Goal: Task Accomplishment & Management: Use online tool/utility

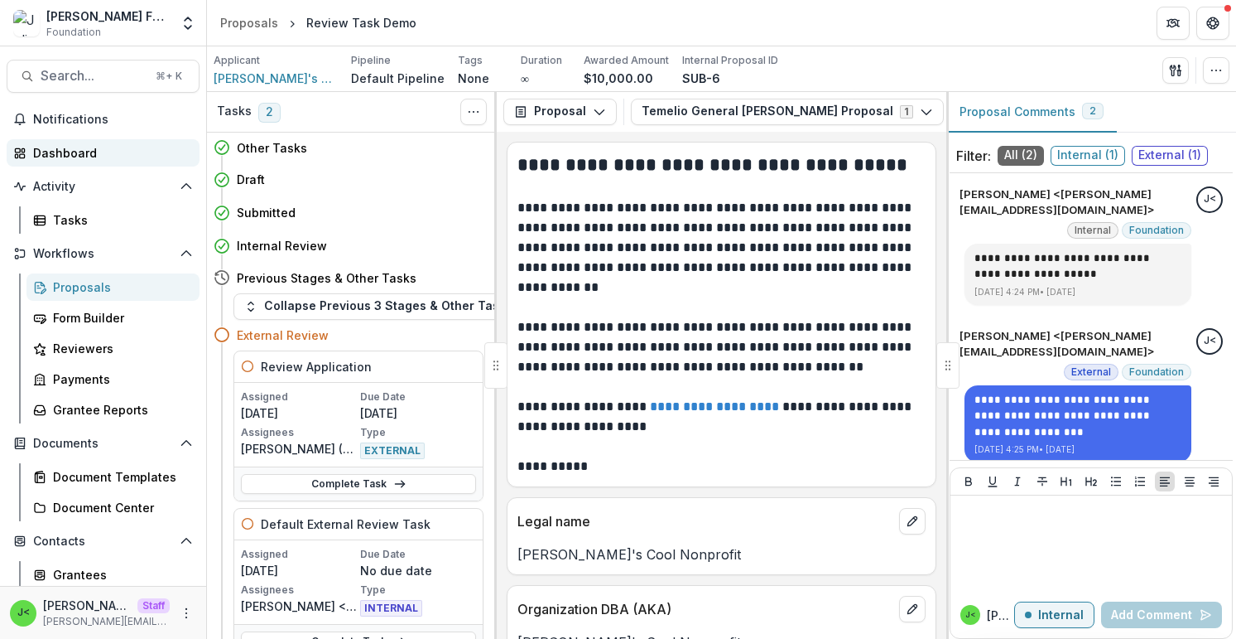
click at [100, 159] on div "Dashboard" at bounding box center [109, 152] width 153 height 17
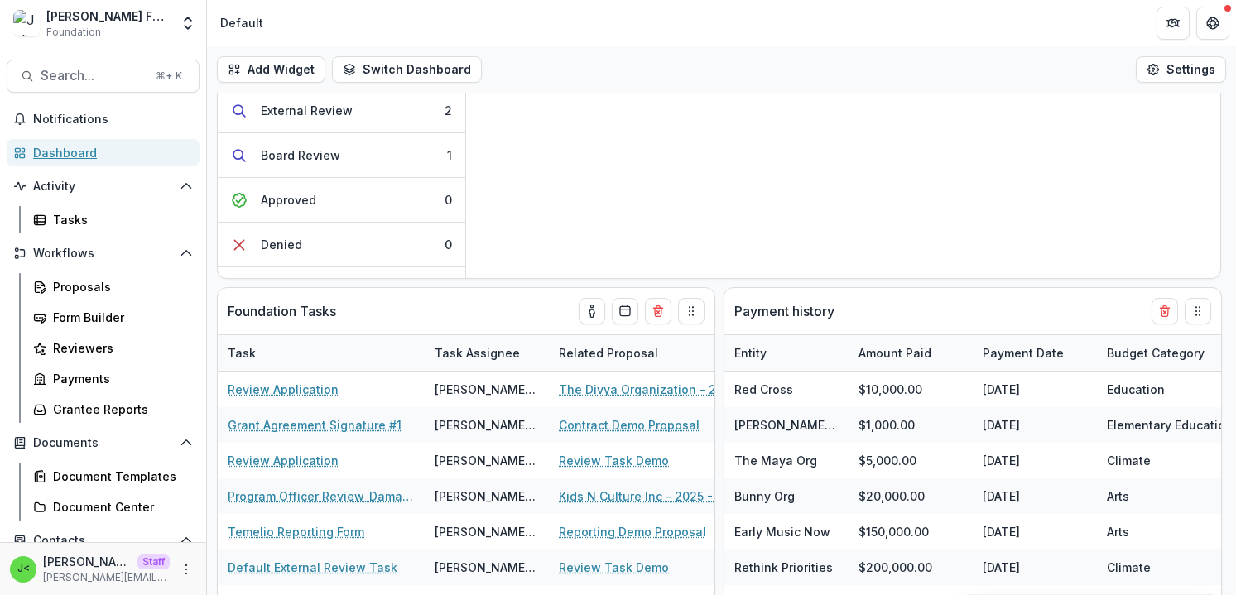
scroll to position [215, 0]
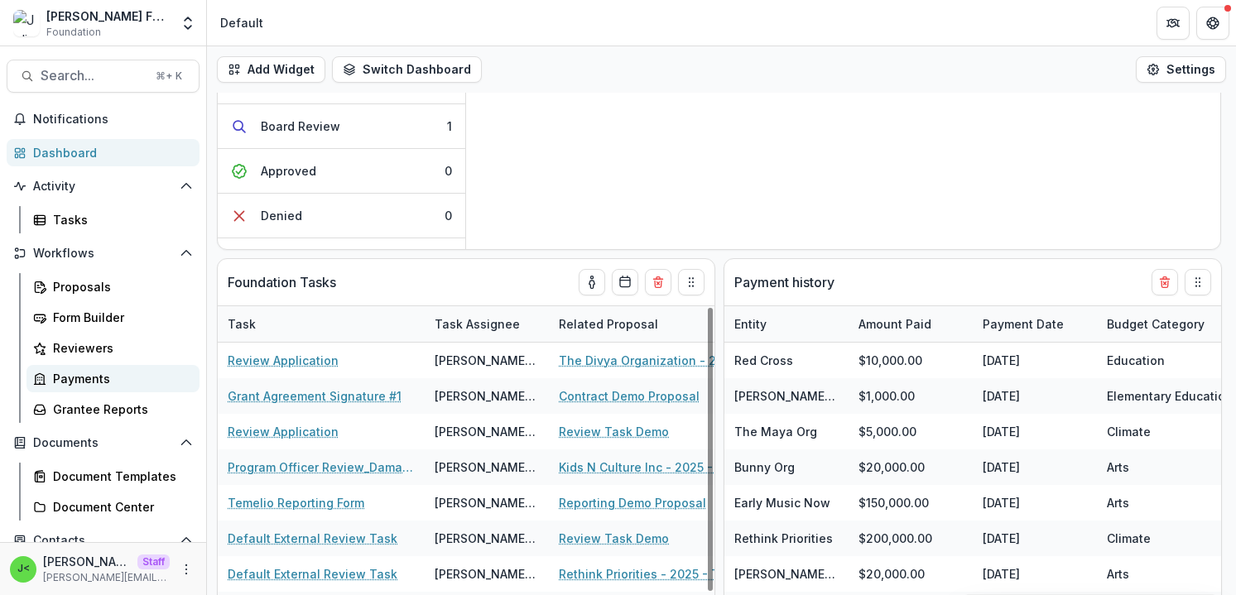
click at [94, 372] on div "Payments" at bounding box center [119, 378] width 133 height 17
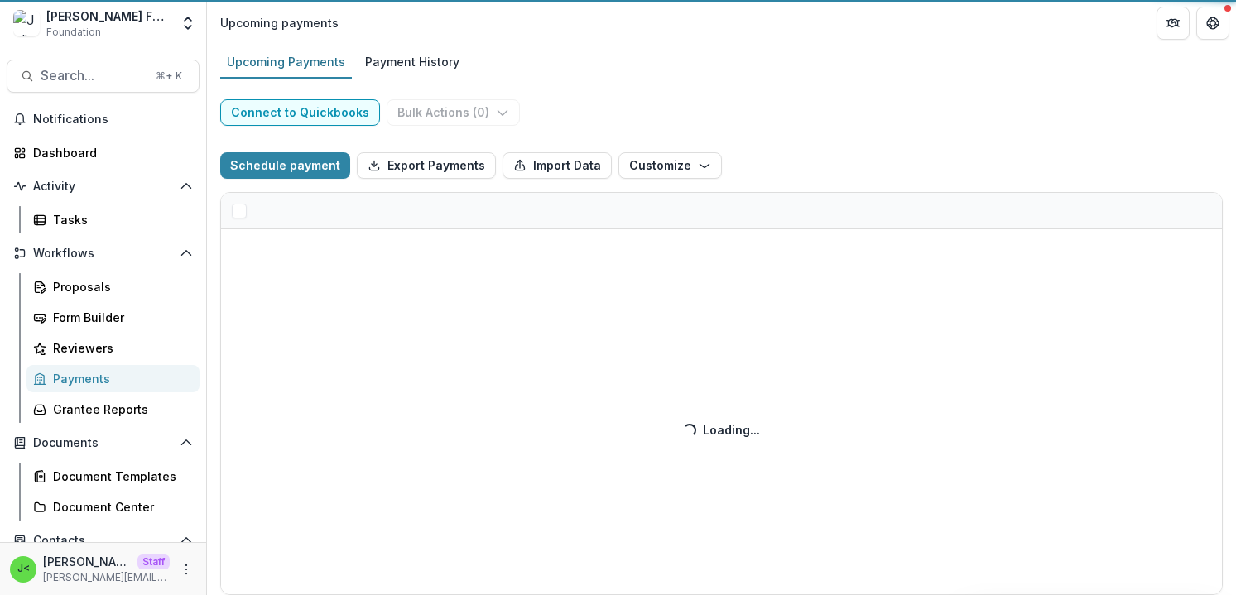
select select "******"
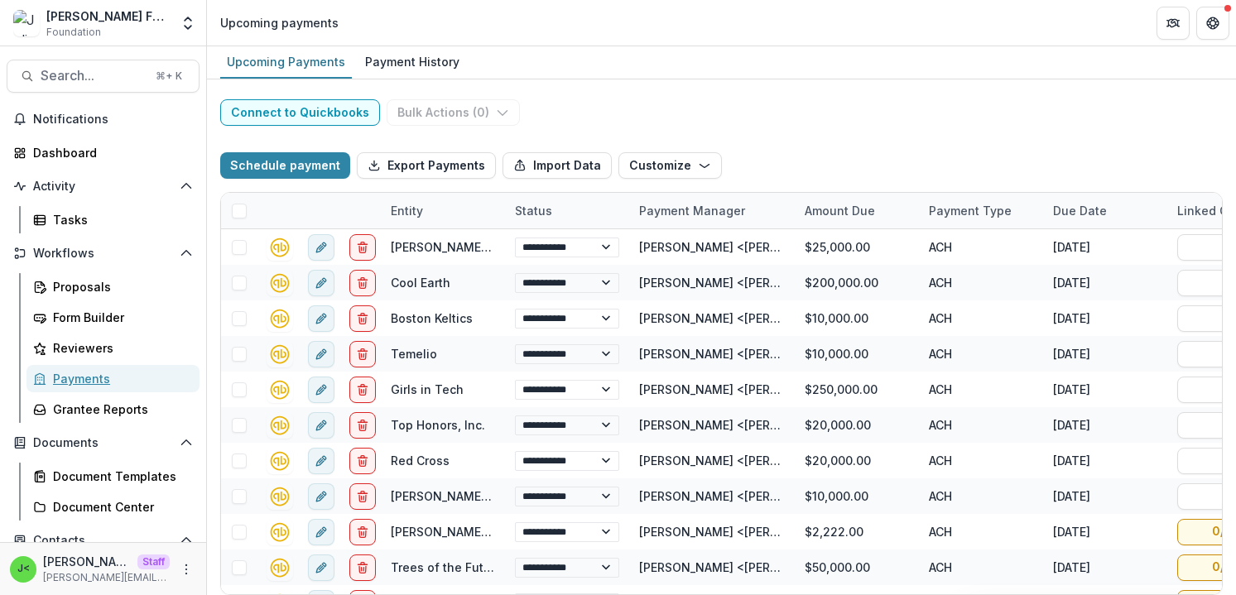
select select "******"
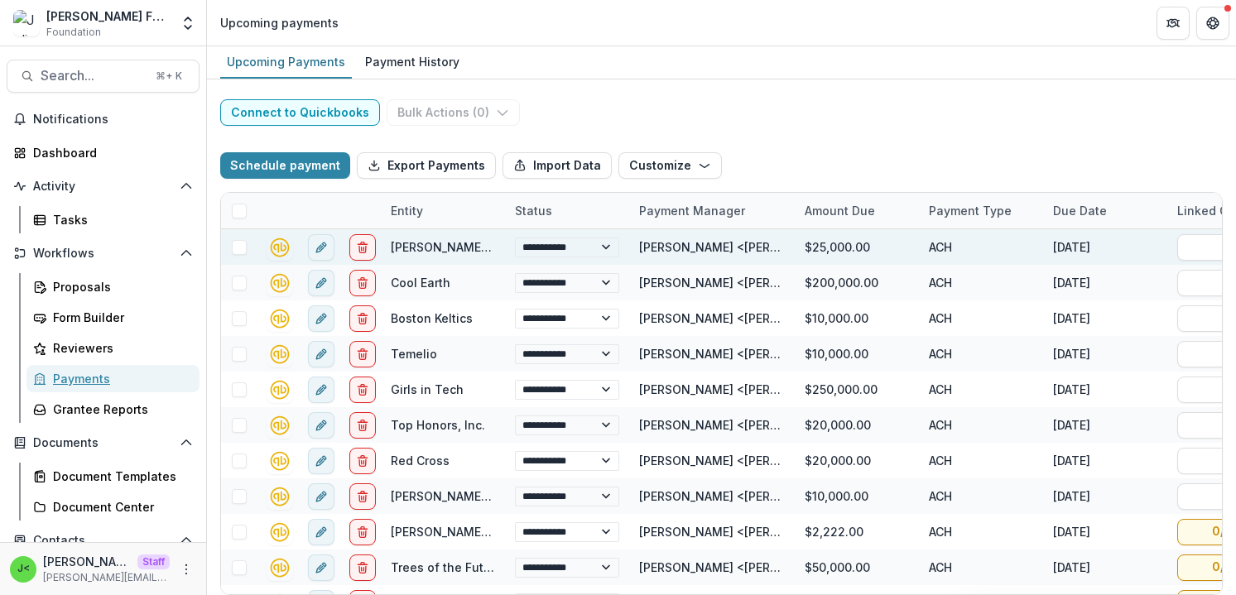
select select "******"
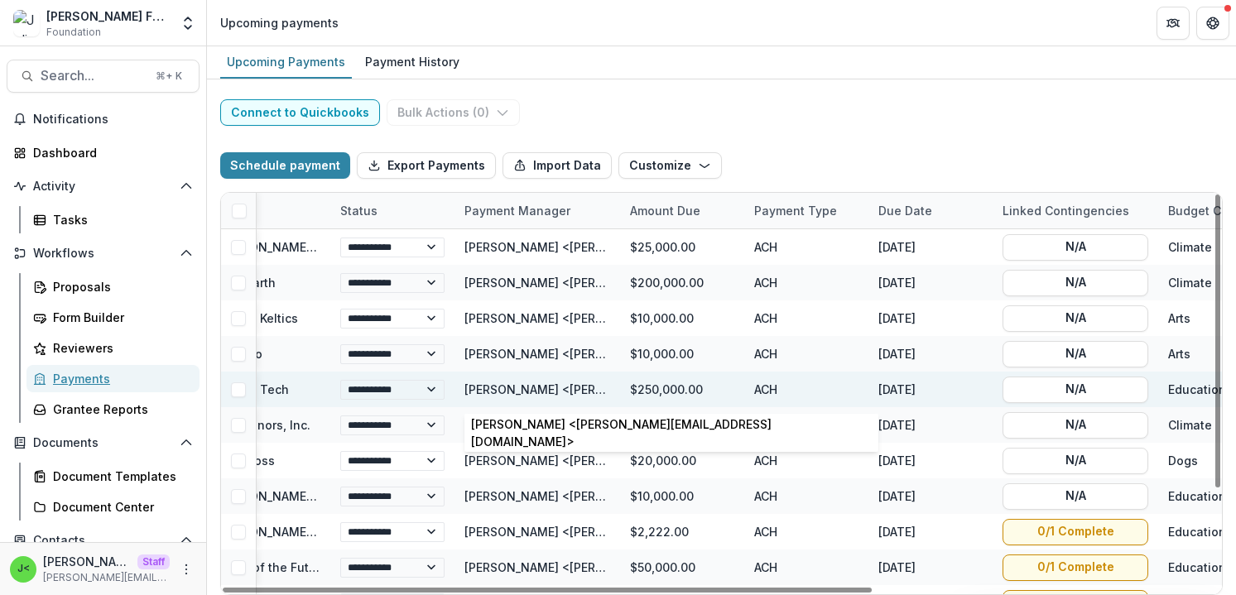
scroll to position [0, 180]
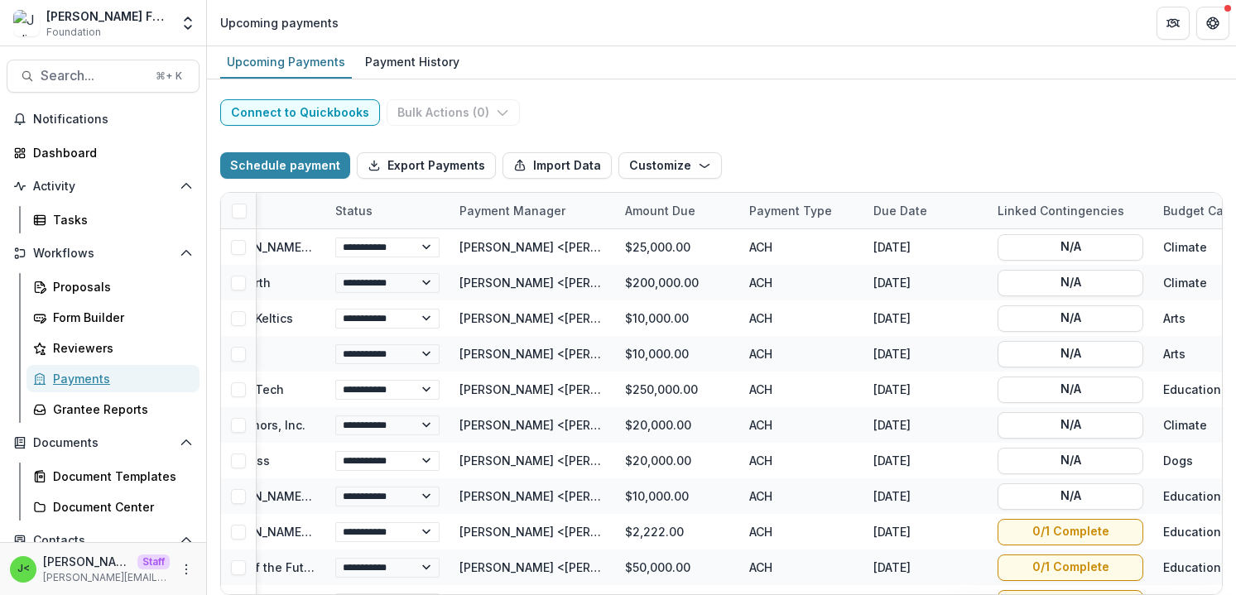
select select "******"
click at [90, 290] on div "Proposals" at bounding box center [119, 286] width 133 height 17
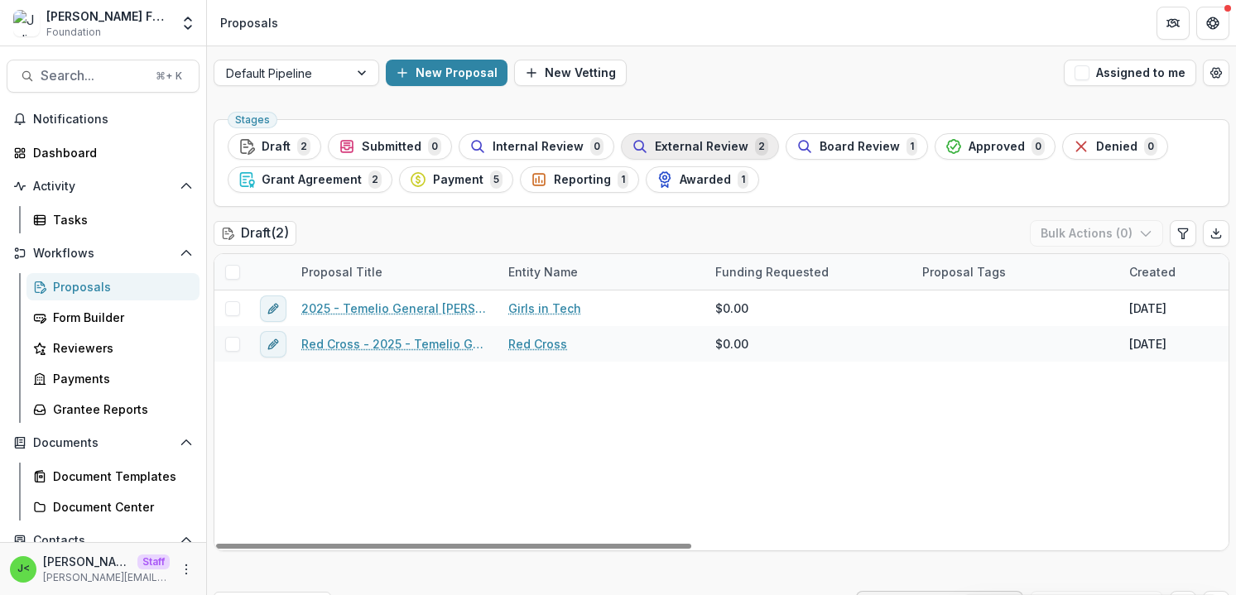
click at [675, 152] on span "External Review" at bounding box center [702, 147] width 94 height 14
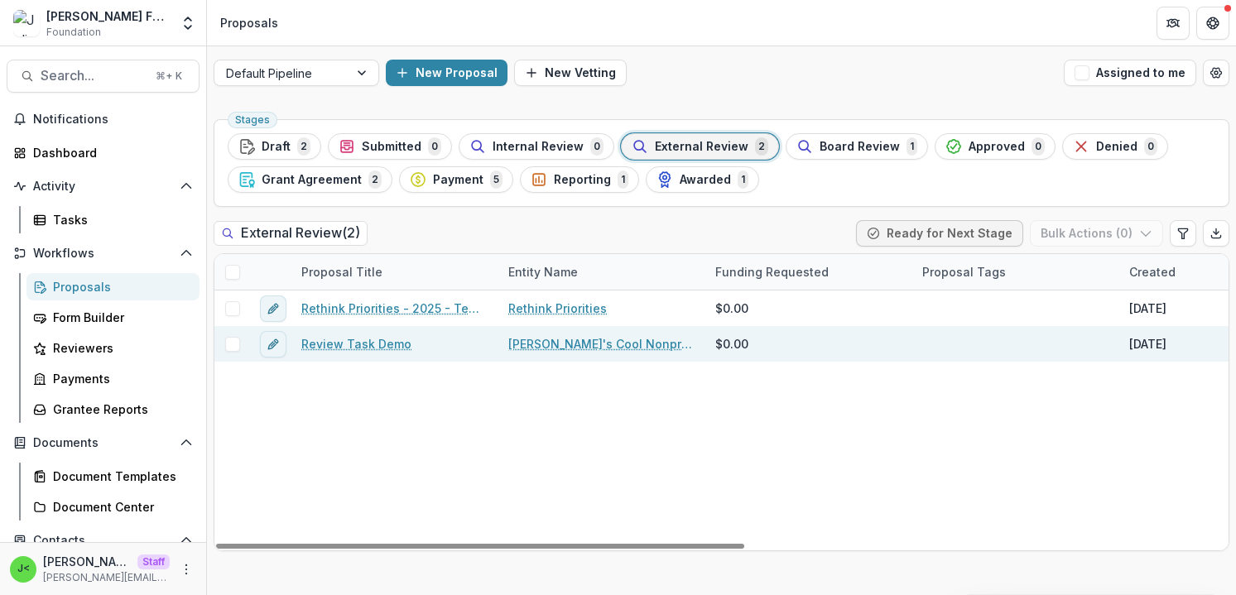
click at [350, 342] on link "Review Task Demo" at bounding box center [356, 343] width 110 height 17
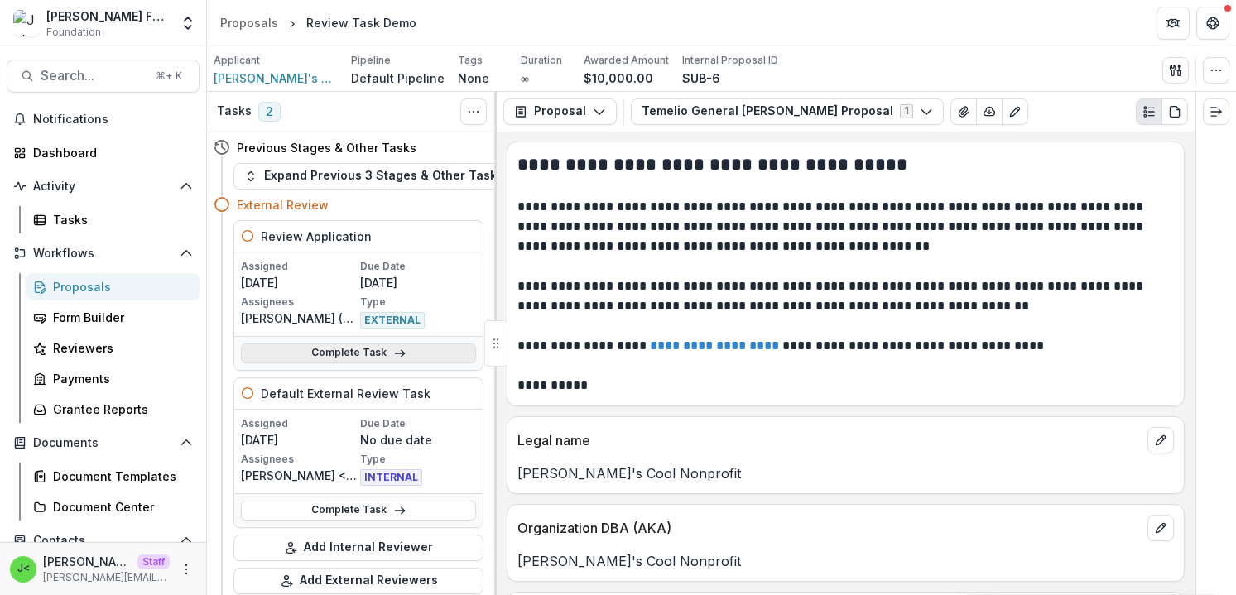
click at [348, 349] on link "Complete Task" at bounding box center [358, 354] width 235 height 20
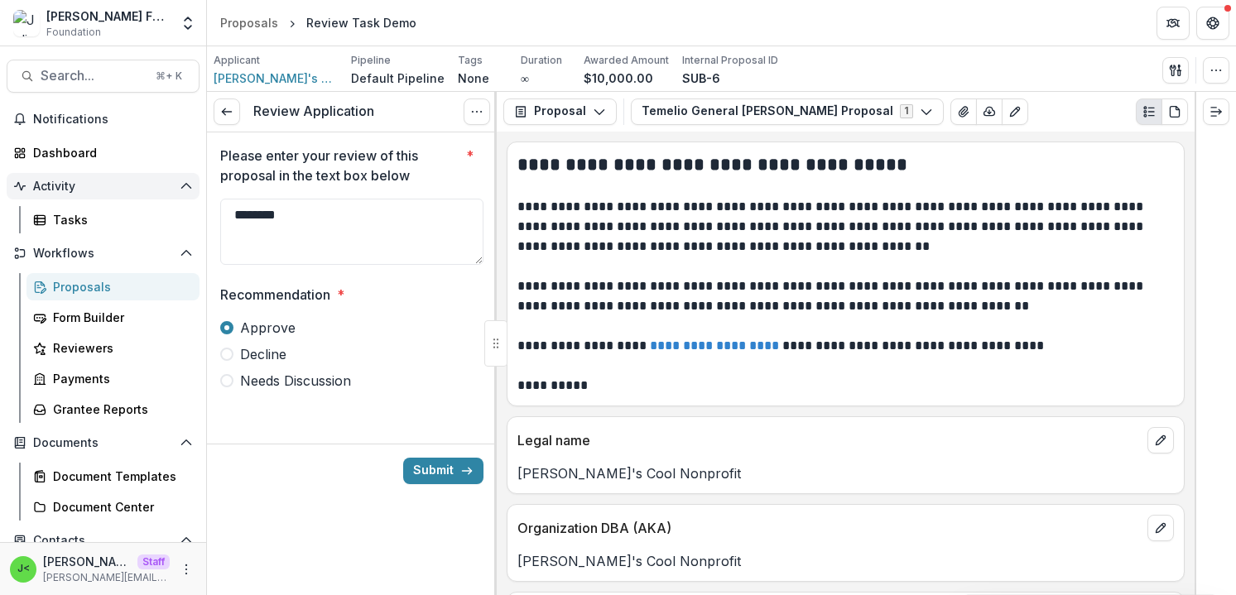
drag, startPoint x: 333, startPoint y: 221, endPoint x: 89, endPoint y: 185, distance: 246.2
click at [89, 185] on main "Search... ⌘ + K Notifications Dashboard Activity Tasks Workflows Proposals Form…" at bounding box center [618, 320] width 1236 height 549
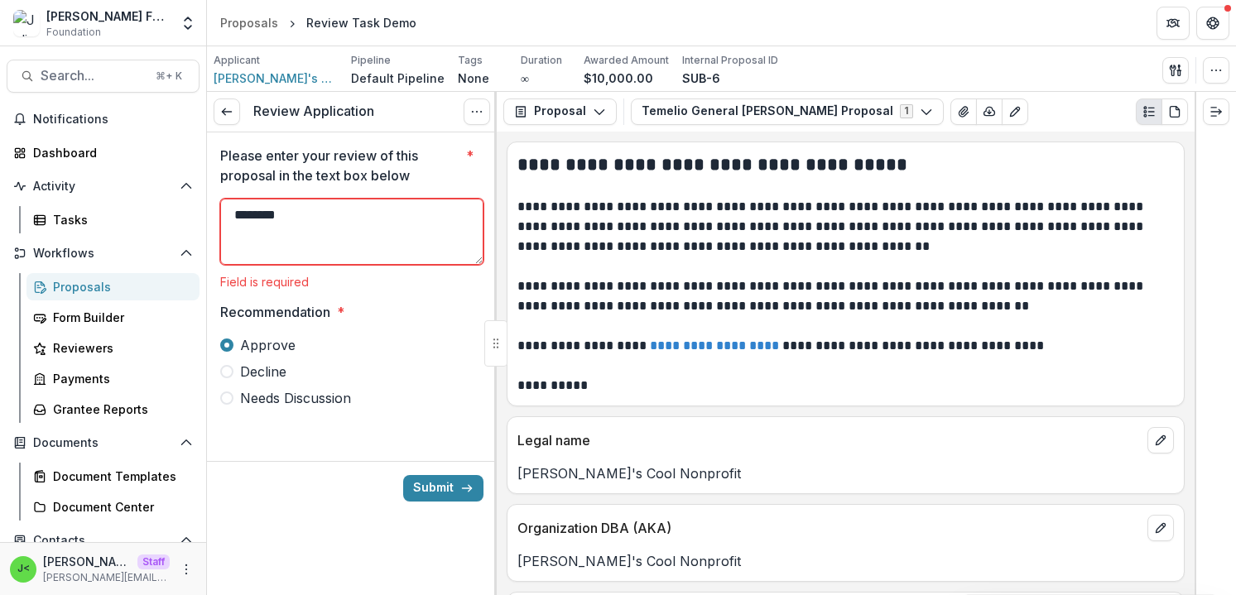
type textarea "********"
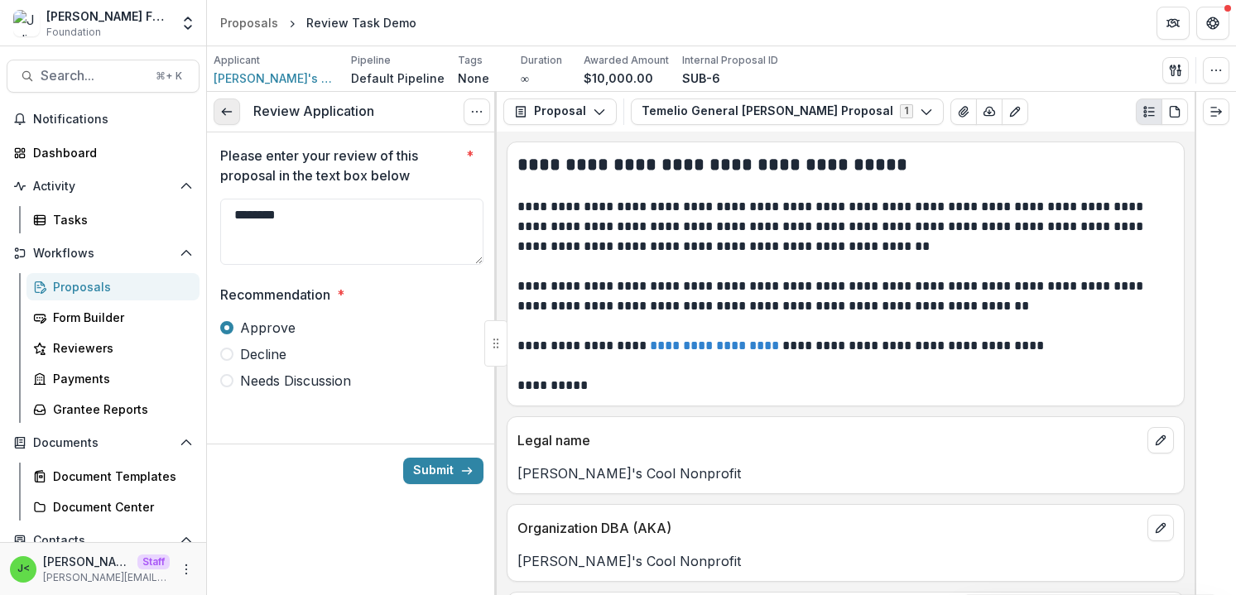
click at [229, 113] on icon at bounding box center [226, 111] width 13 height 13
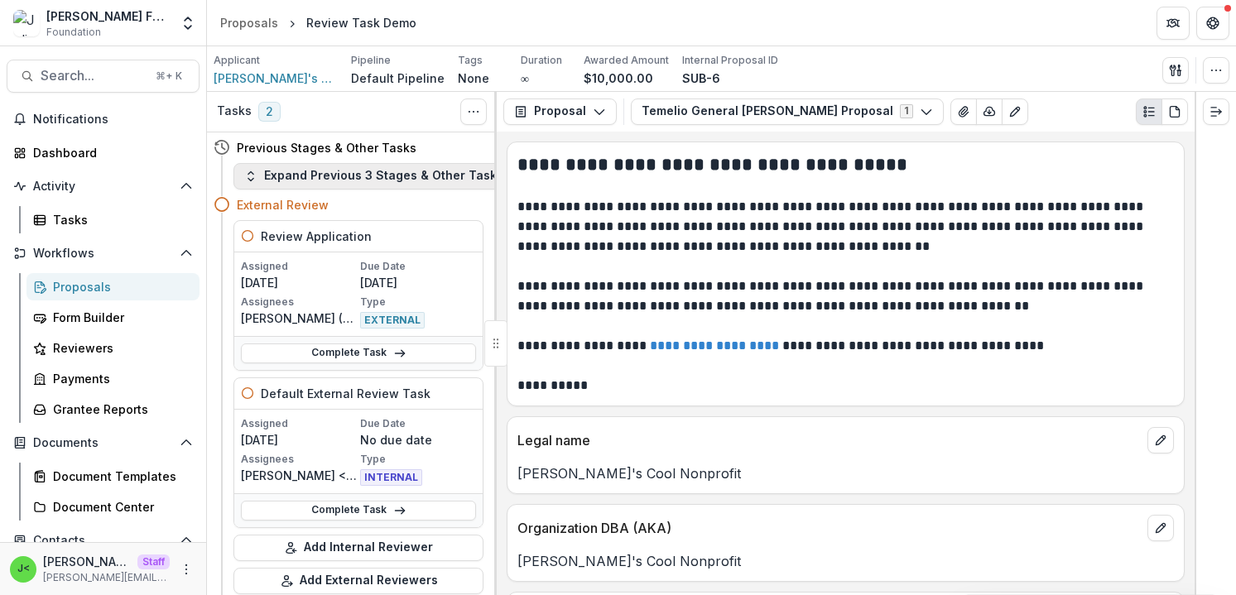
click at [306, 179] on button "Expand Previous 3 Stages & Other Tasks" at bounding box center [374, 176] width 281 height 27
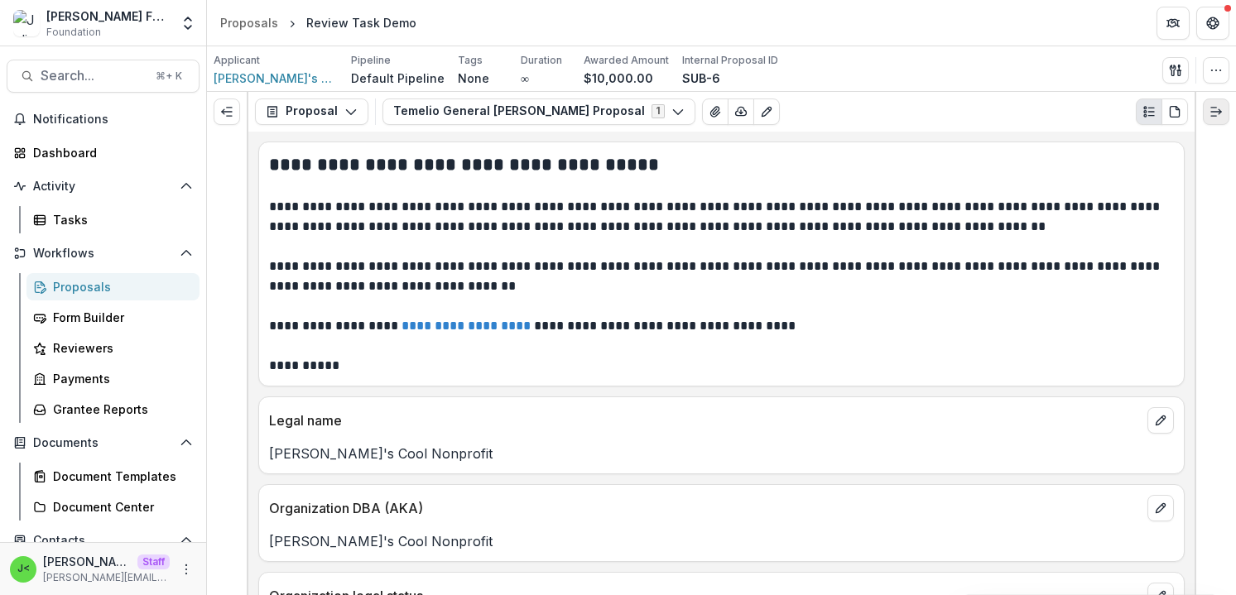
click at [1209, 102] on button "Expand right" at bounding box center [1216, 112] width 27 height 27
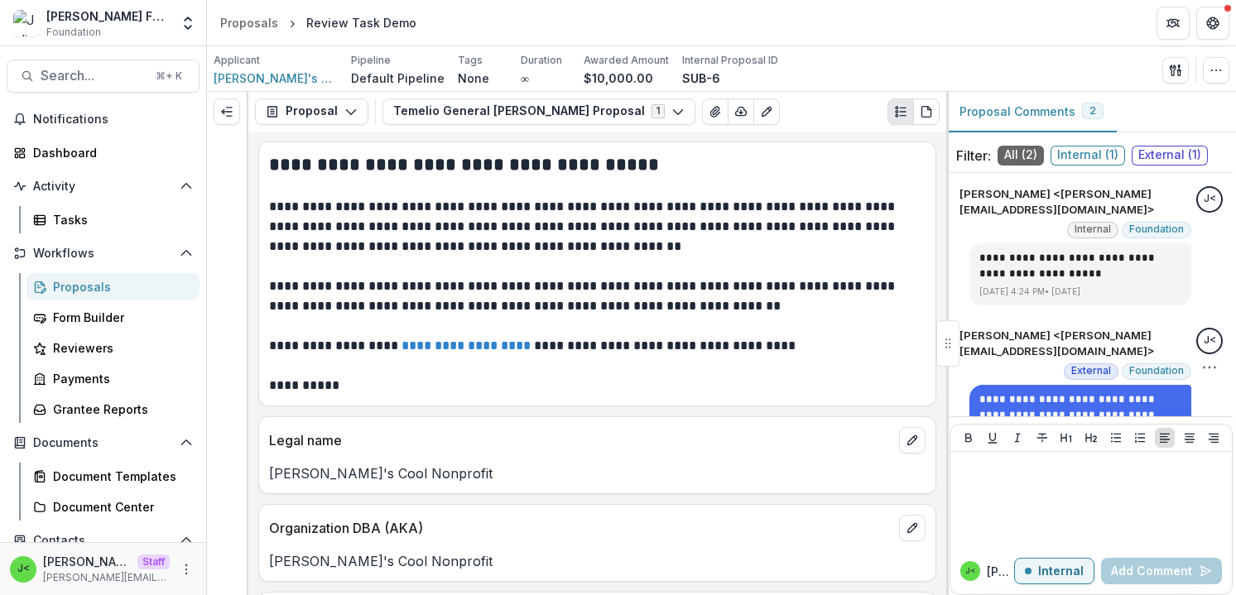
scroll to position [22, 0]
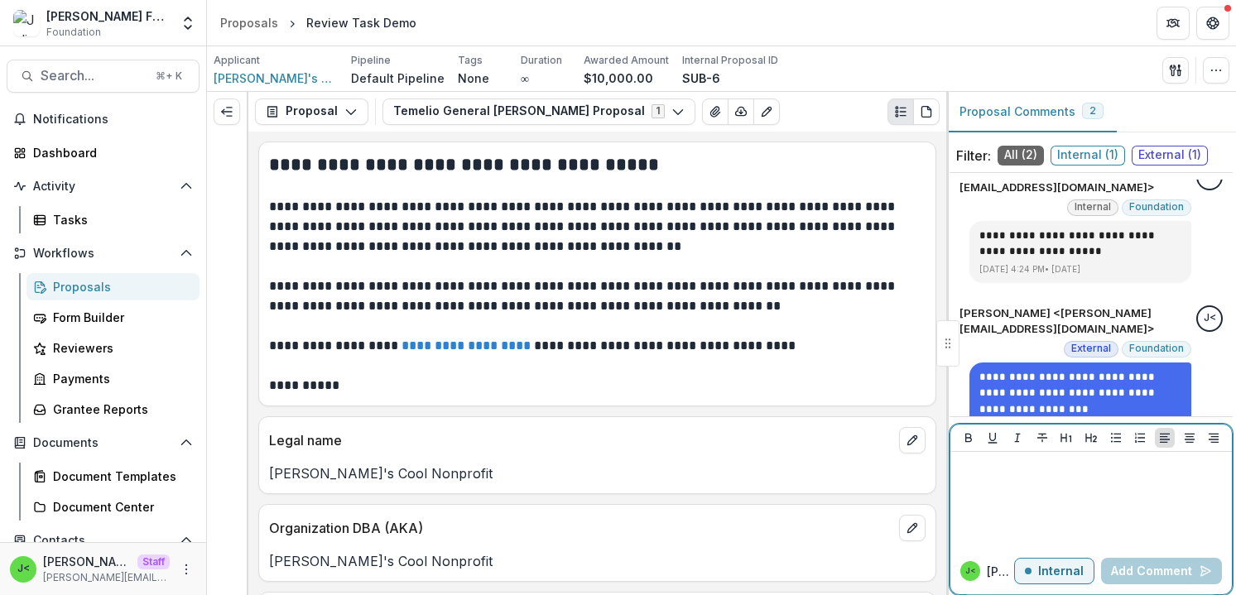
click at [1015, 495] on div at bounding box center [1091, 500] width 268 height 83
click at [1049, 572] on p "Internal" at bounding box center [1062, 572] width 46 height 14
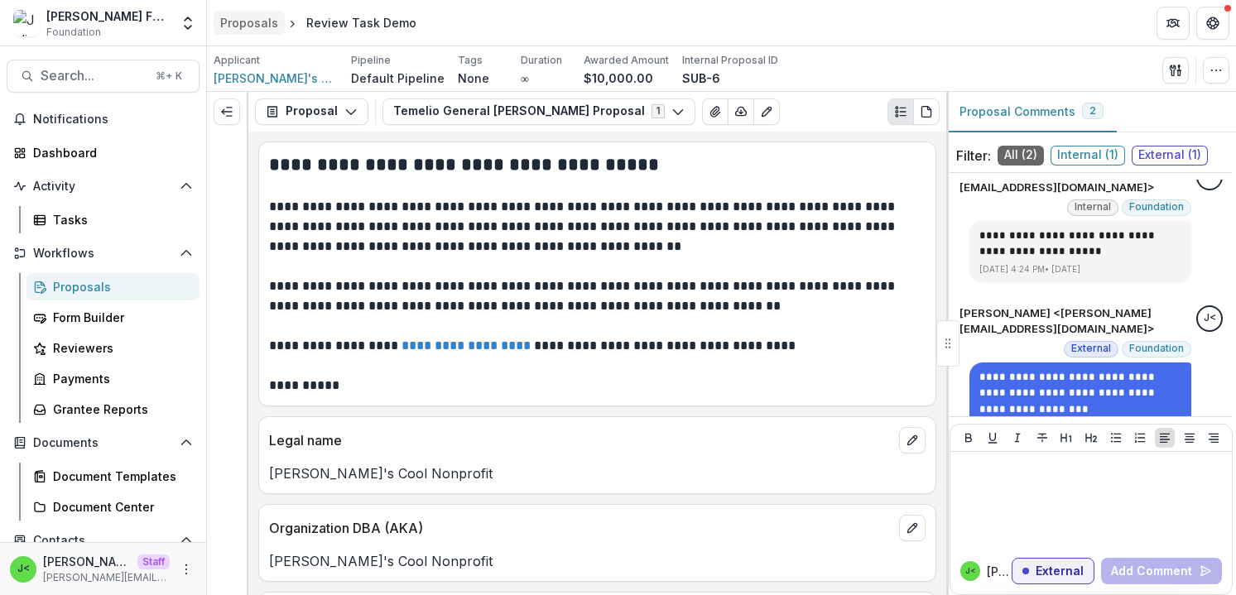
click at [253, 27] on div "Proposals" at bounding box center [249, 22] width 58 height 17
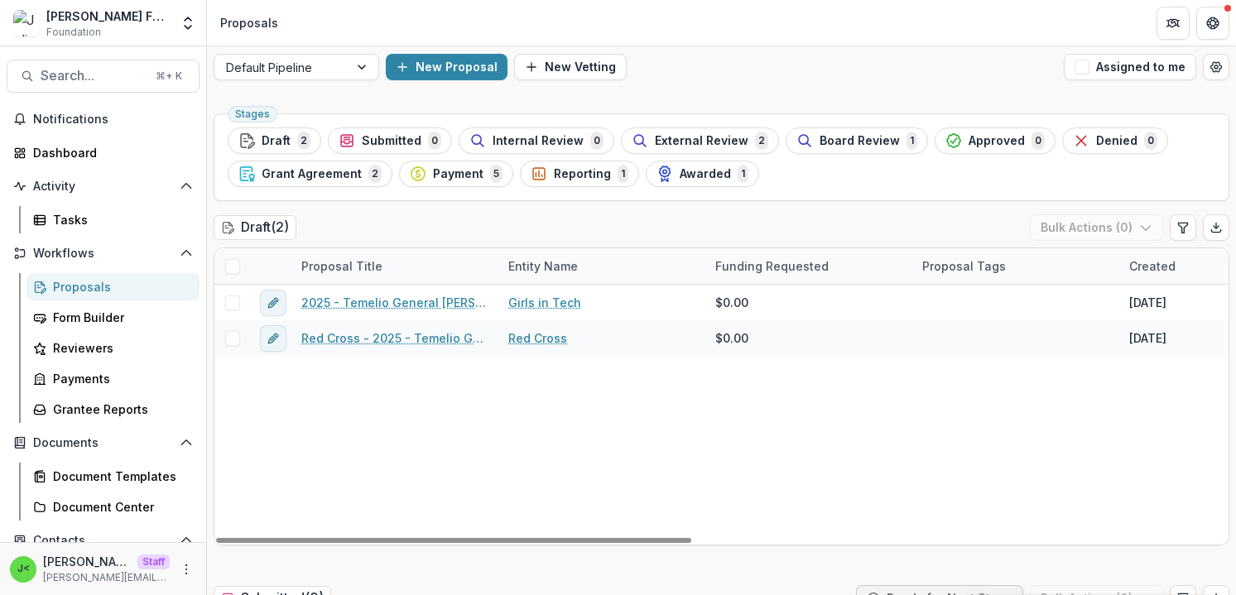
scroll to position [61, 0]
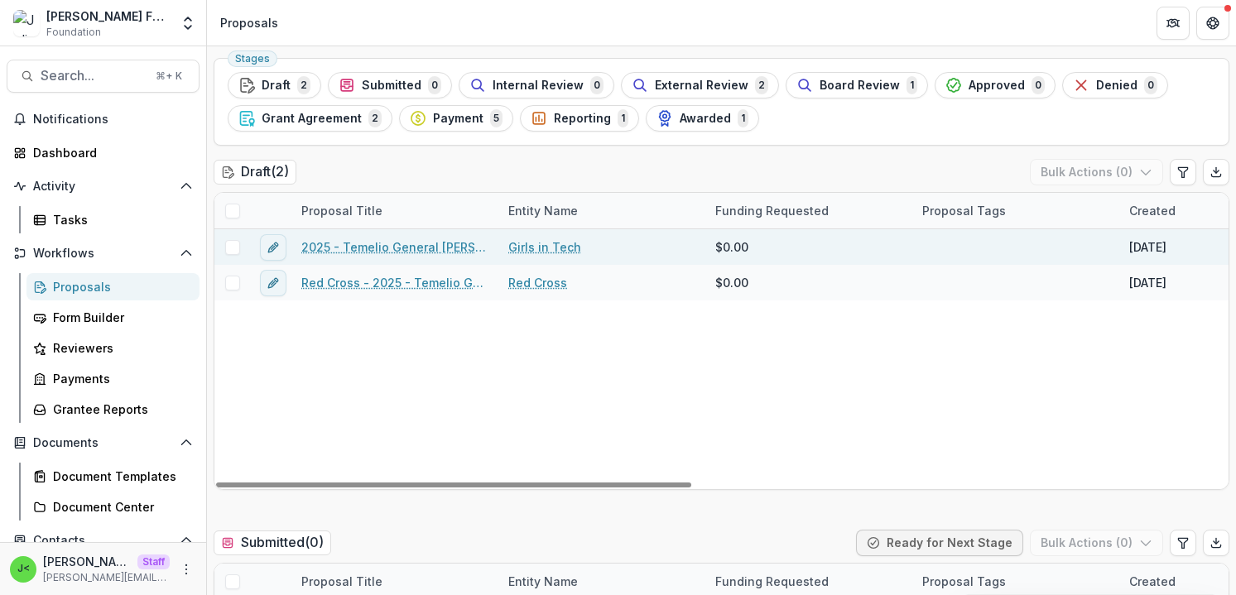
click at [232, 245] on span at bounding box center [232, 247] width 15 height 15
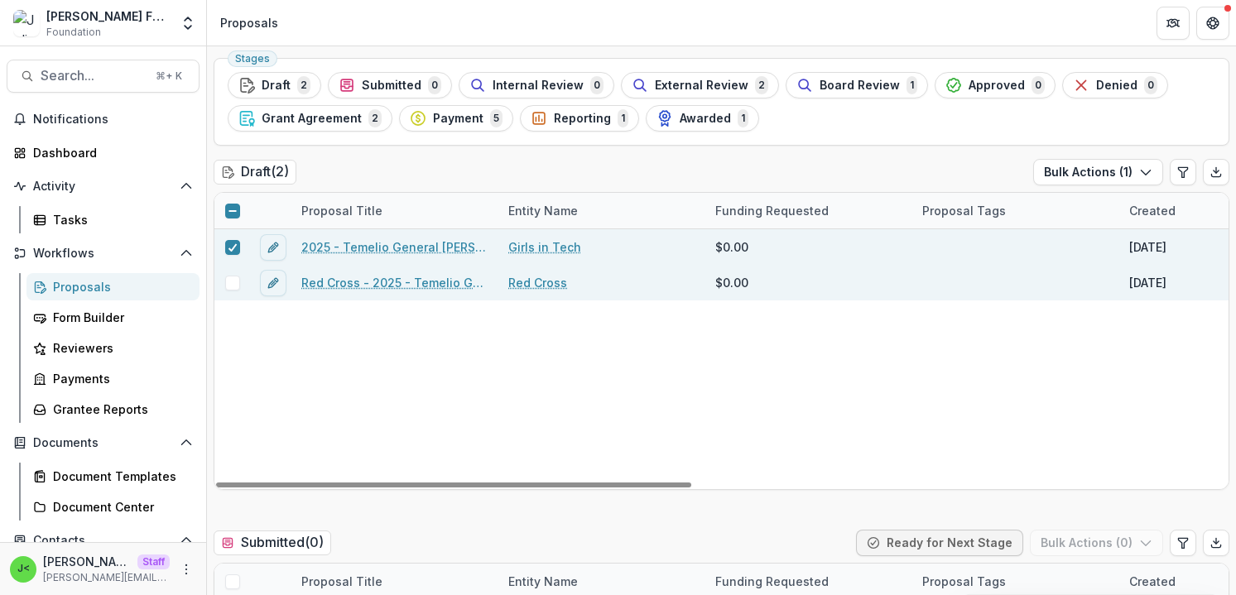
click at [231, 286] on span at bounding box center [232, 283] width 15 height 15
click at [1112, 171] on button "Bulk Actions ( 2 )" at bounding box center [1097, 172] width 133 height 27
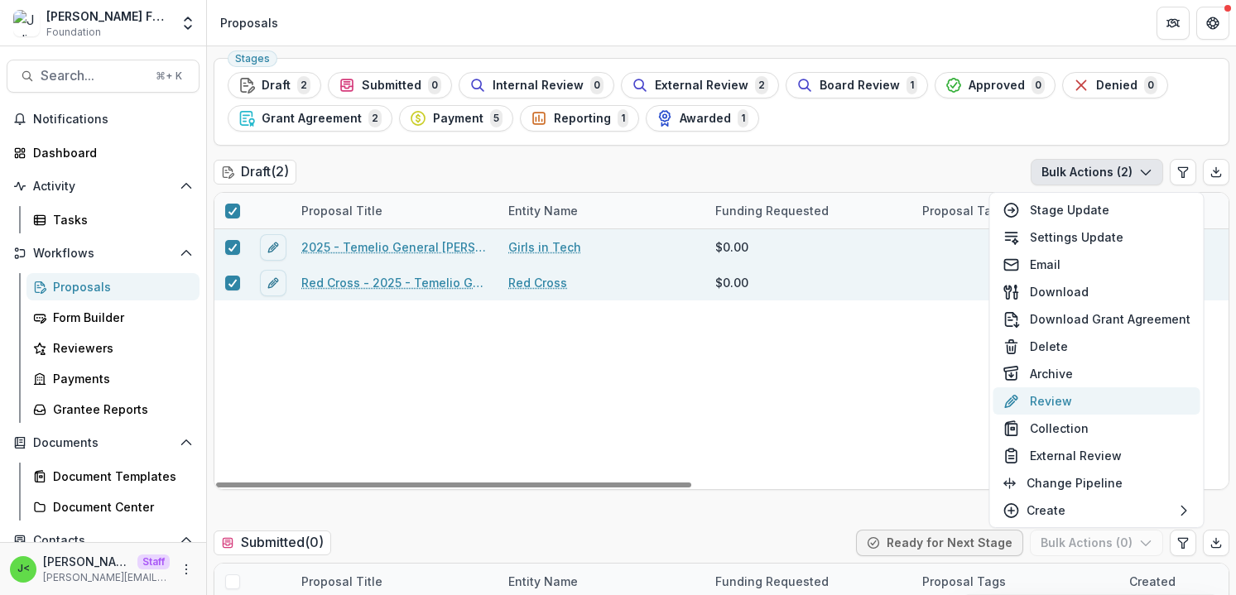
click at [1071, 402] on button "Review" at bounding box center [1097, 401] width 207 height 27
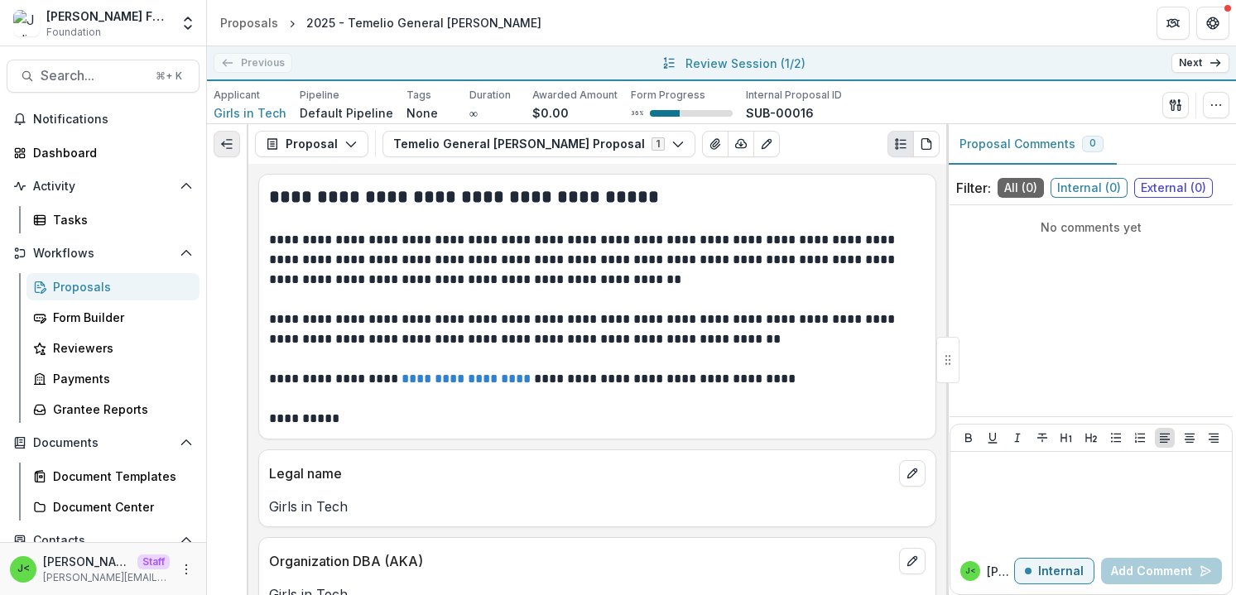
click at [230, 145] on icon "Expand left" at bounding box center [226, 143] width 13 height 13
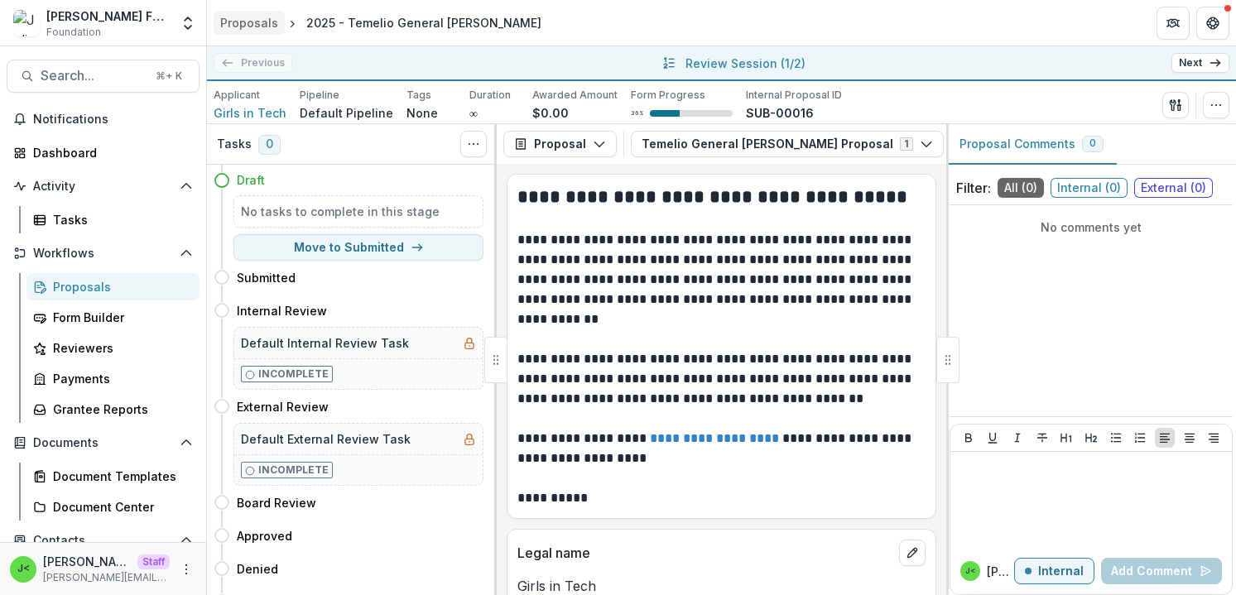
click at [255, 25] on div "Proposals" at bounding box center [249, 22] width 58 height 17
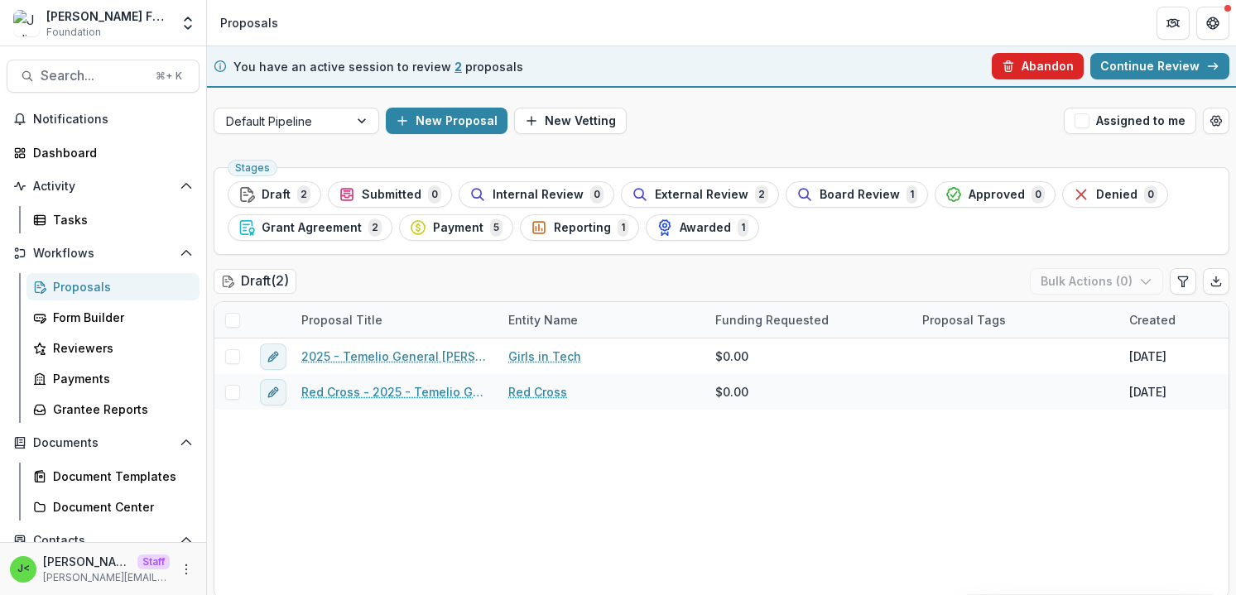
click at [1027, 70] on button "Abandon" at bounding box center [1038, 66] width 92 height 27
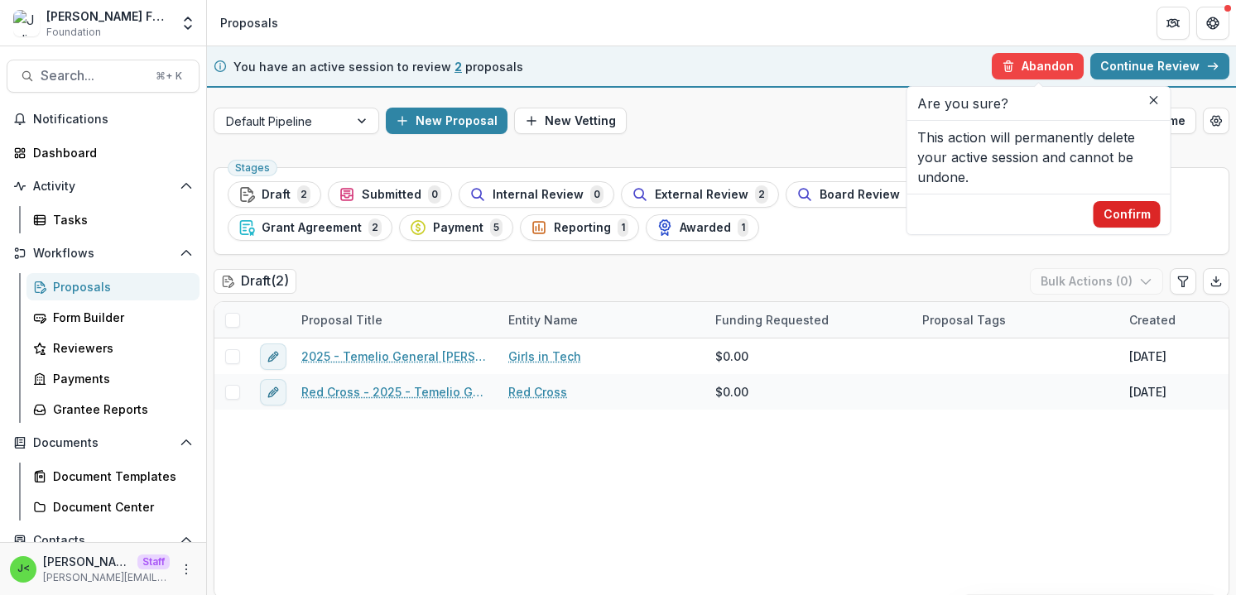
click at [1120, 217] on button "Confirm" at bounding box center [1127, 214] width 67 height 27
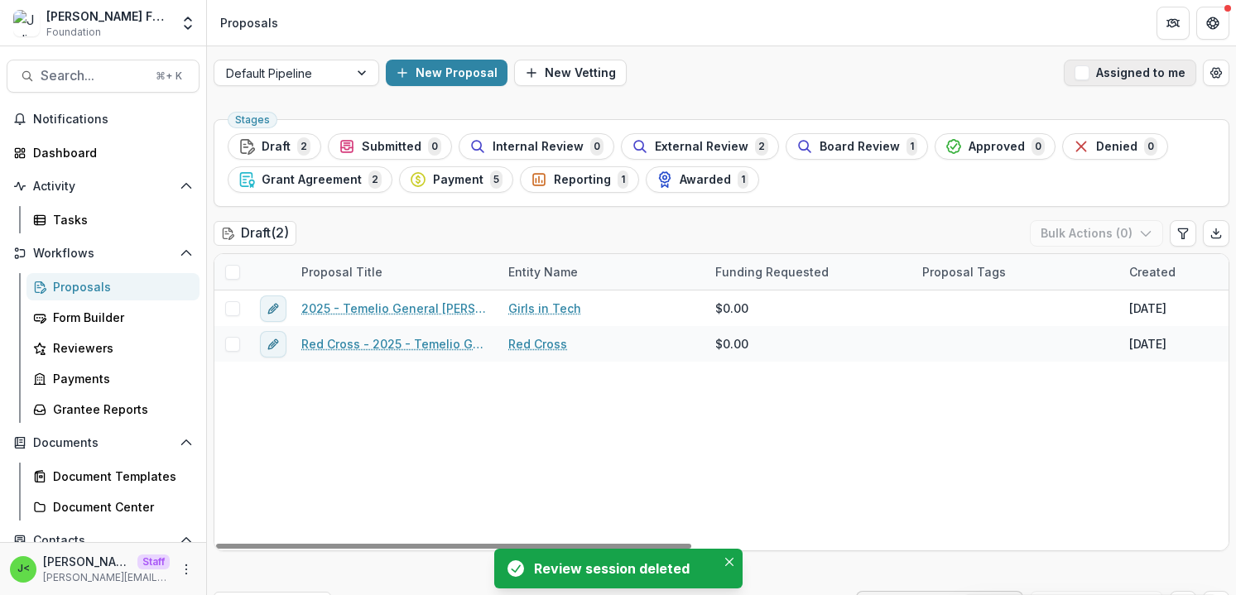
click at [1079, 74] on span "button" at bounding box center [1082, 72] width 15 height 15
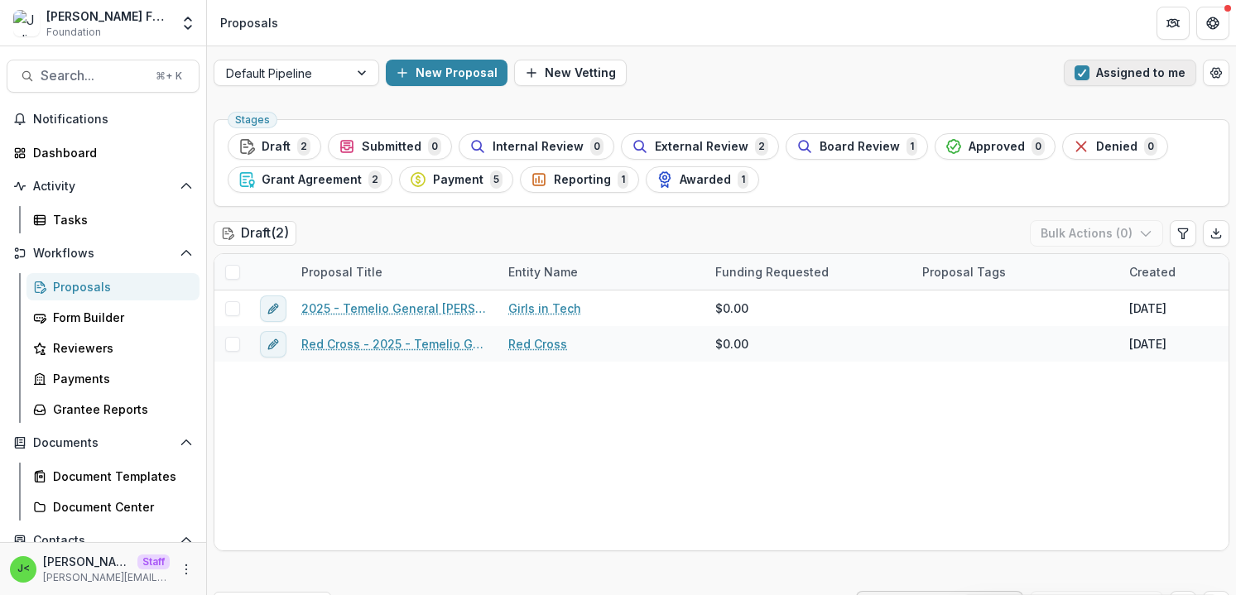
click at [1083, 72] on span "button" at bounding box center [1082, 72] width 15 height 15
click at [98, 315] on div "Form Builder" at bounding box center [119, 317] width 133 height 17
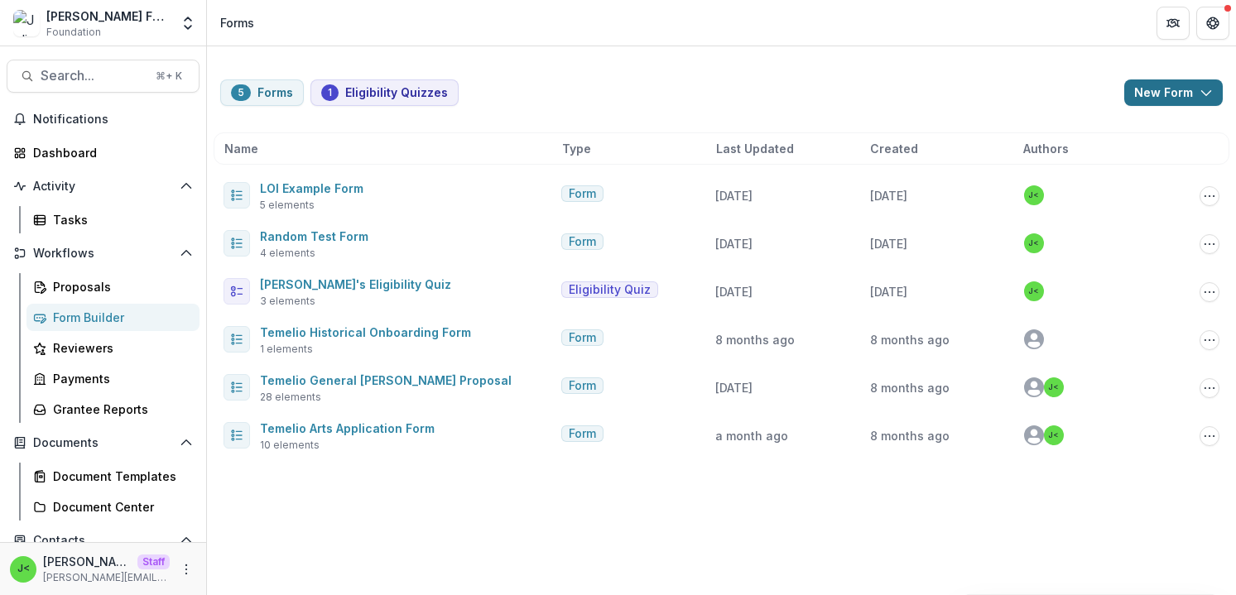
click at [1156, 93] on button "New Form" at bounding box center [1174, 93] width 99 height 27
click at [716, 88] on div "5 Forms 1 Eligibility Quizzes New Form New Eligibility Quiz New Form" at bounding box center [721, 93] width 1003 height 27
click at [1206, 94] on polyline "button" at bounding box center [1206, 93] width 9 height 5
click at [1042, 79] on div "5 Forms 1 Eligibility Quizzes New Form New Eligibility Quiz New Form Name Type …" at bounding box center [721, 259] width 1029 height 427
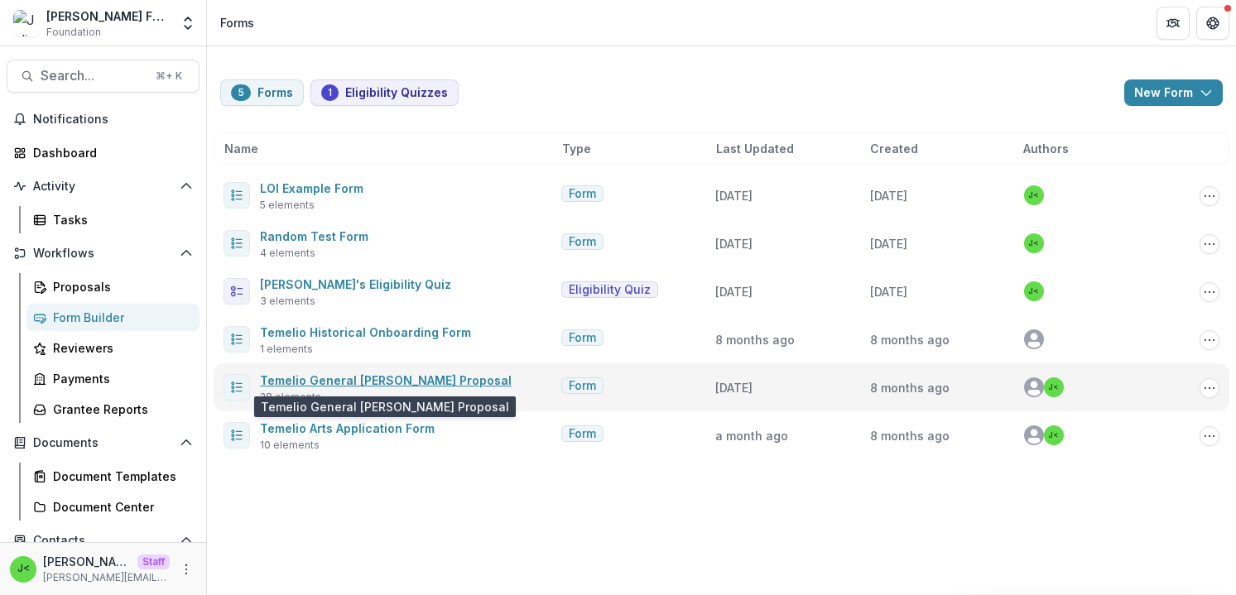
click at [371, 384] on link "Temelio General [PERSON_NAME] Proposal" at bounding box center [386, 381] width 252 height 14
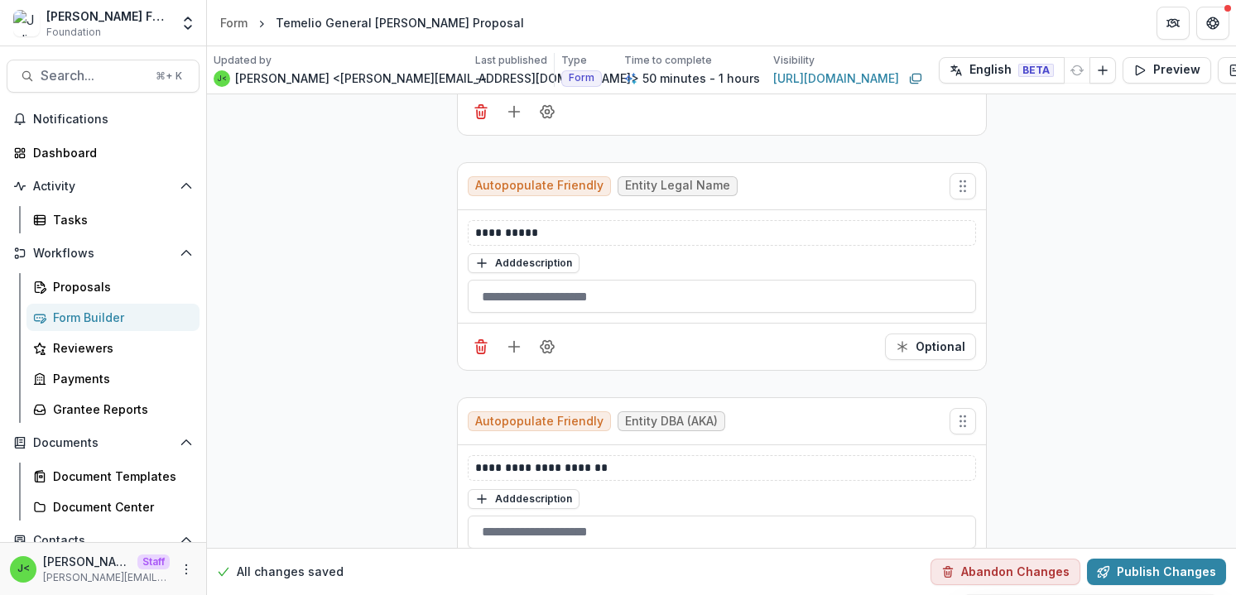
scroll to position [403, 0]
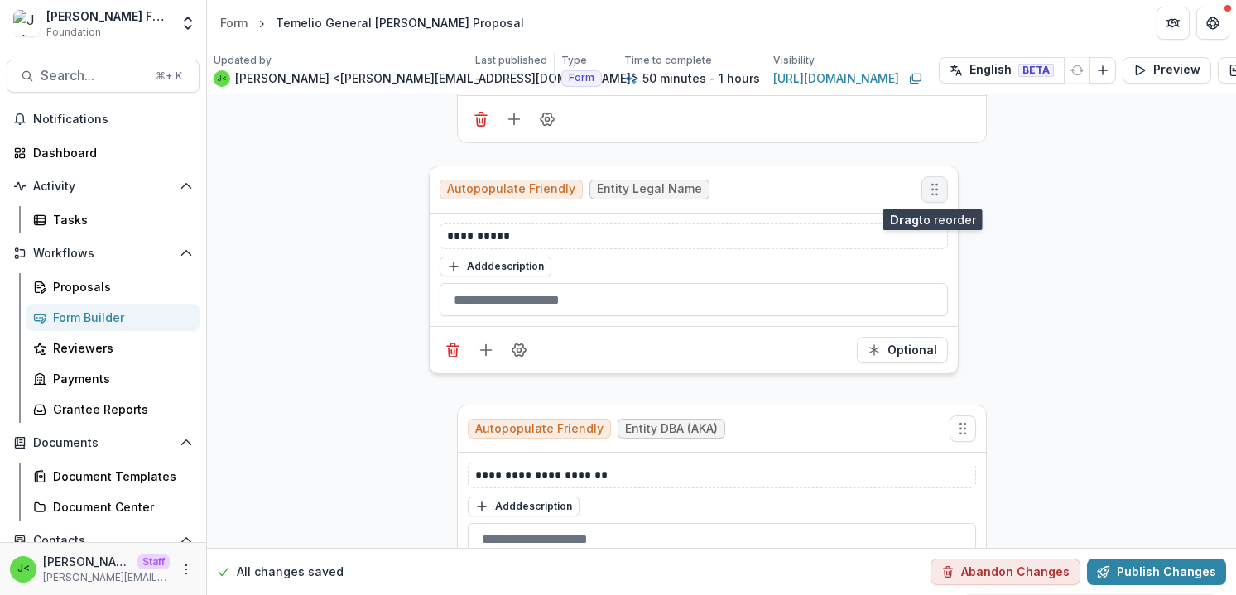
drag, startPoint x: 962, startPoint y: 197, endPoint x: 934, endPoint y: 193, distance: 28.5
click at [934, 193] on icon "Move field" at bounding box center [935, 189] width 17 height 17
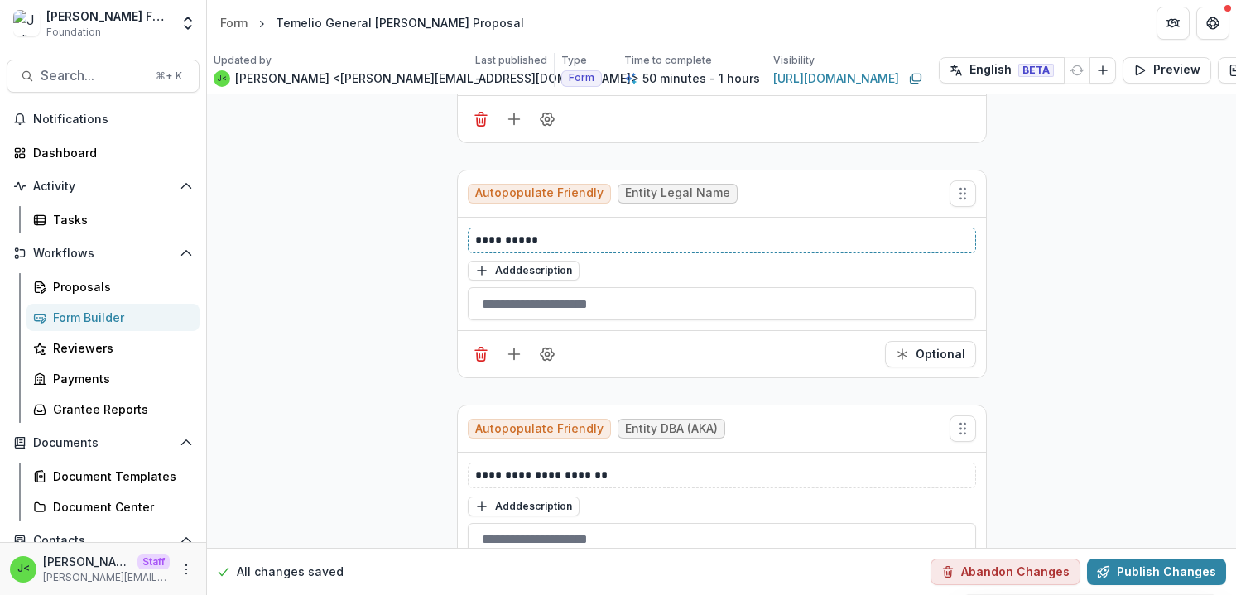
click at [563, 235] on p "**********" at bounding box center [722, 240] width 494 height 17
click at [512, 354] on line "Add field" at bounding box center [514, 354] width 11 height 0
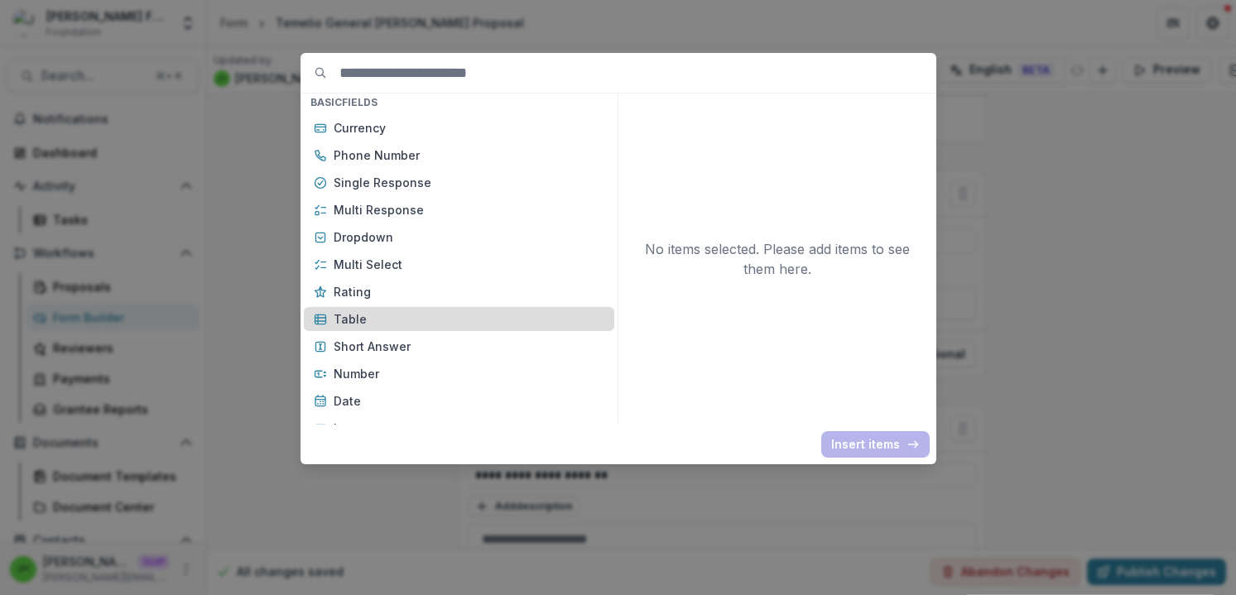
scroll to position [262, 0]
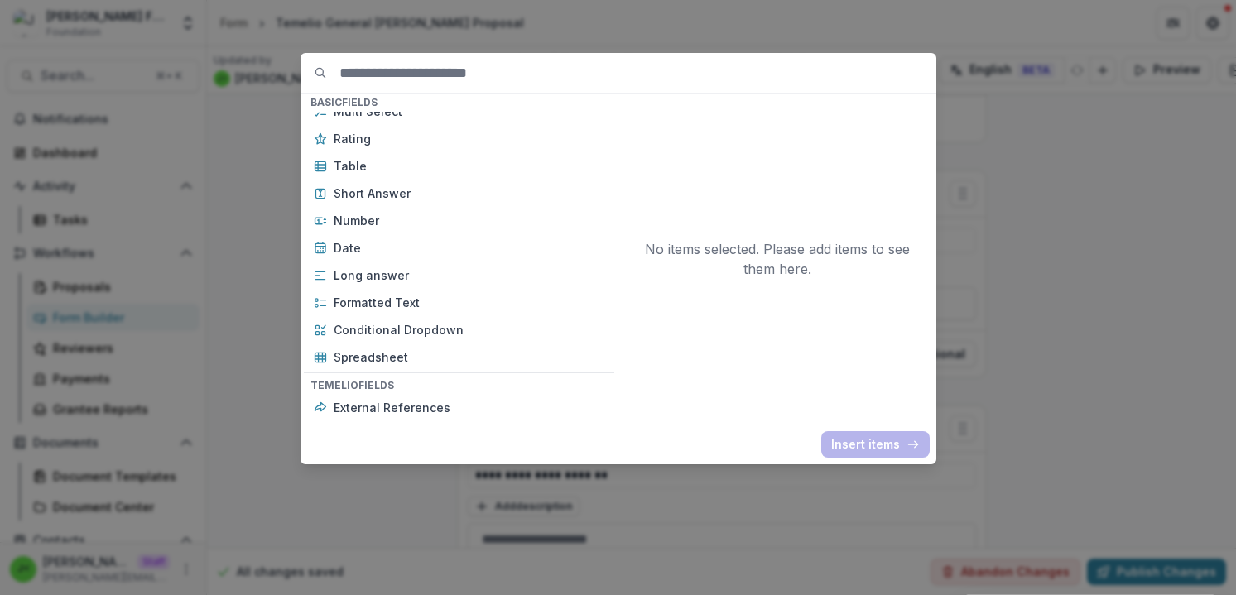
click at [1089, 281] on div "Basic Fields New Page File Download File Upload Text Block Currency Phone Numbe…" at bounding box center [618, 297] width 1236 height 595
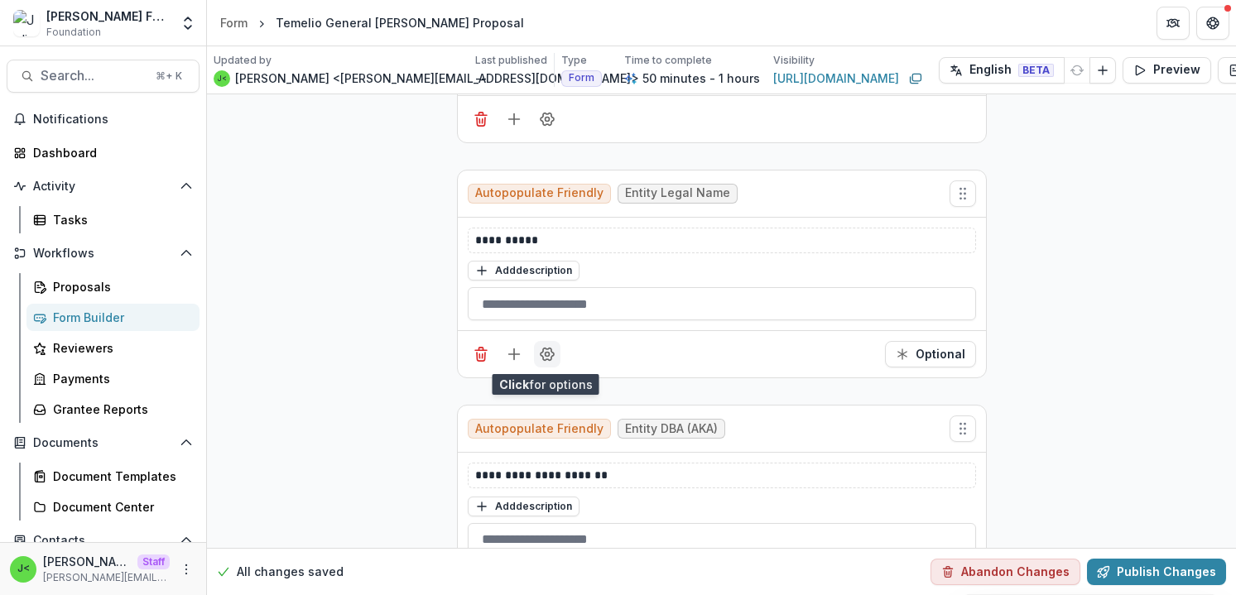
click at [546, 361] on icon "Field Settings" at bounding box center [547, 354] width 17 height 17
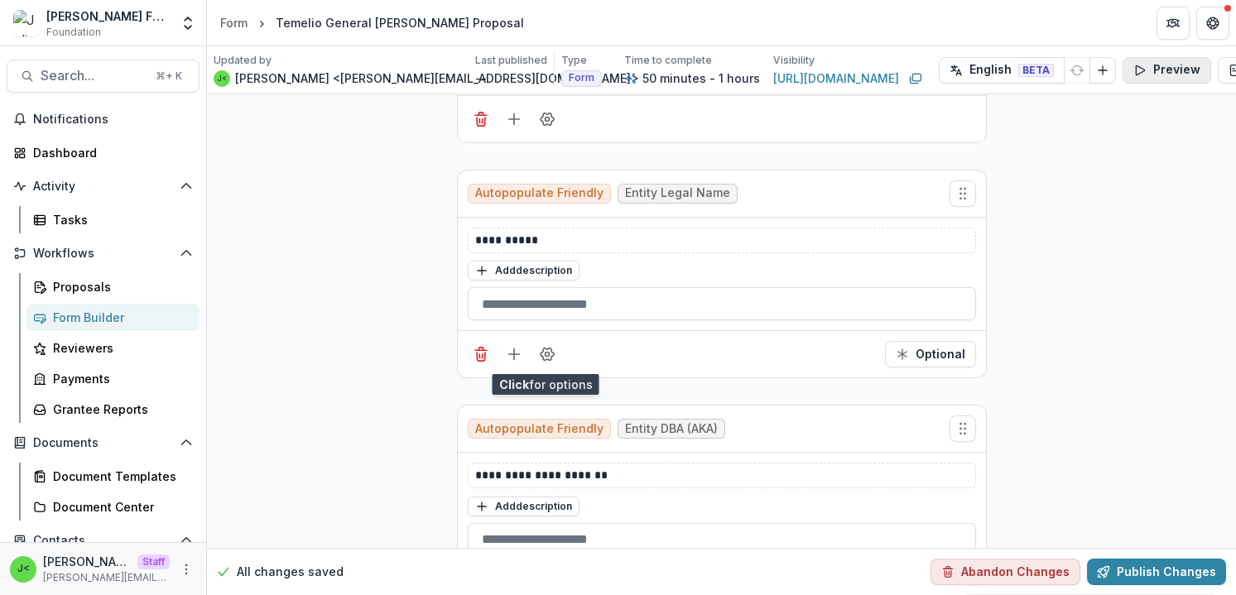
scroll to position [403, 75]
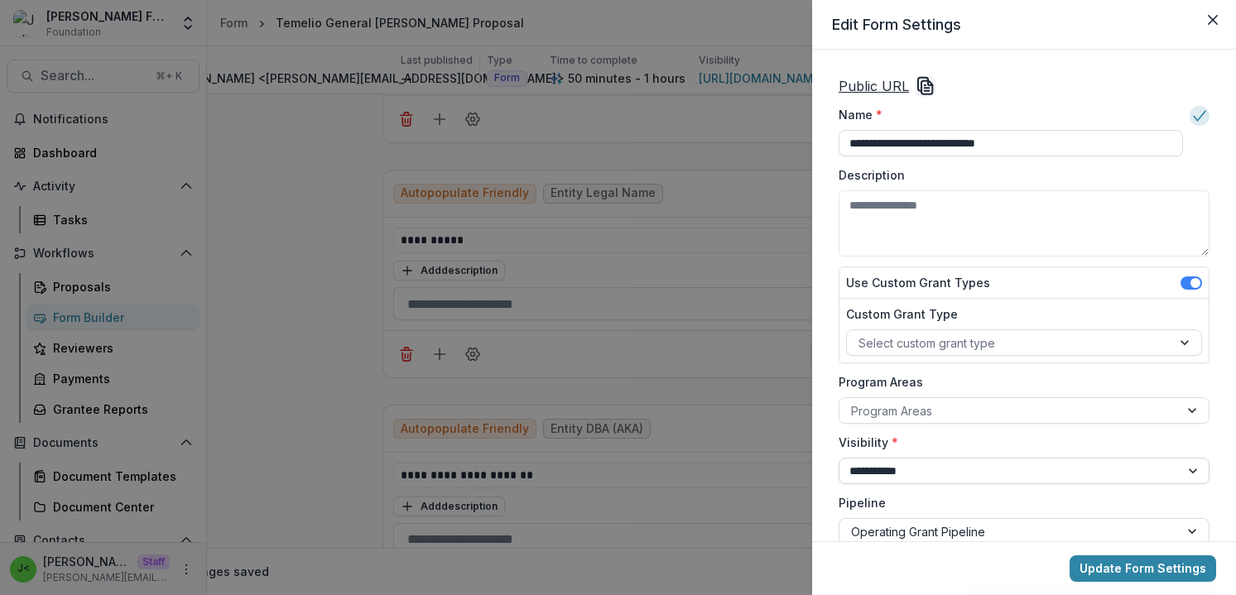
click at [918, 475] on select "**********" at bounding box center [1024, 471] width 371 height 27
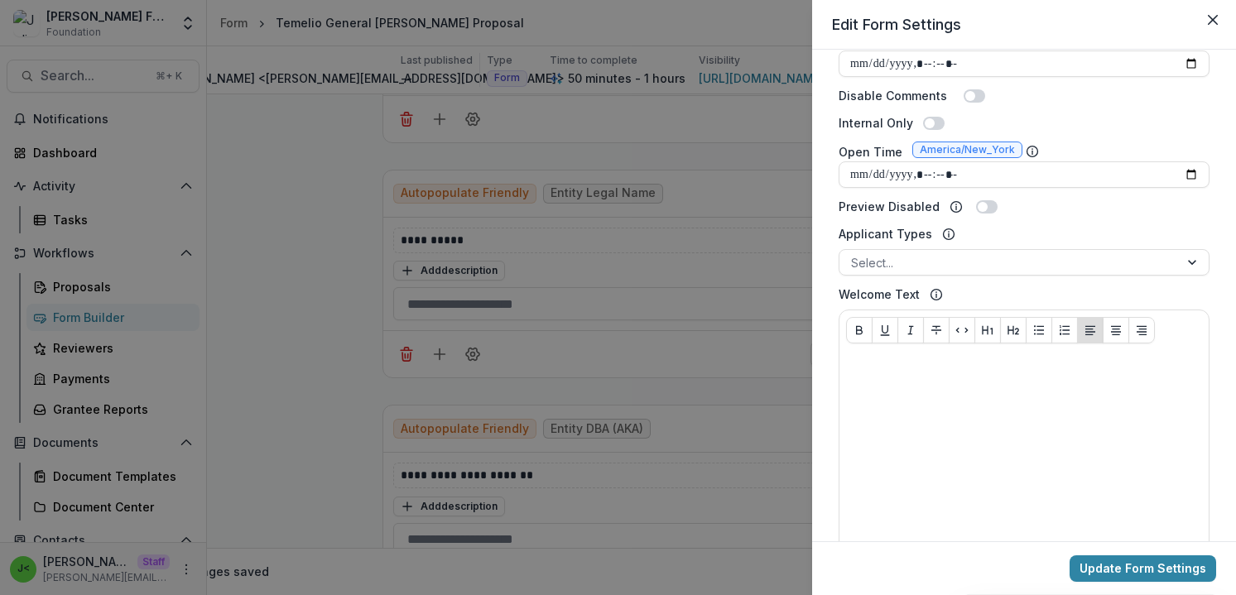
scroll to position [586, 0]
click at [1208, 21] on icon "Close" at bounding box center [1213, 20] width 10 height 10
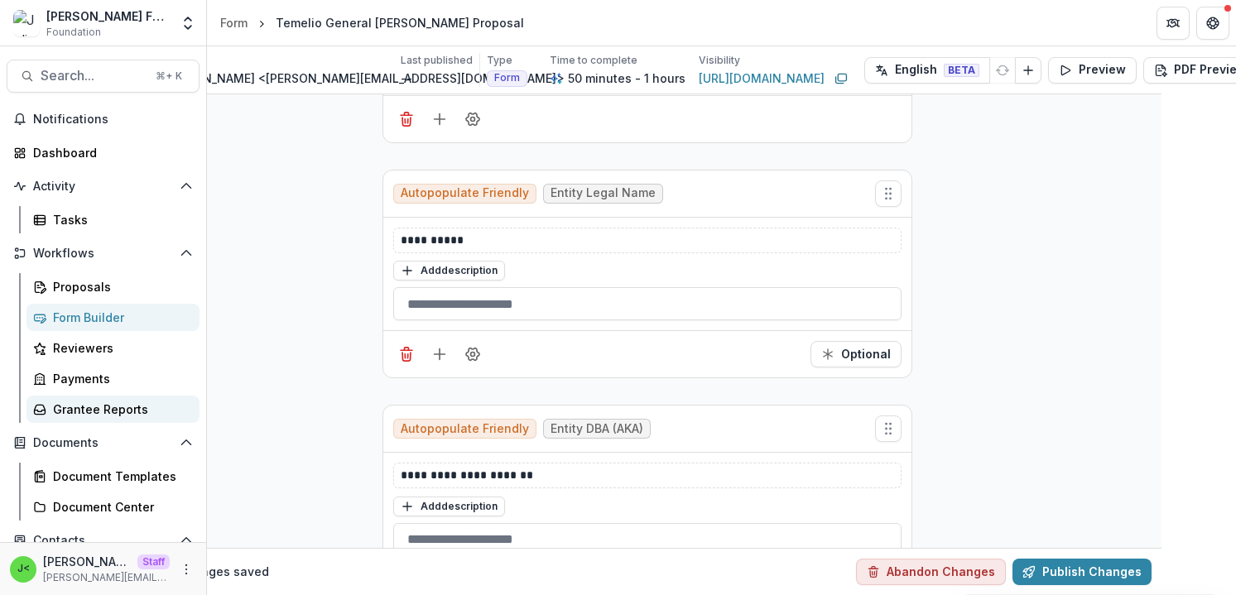
click at [97, 410] on div "Grantee Reports" at bounding box center [119, 409] width 133 height 17
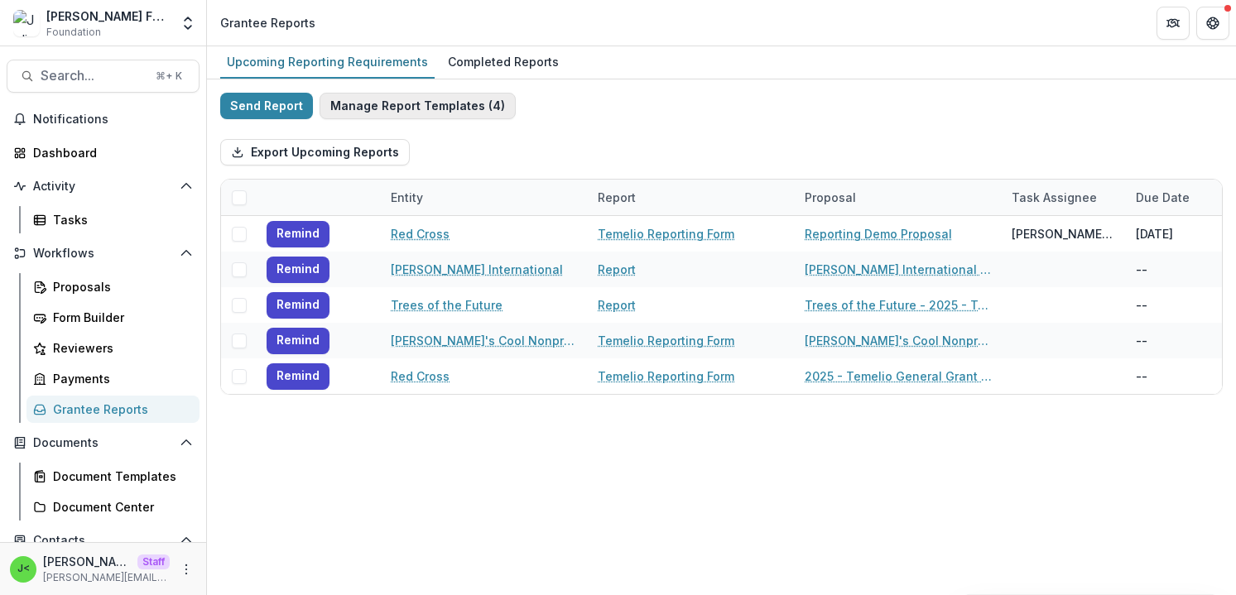
click at [432, 109] on button "Manage Report Templates ( 4 )" at bounding box center [418, 106] width 196 height 27
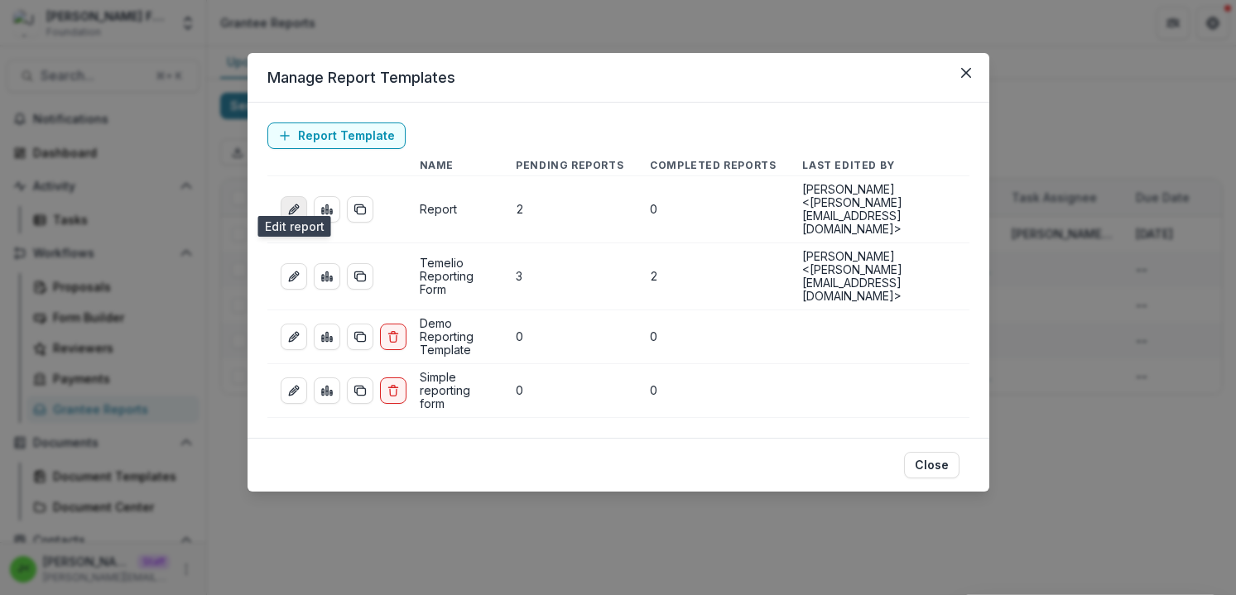
click at [293, 207] on icon "edit-report" at bounding box center [292, 210] width 7 height 7
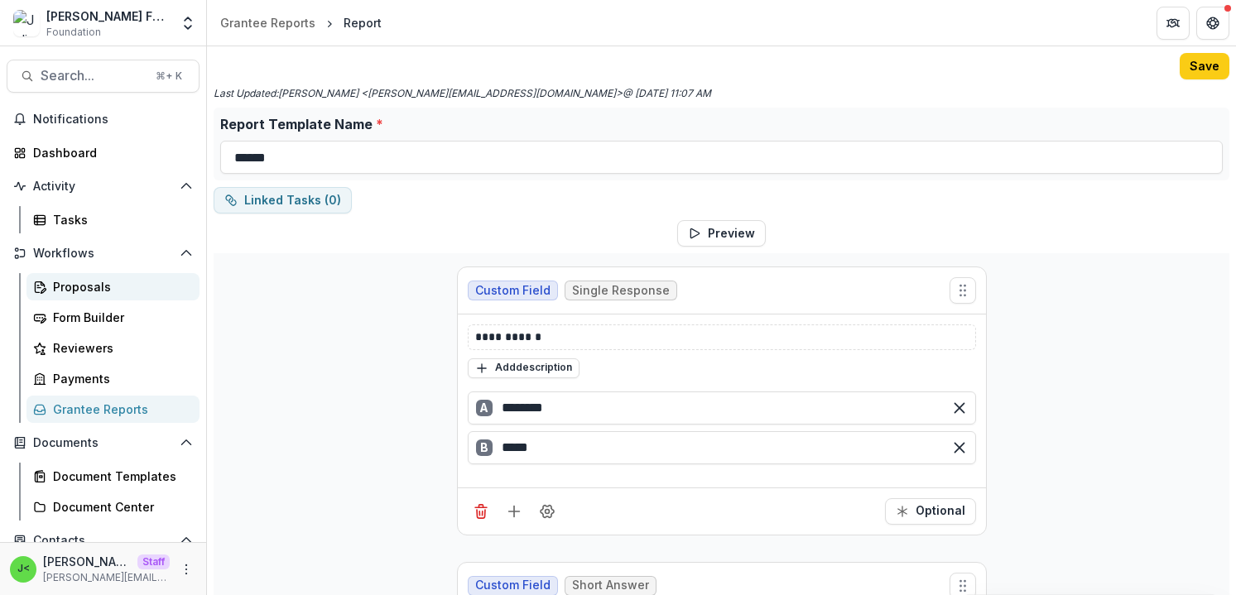
click at [104, 290] on div "Proposals" at bounding box center [119, 286] width 133 height 17
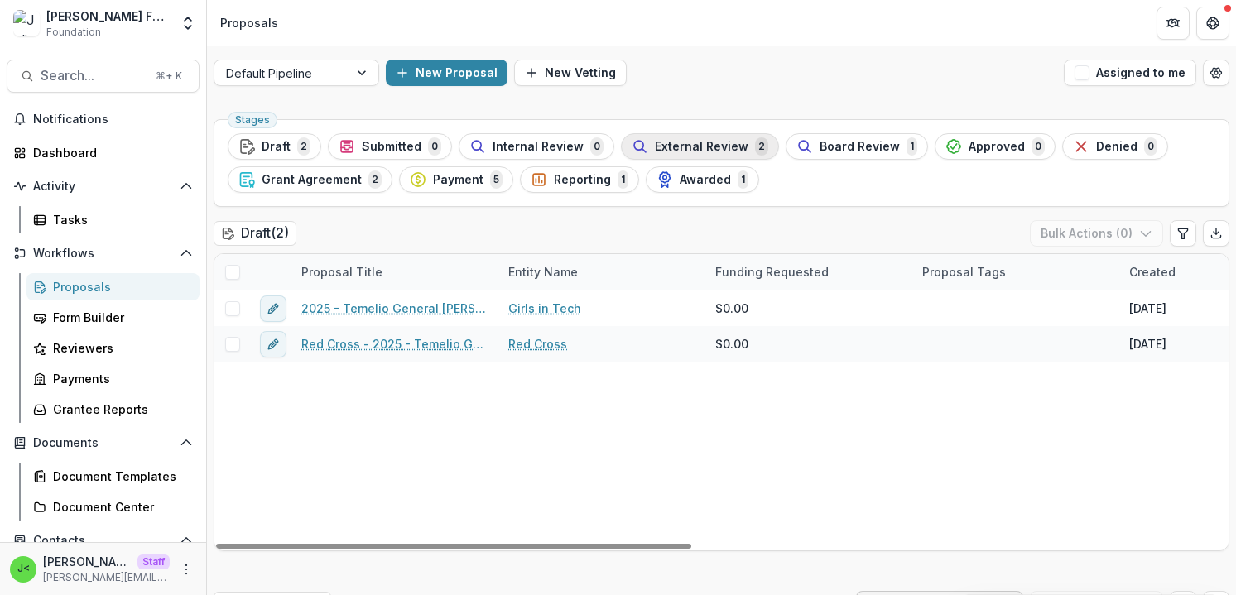
click at [694, 145] on span "External Review" at bounding box center [702, 147] width 94 height 14
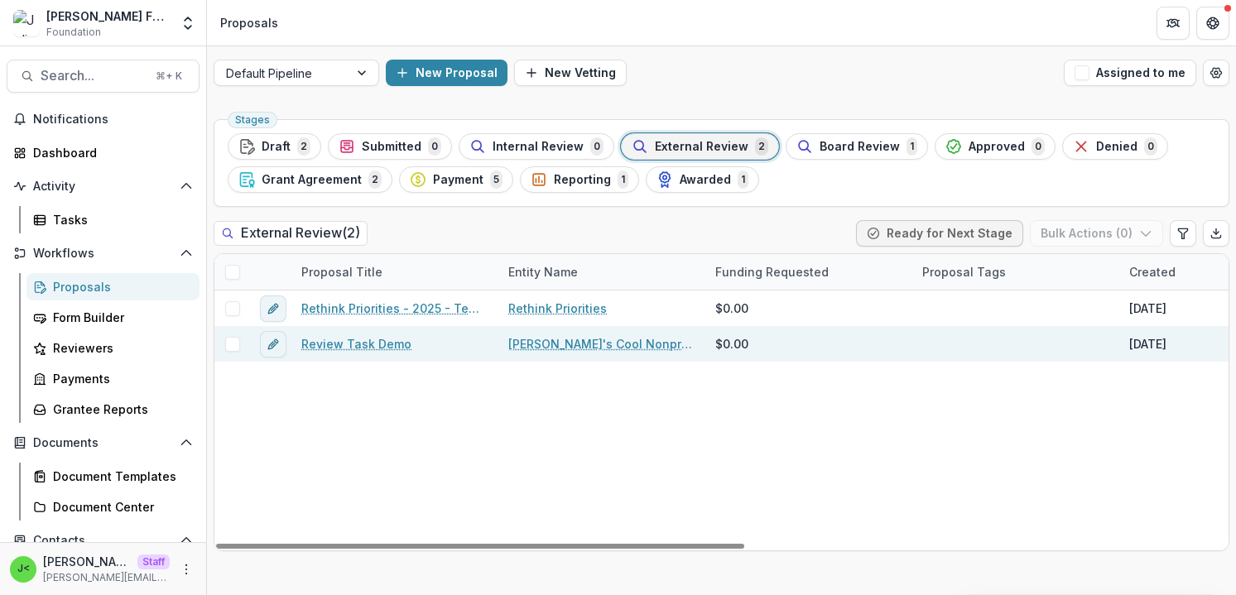
click at [374, 343] on link "Review Task Demo" at bounding box center [356, 343] width 110 height 17
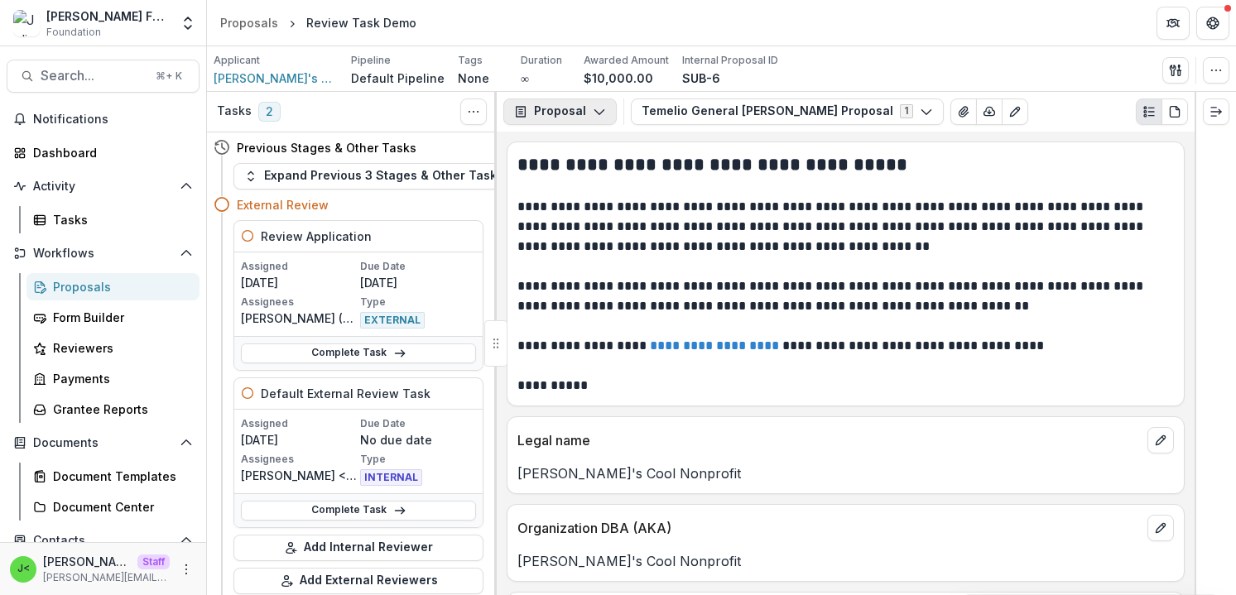
click at [581, 113] on button "Proposal" at bounding box center [560, 112] width 113 height 27
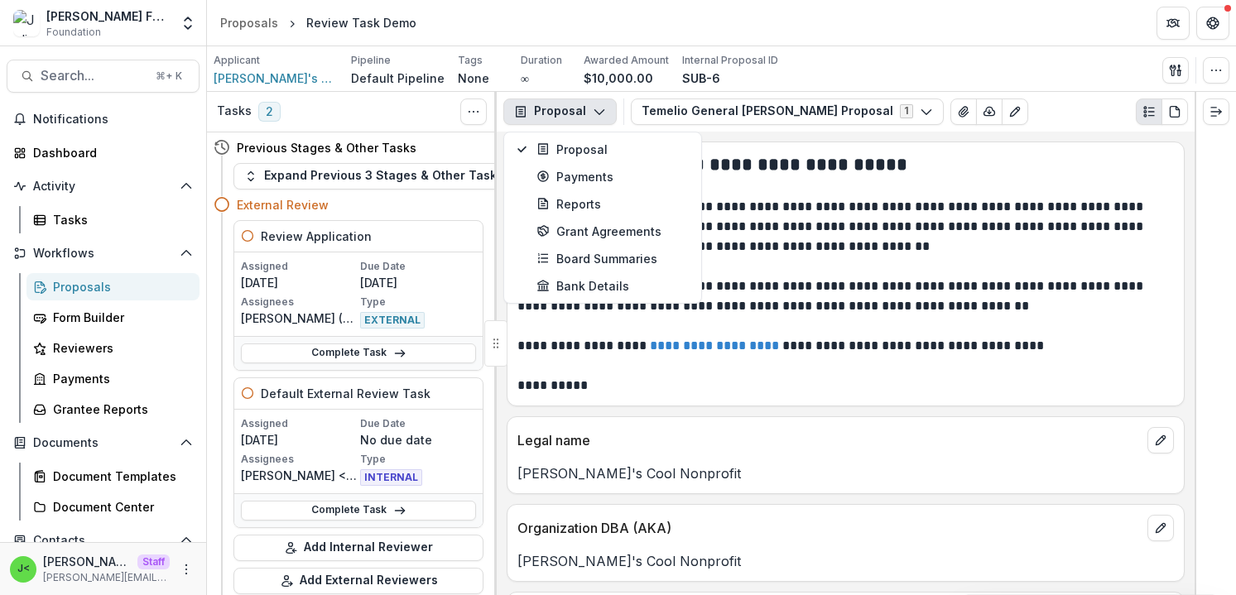
click at [605, 113] on button "Proposal" at bounding box center [560, 112] width 113 height 27
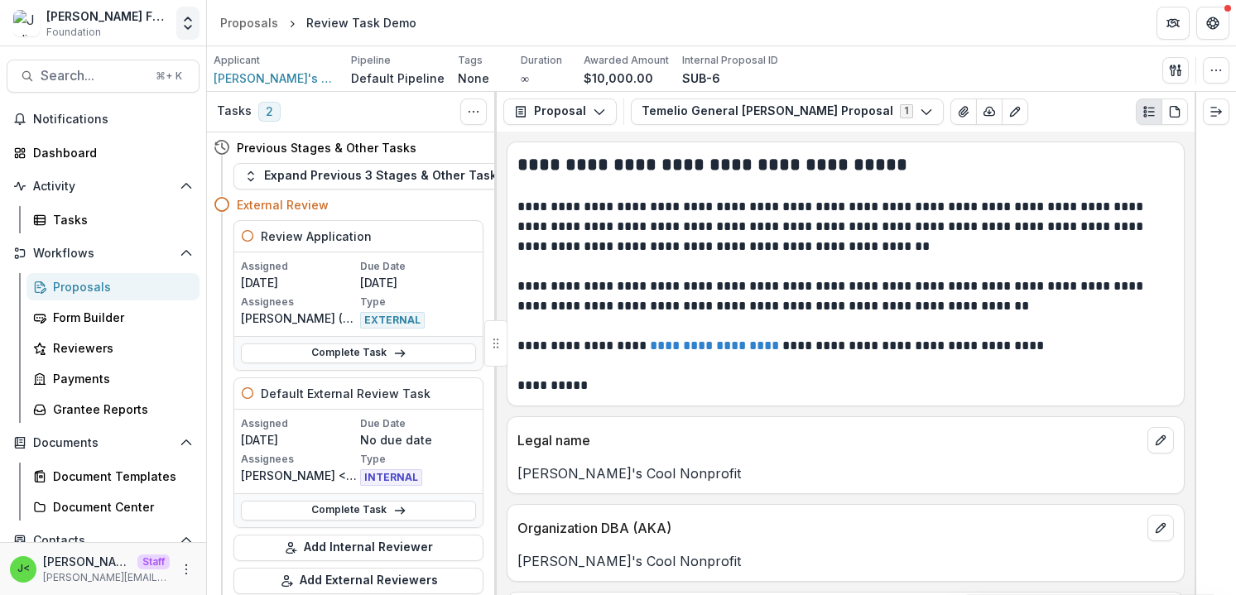
click at [186, 20] on icon "Open entity switcher" at bounding box center [188, 23] width 17 height 17
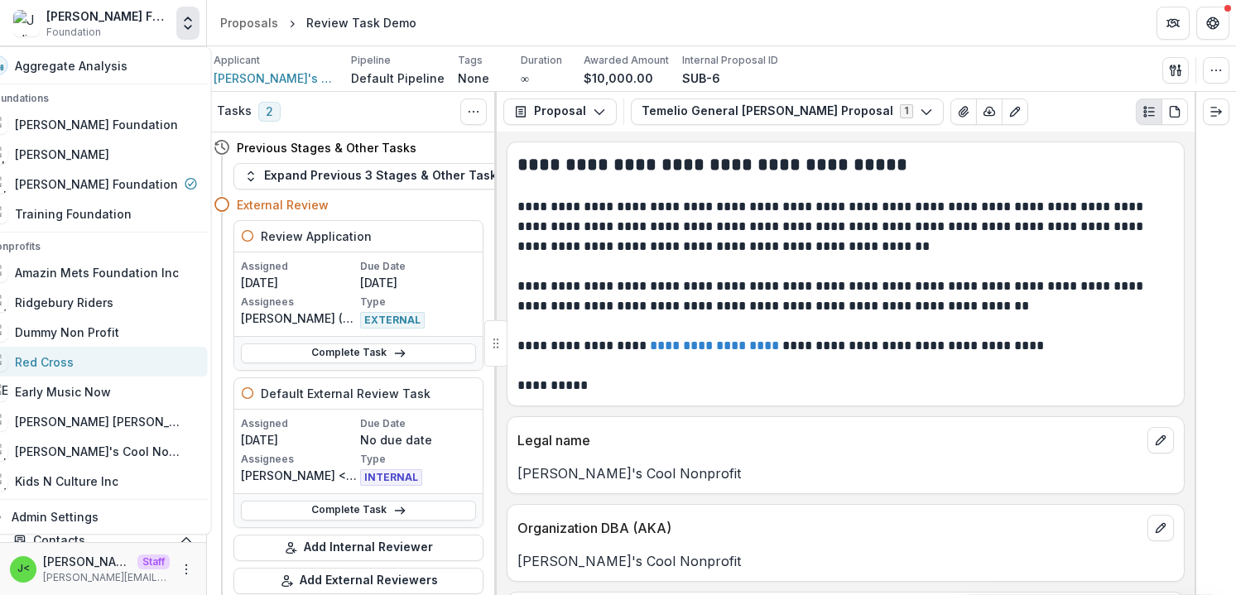
click at [74, 364] on div "Red Cross" at bounding box center [44, 362] width 59 height 17
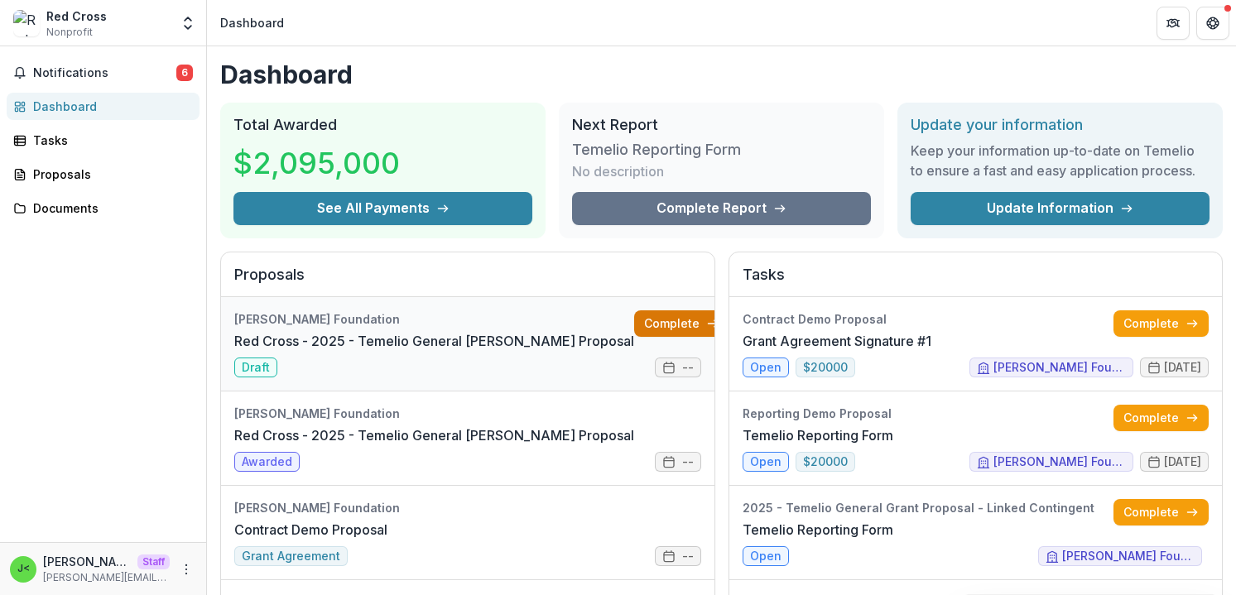
click at [650, 321] on link "Complete" at bounding box center [681, 324] width 95 height 27
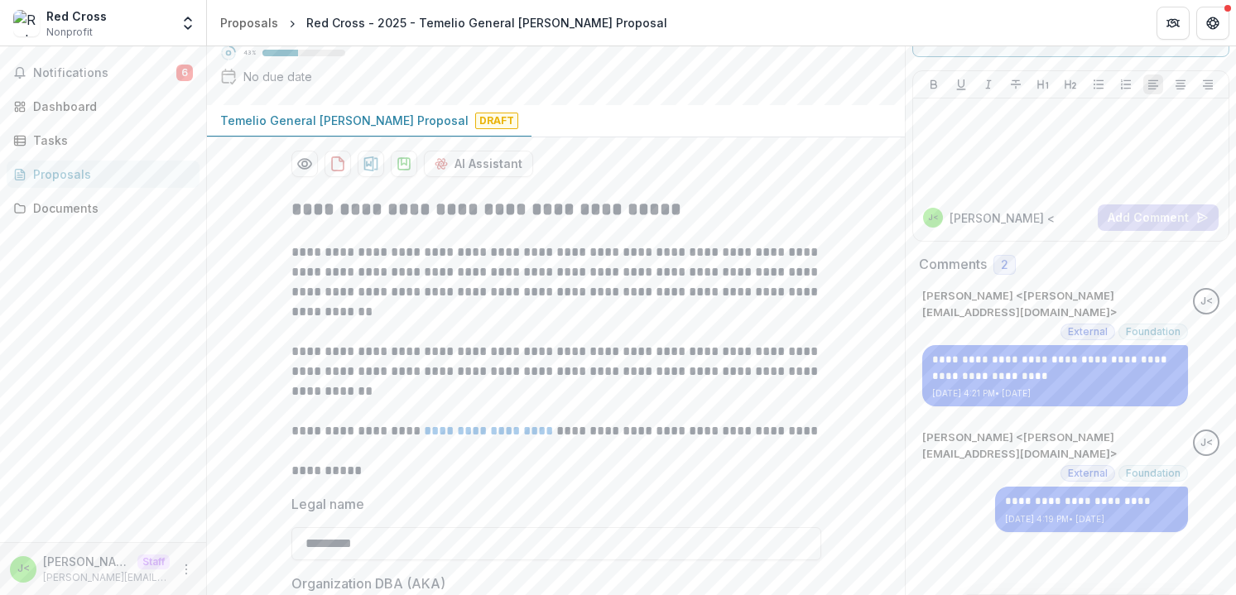
scroll to position [99, 0]
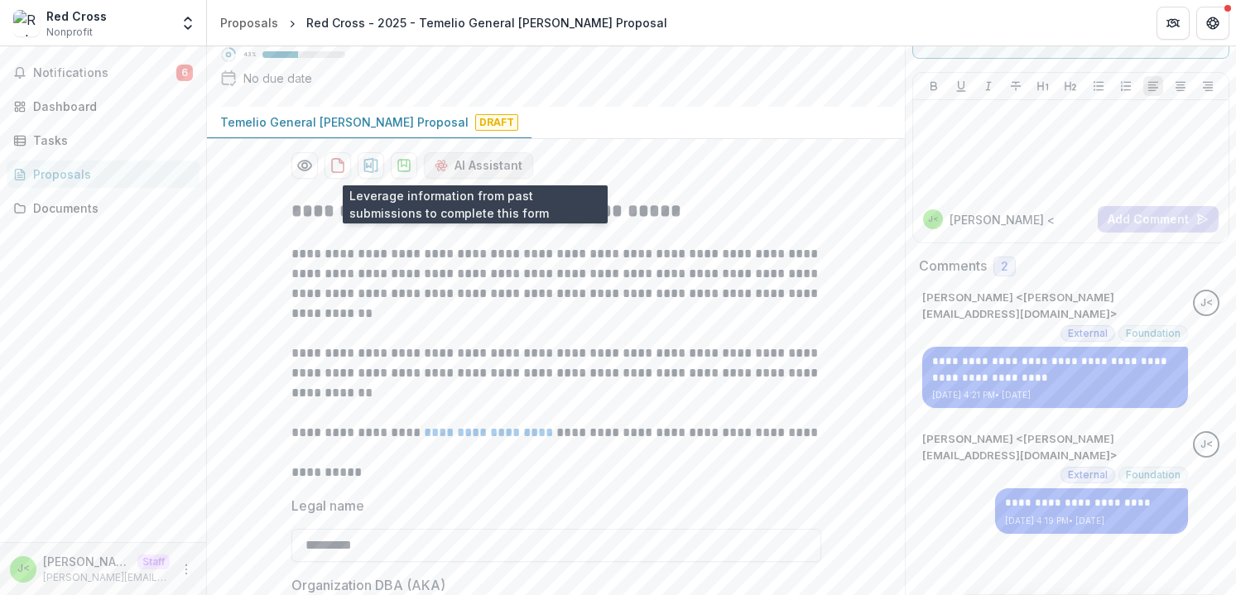
click at [472, 163] on button "AI Assistant" at bounding box center [478, 165] width 109 height 27
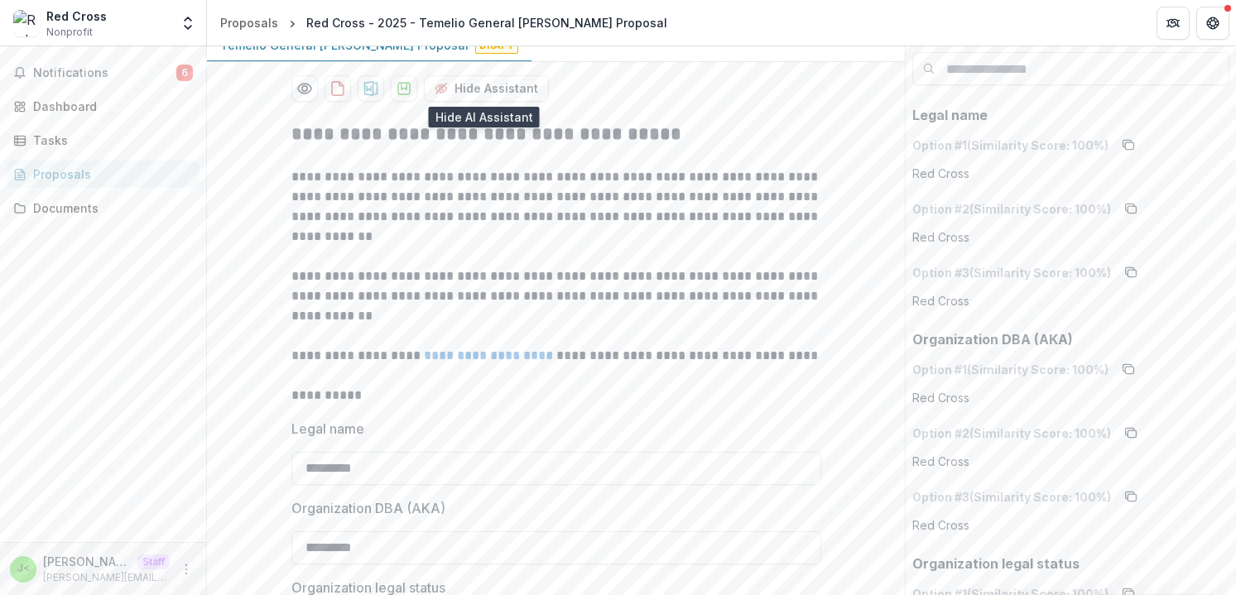
scroll to position [177, 0]
click at [398, 463] on input "*********" at bounding box center [557, 467] width 530 height 33
type input "*********"
click at [441, 402] on p "**********" at bounding box center [557, 394] width 530 height 20
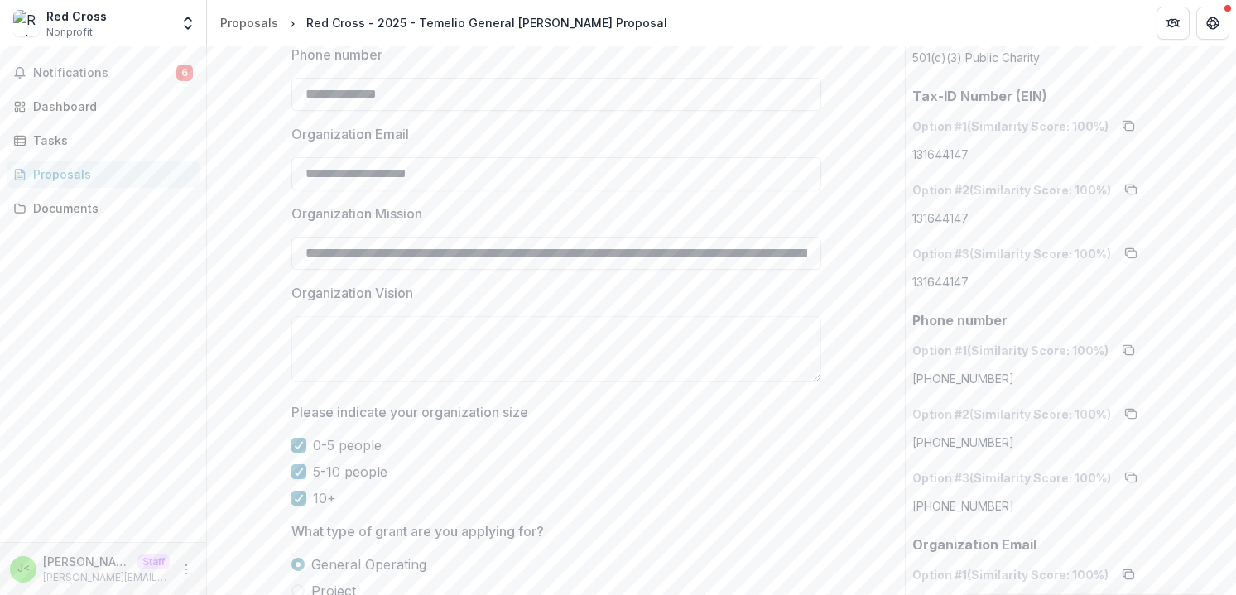
scroll to position [883, 0]
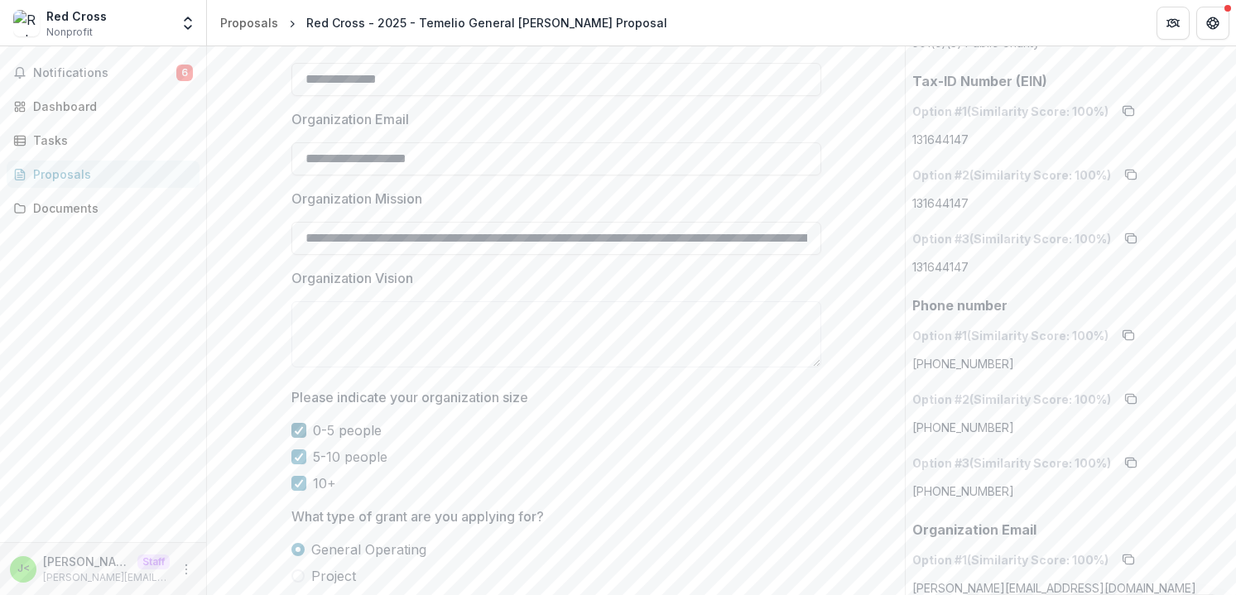
click at [296, 433] on icon at bounding box center [299, 431] width 10 height 8
click at [296, 451] on div at bounding box center [299, 457] width 10 height 13
click at [296, 431] on span at bounding box center [299, 430] width 15 height 15
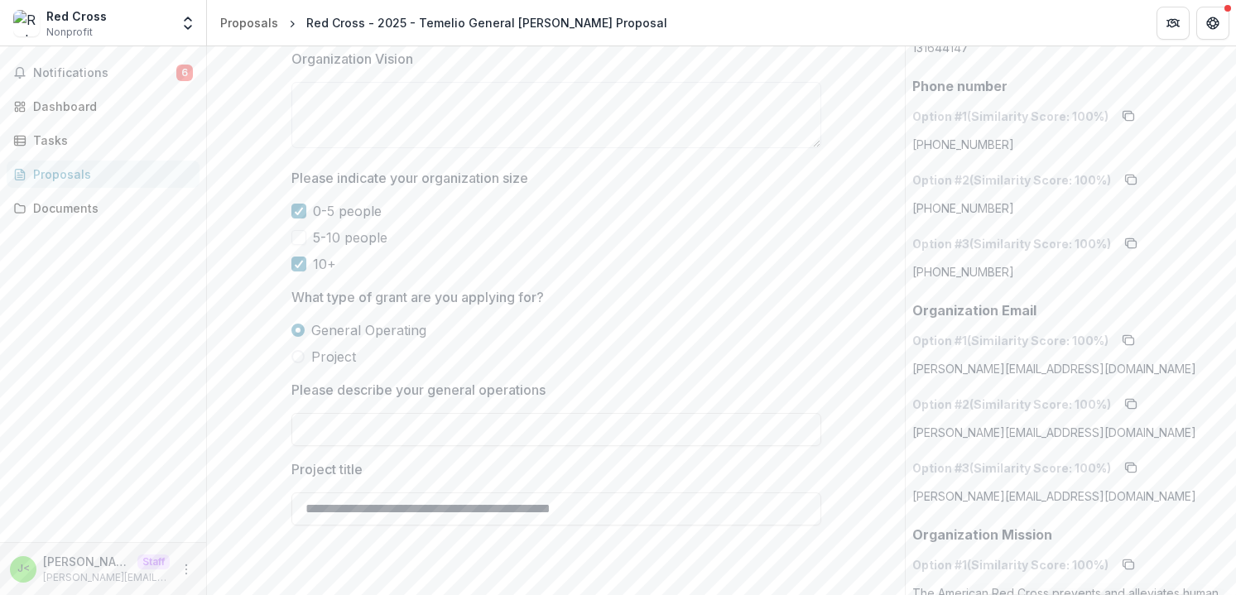
scroll to position [1088, 0]
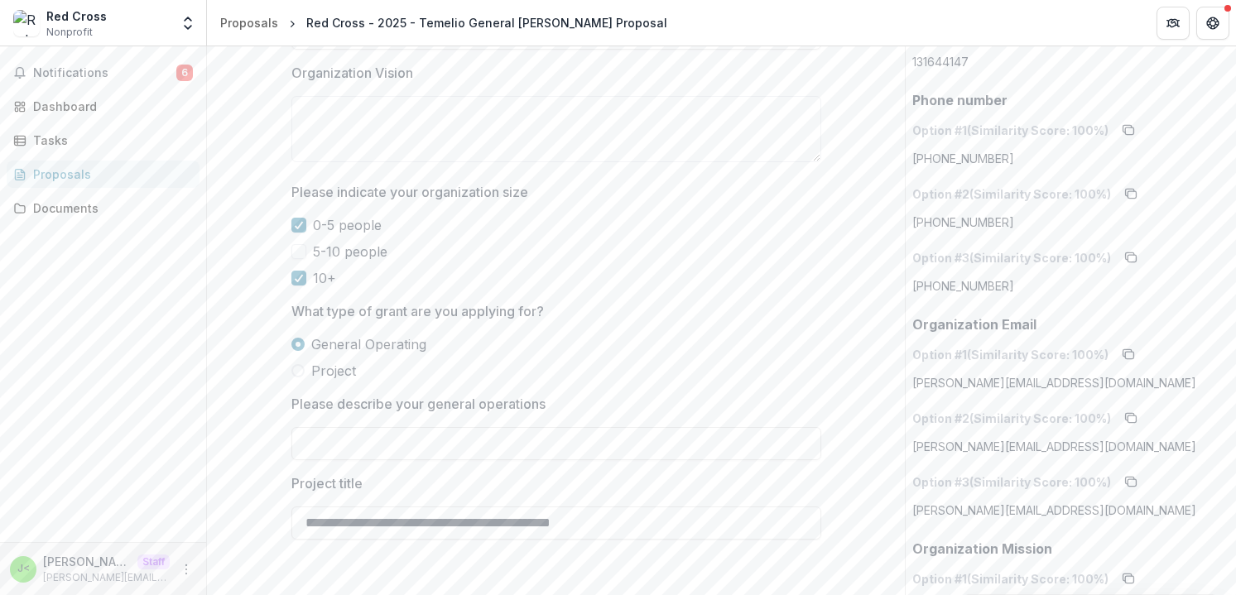
click at [336, 373] on span "Project" at bounding box center [333, 371] width 45 height 20
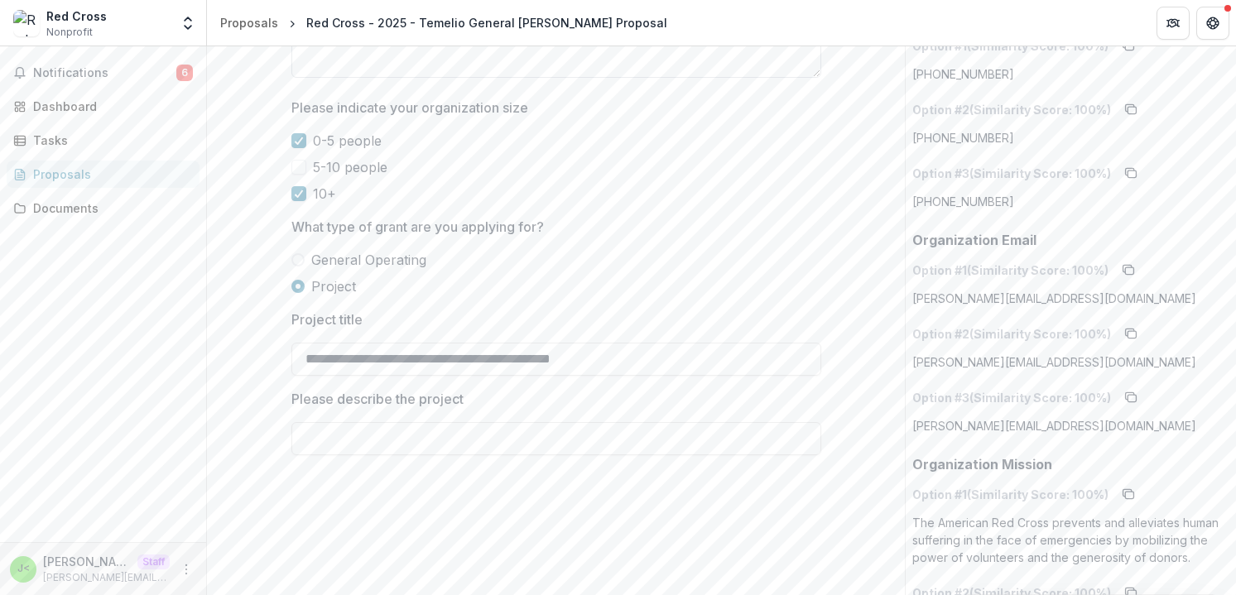
scroll to position [1140, 0]
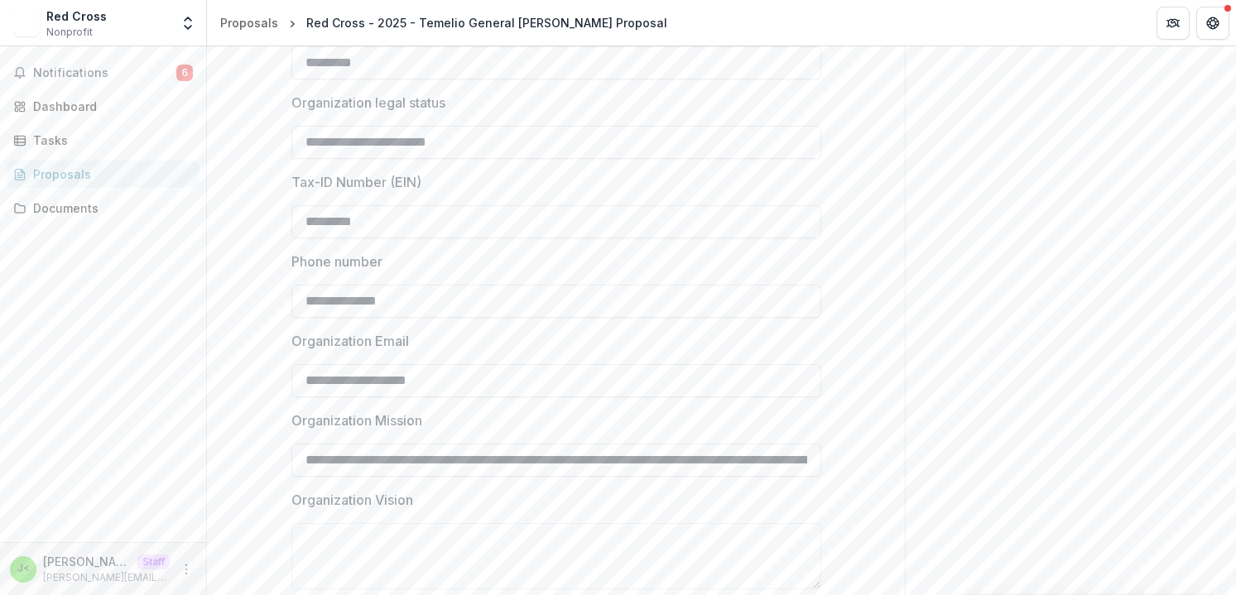
scroll to position [1106, 0]
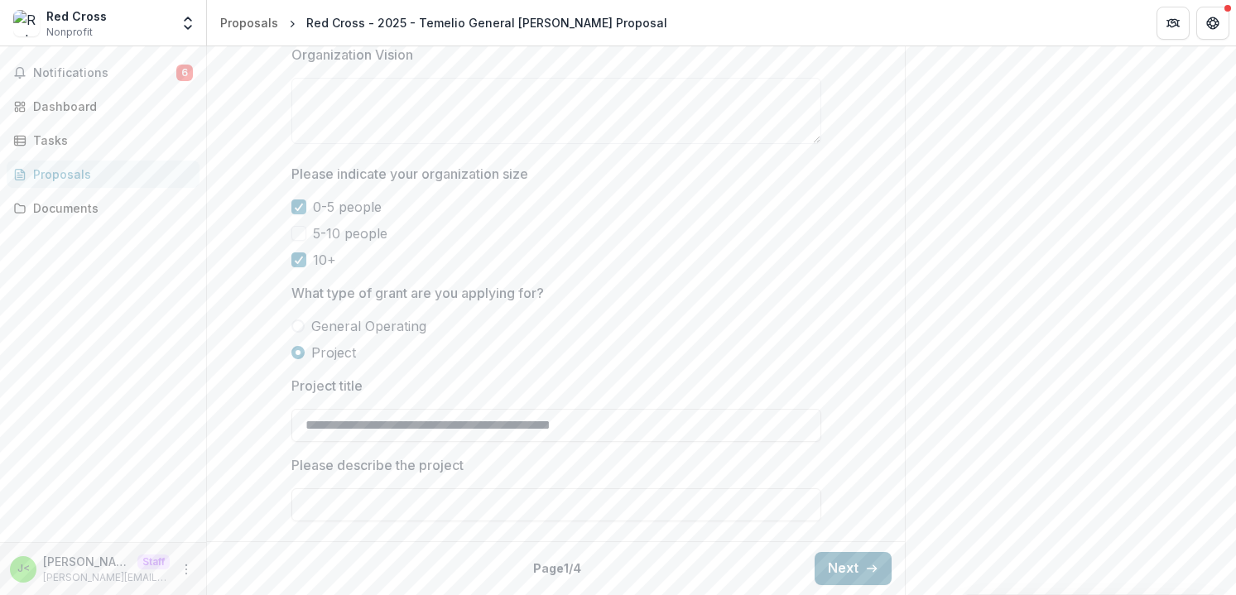
click at [848, 569] on button "Next" at bounding box center [853, 568] width 77 height 33
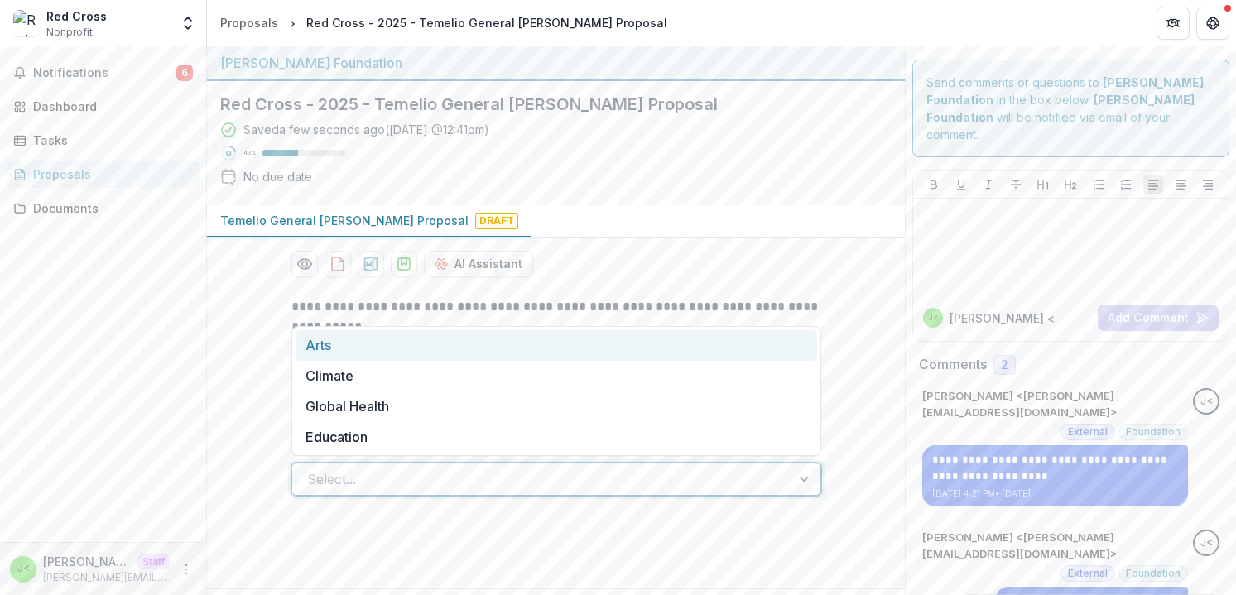
click at [609, 471] on div at bounding box center [541, 479] width 469 height 23
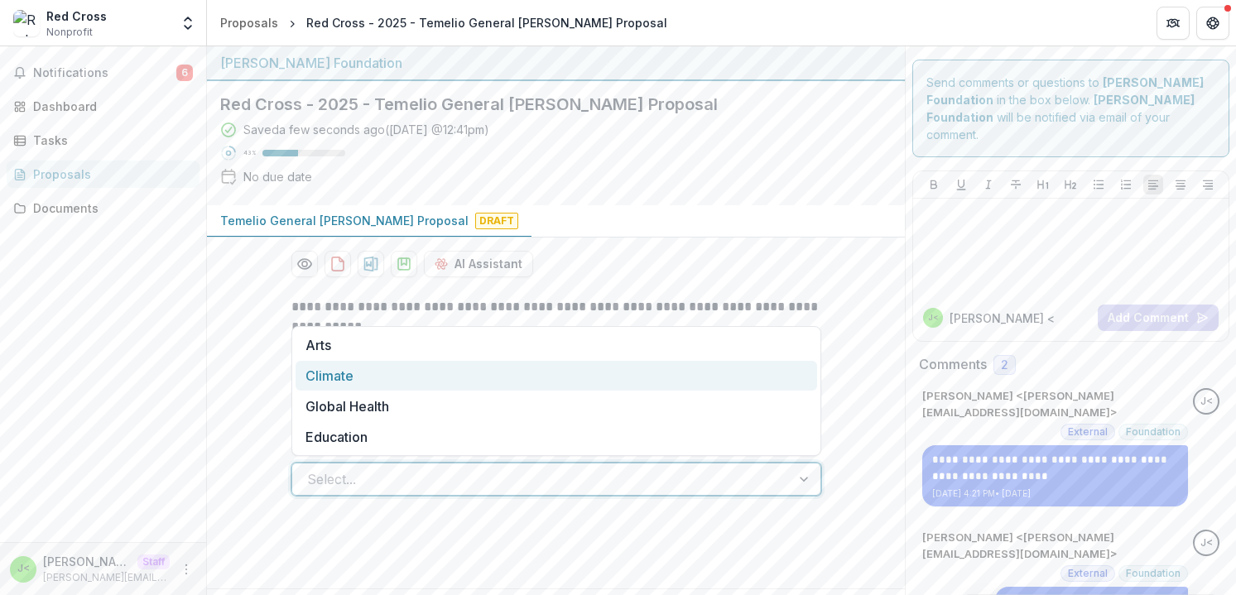
click at [867, 287] on div "**********" at bounding box center [556, 433] width 698 height 298
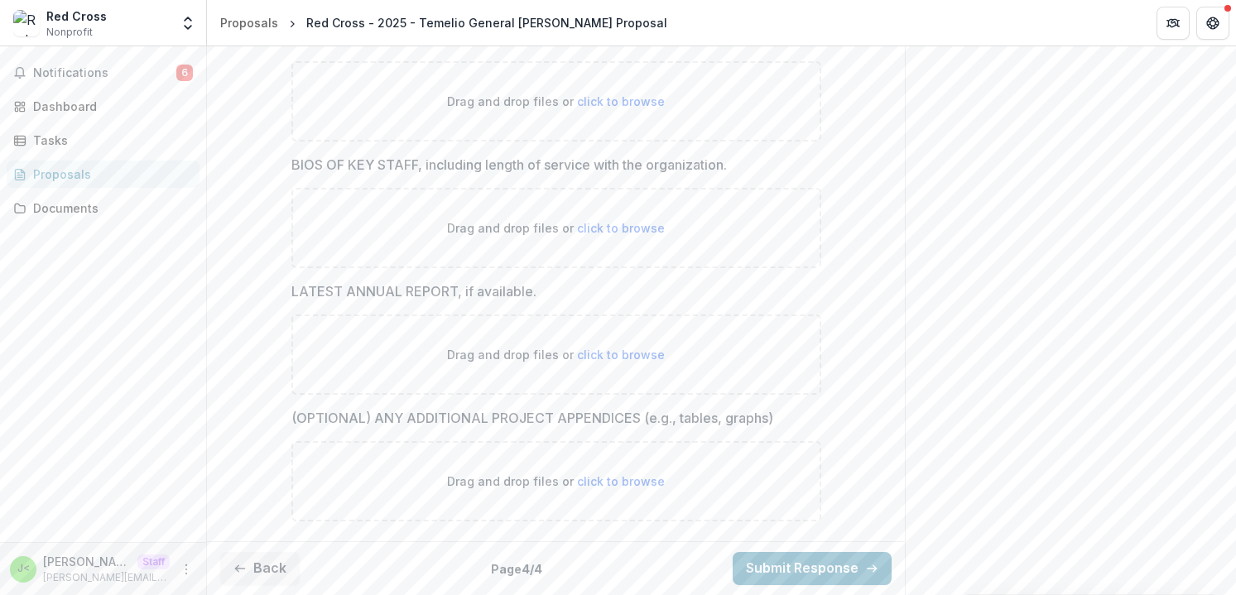
scroll to position [729, 0]
click at [791, 565] on button "Submit Response" at bounding box center [812, 568] width 159 height 33
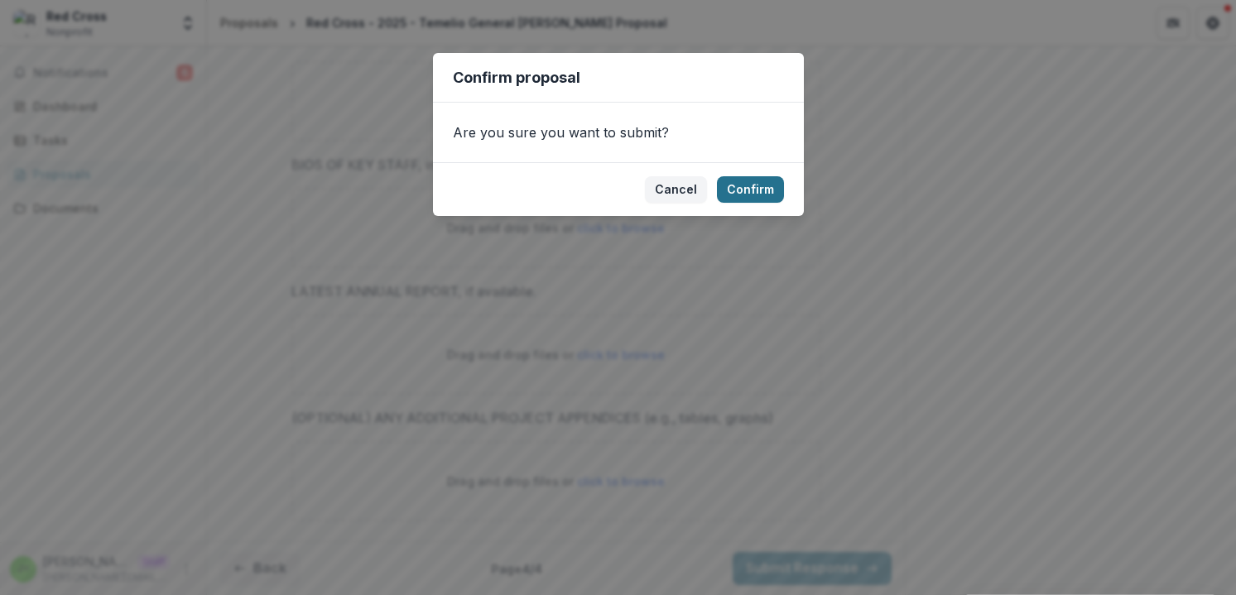
click at [751, 192] on button "Confirm" at bounding box center [750, 189] width 67 height 27
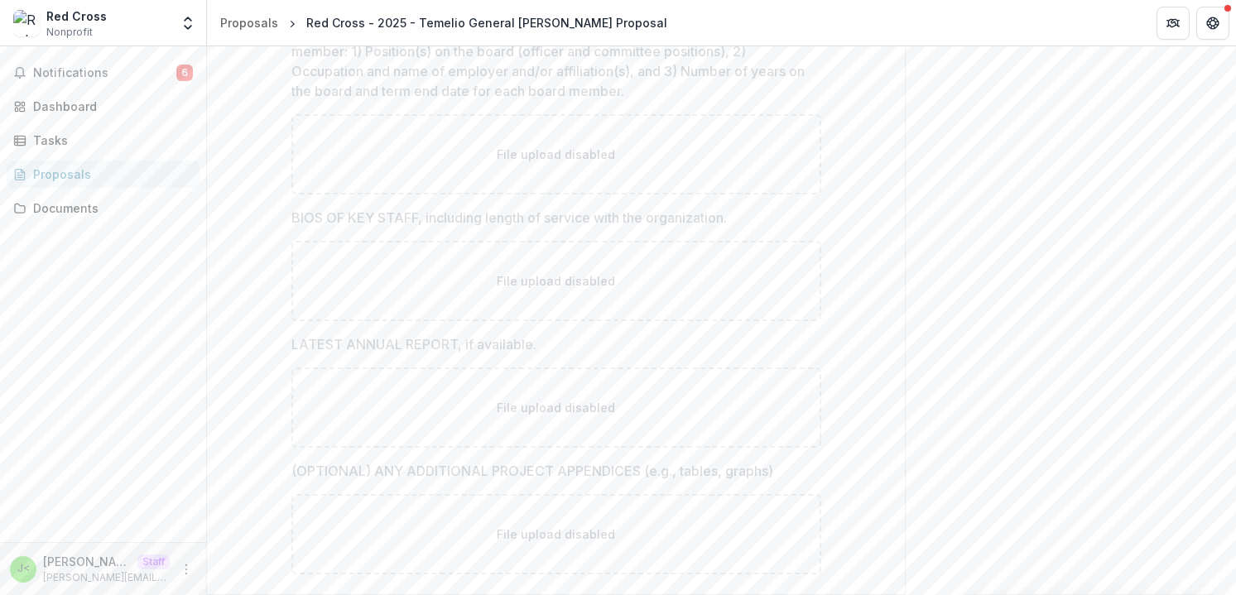
scroll to position [782, 0]
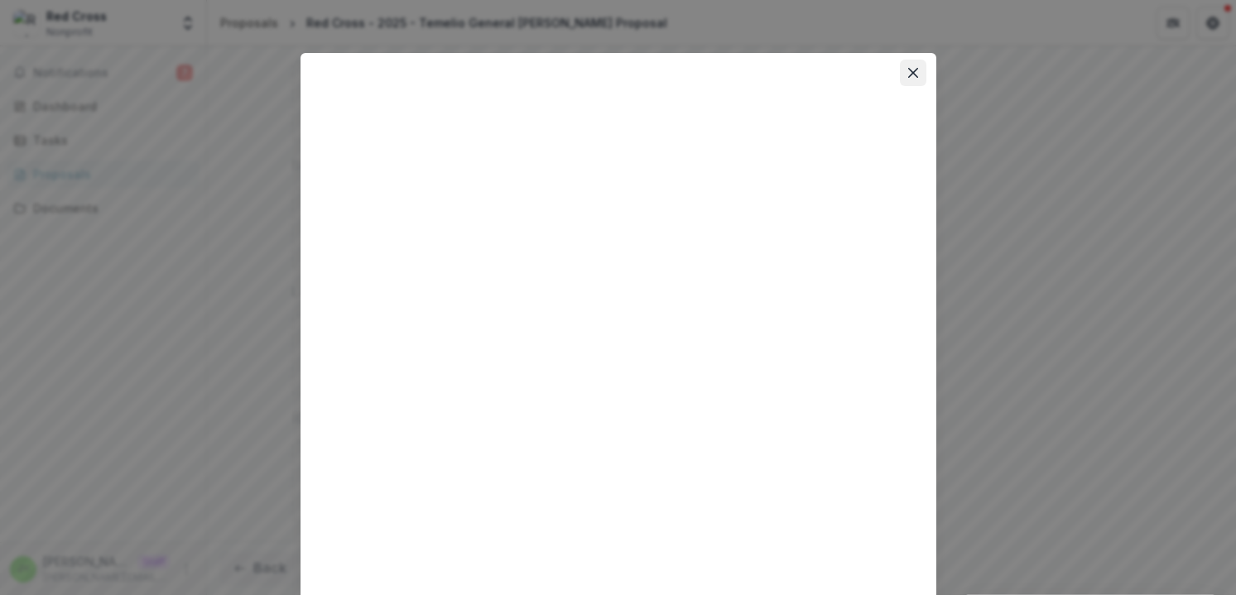
click at [910, 71] on icon "Close" at bounding box center [914, 73] width 10 height 10
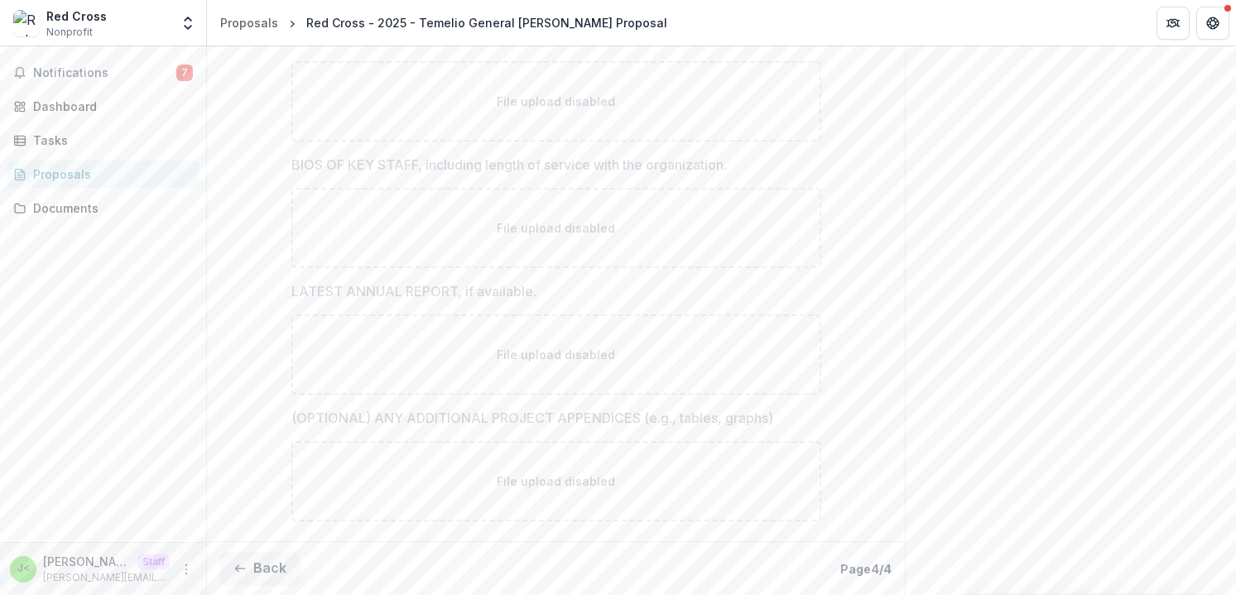
scroll to position [0, 0]
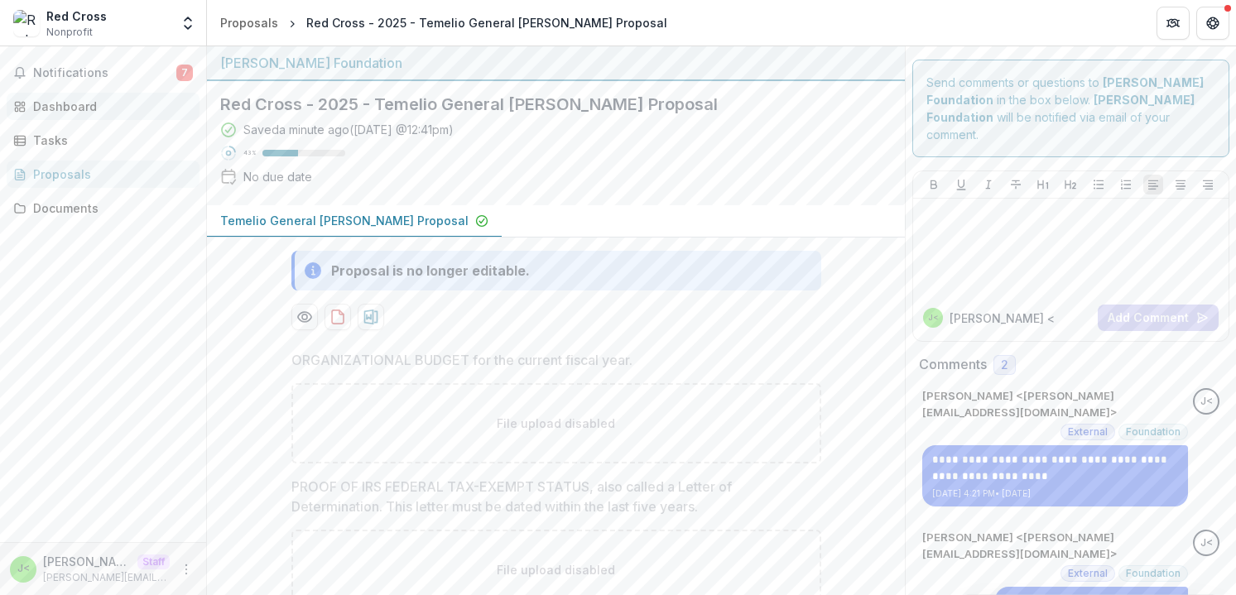
click at [93, 103] on div "Dashboard" at bounding box center [109, 106] width 153 height 17
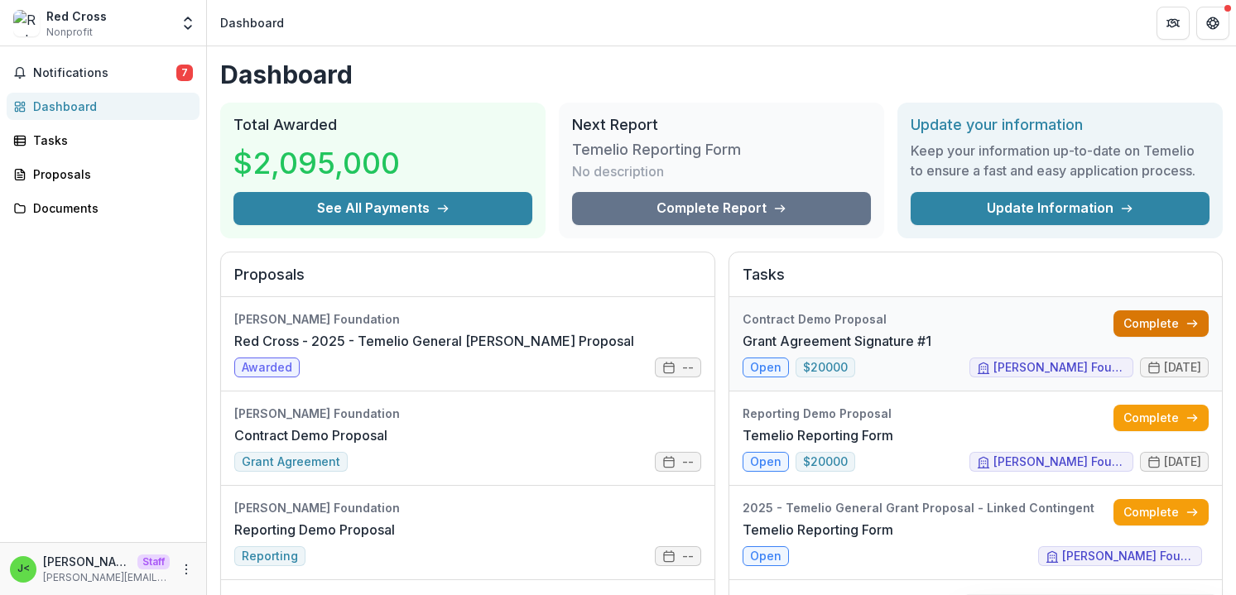
click at [1142, 324] on link "Complete" at bounding box center [1161, 324] width 95 height 27
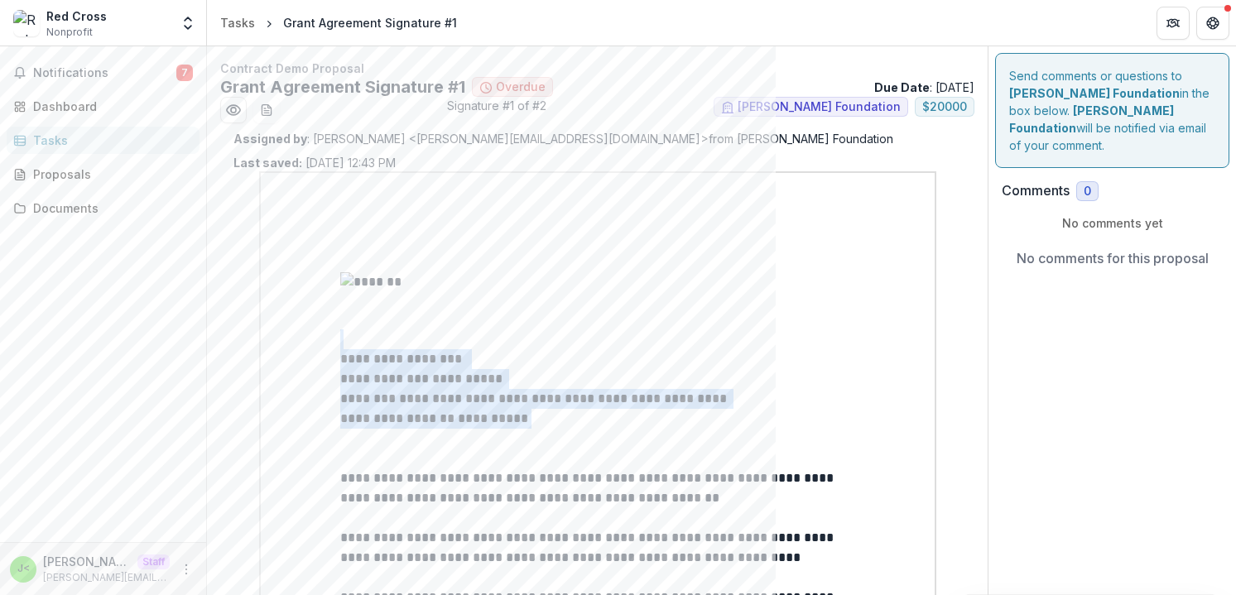
drag, startPoint x: 588, startPoint y: 423, endPoint x: 296, endPoint y: 332, distance: 306.2
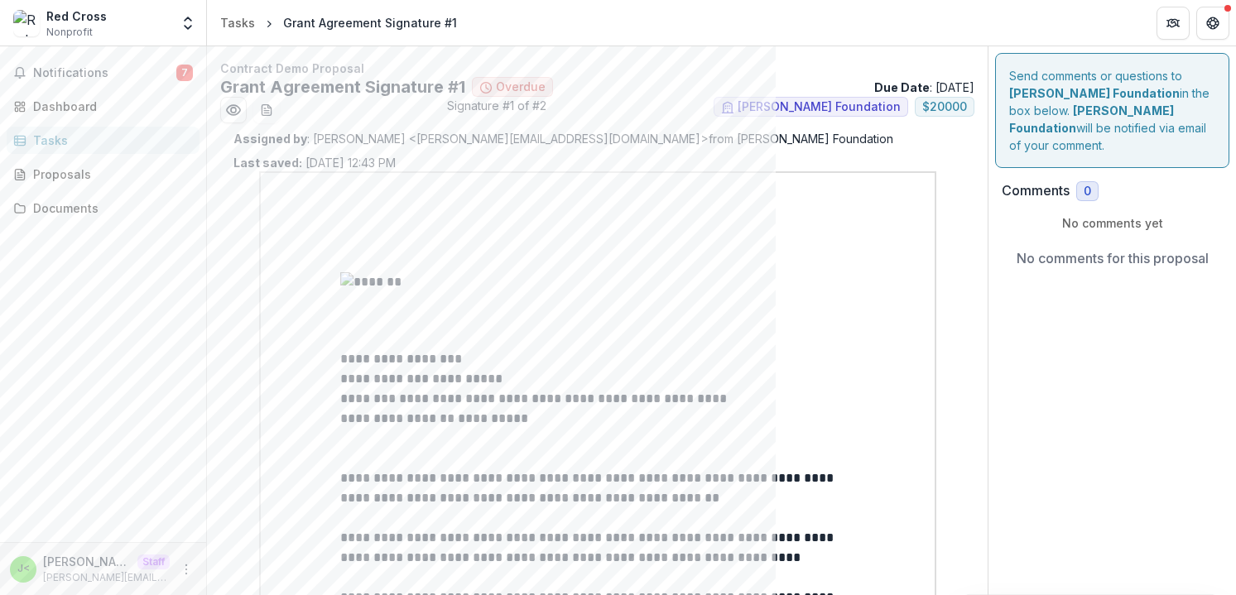
click at [648, 425] on p "**********" at bounding box center [597, 419] width 515 height 20
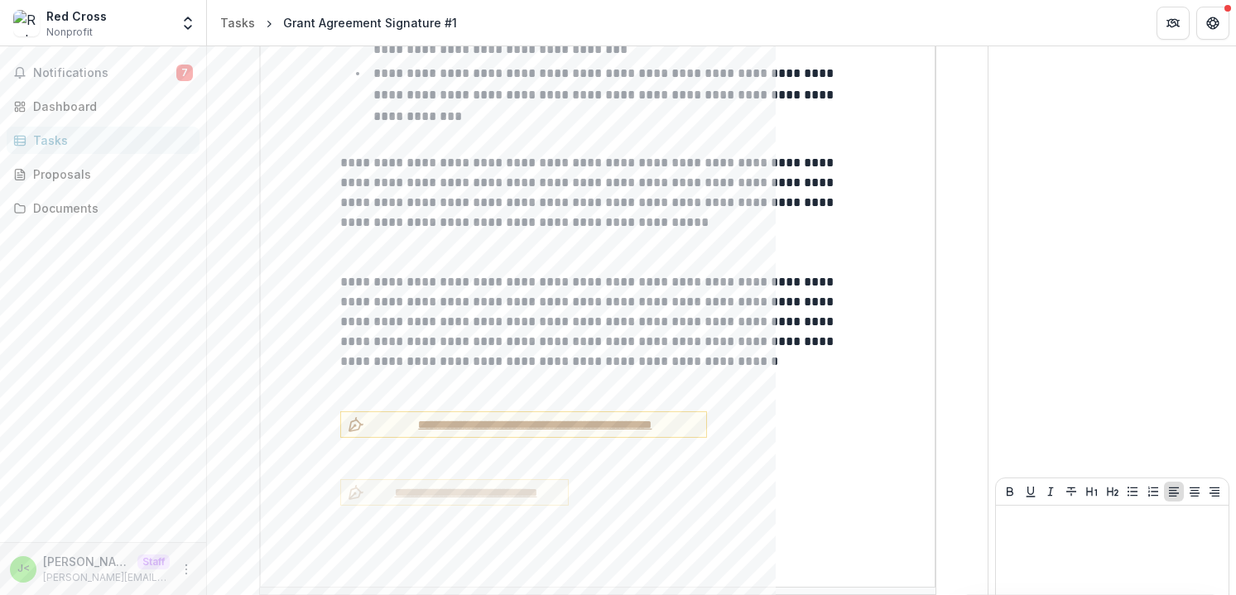
scroll to position [1588, 0]
click at [485, 418] on span "**********" at bounding box center [536, 426] width 330 height 17
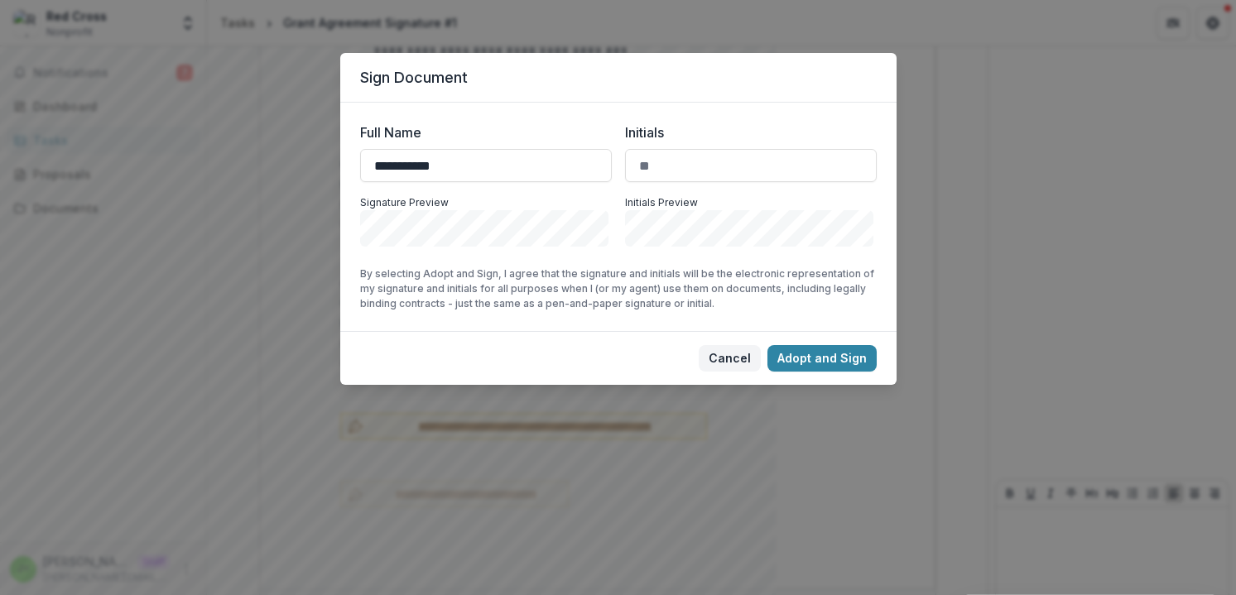
type input "**********"
click at [745, 363] on button "Cancel" at bounding box center [730, 358] width 62 height 27
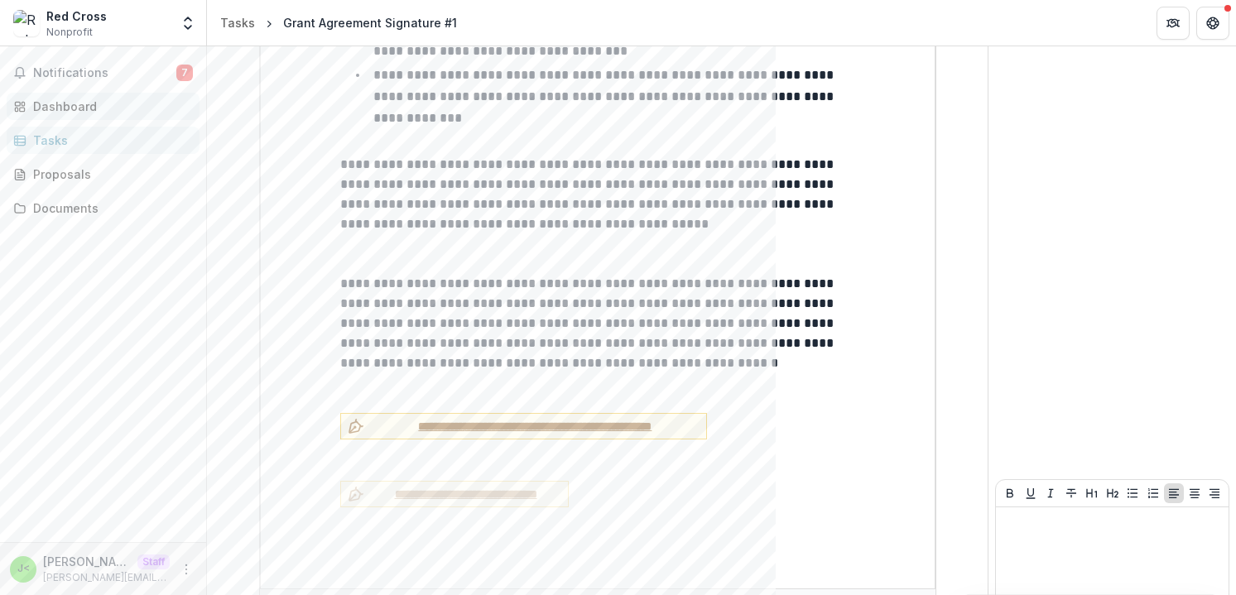
click at [108, 108] on div "Dashboard" at bounding box center [109, 106] width 153 height 17
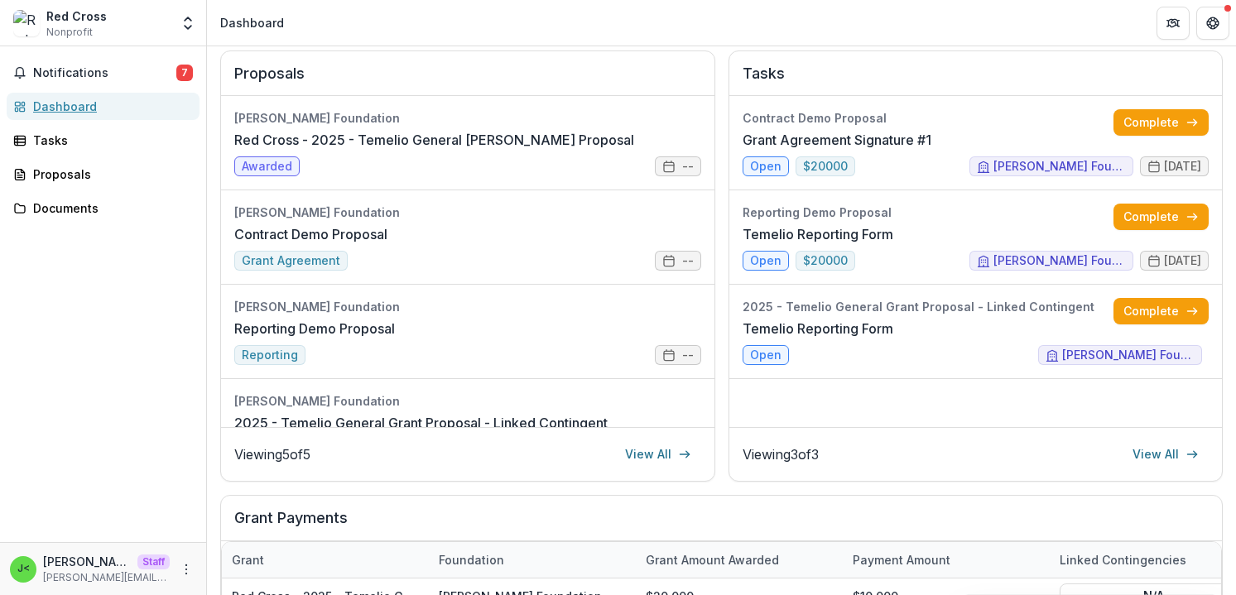
scroll to position [97, 0]
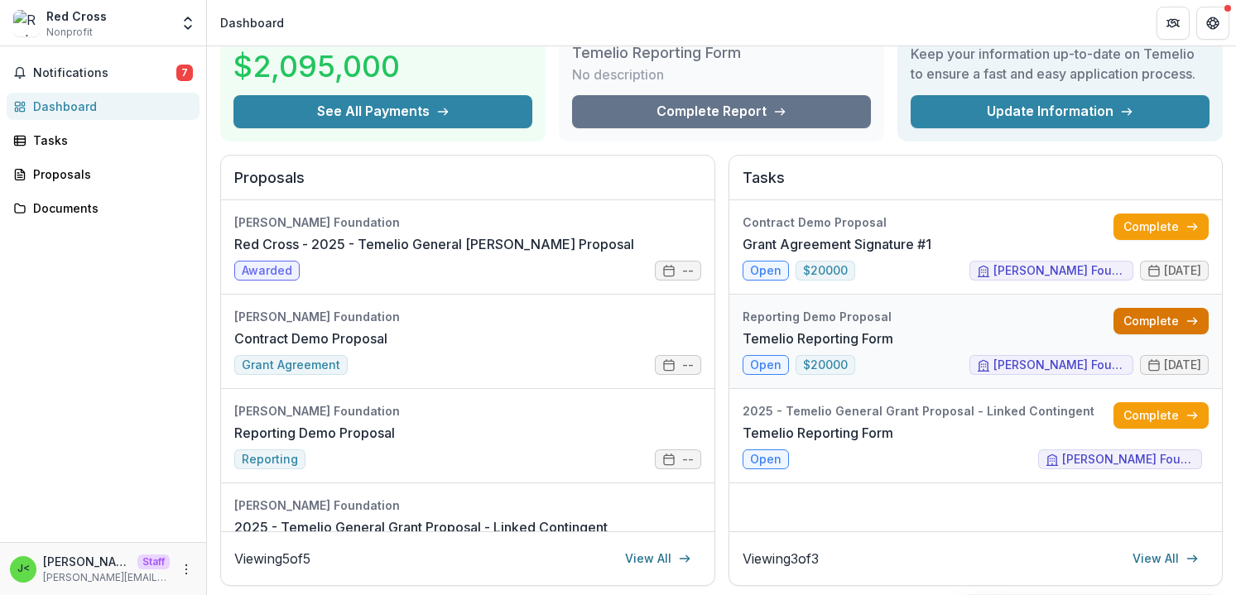
click at [1150, 329] on link "Complete" at bounding box center [1161, 321] width 95 height 27
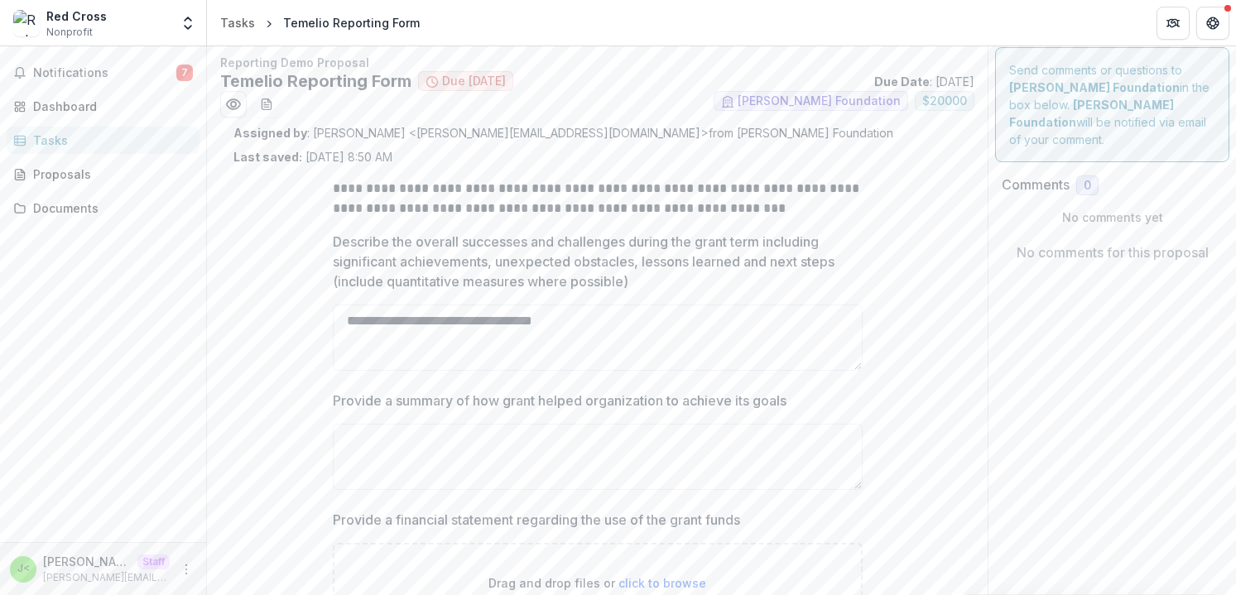
scroll to position [7, 0]
click at [152, 105] on div "Dashboard" at bounding box center [109, 106] width 153 height 17
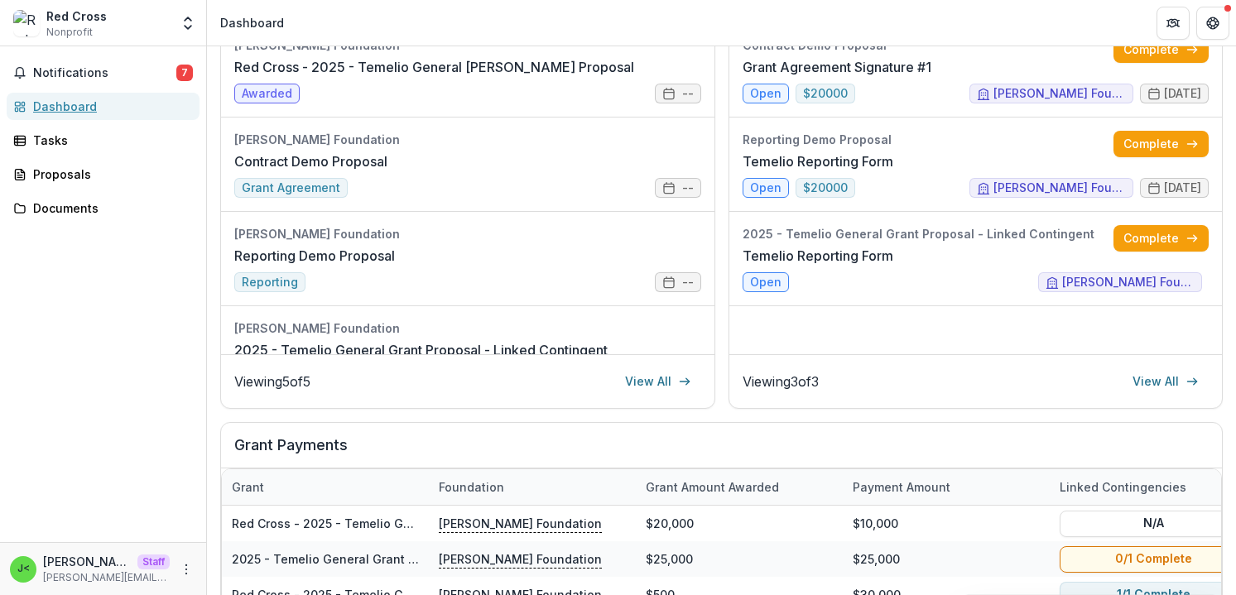
scroll to position [25, 0]
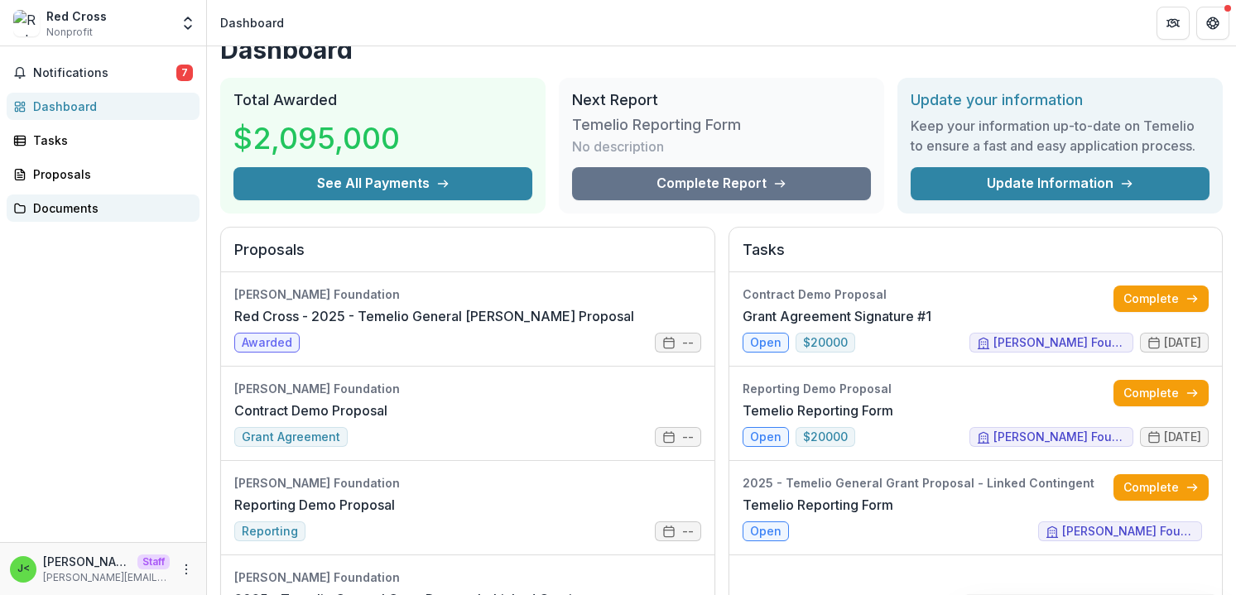
click at [95, 207] on div "Documents" at bounding box center [109, 208] width 153 height 17
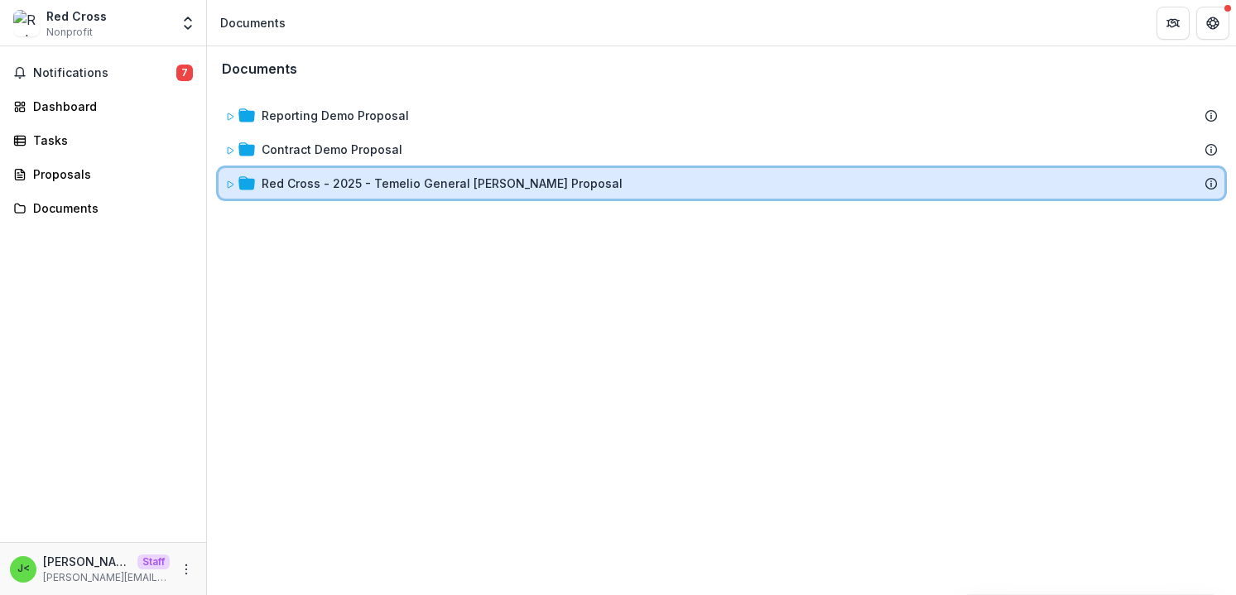
click at [227, 186] on icon at bounding box center [230, 185] width 10 height 10
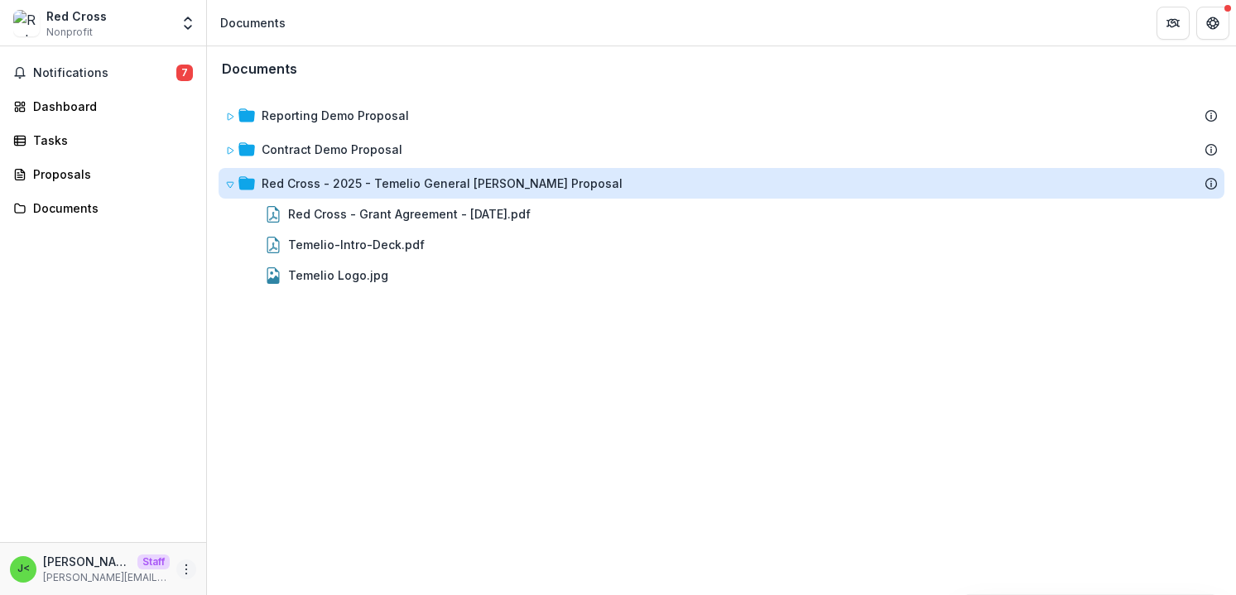
click at [187, 570] on icon "More" at bounding box center [186, 569] width 13 height 13
click at [287, 543] on link "Settings" at bounding box center [295, 534] width 177 height 27
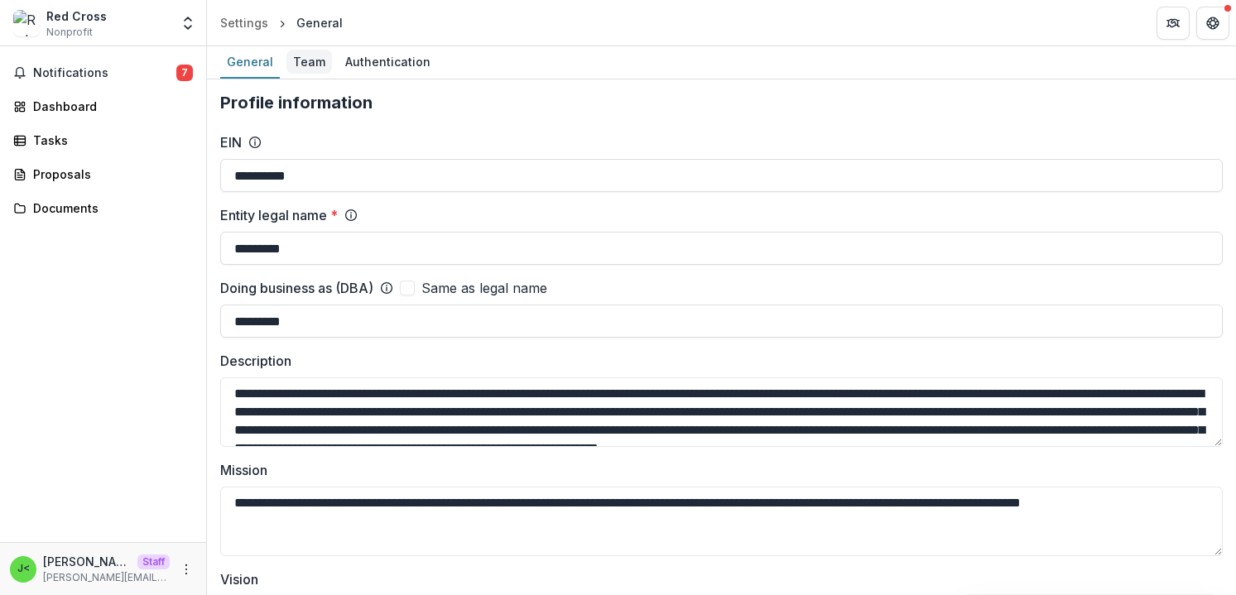
click at [305, 65] on div "Team" at bounding box center [310, 62] width 46 height 24
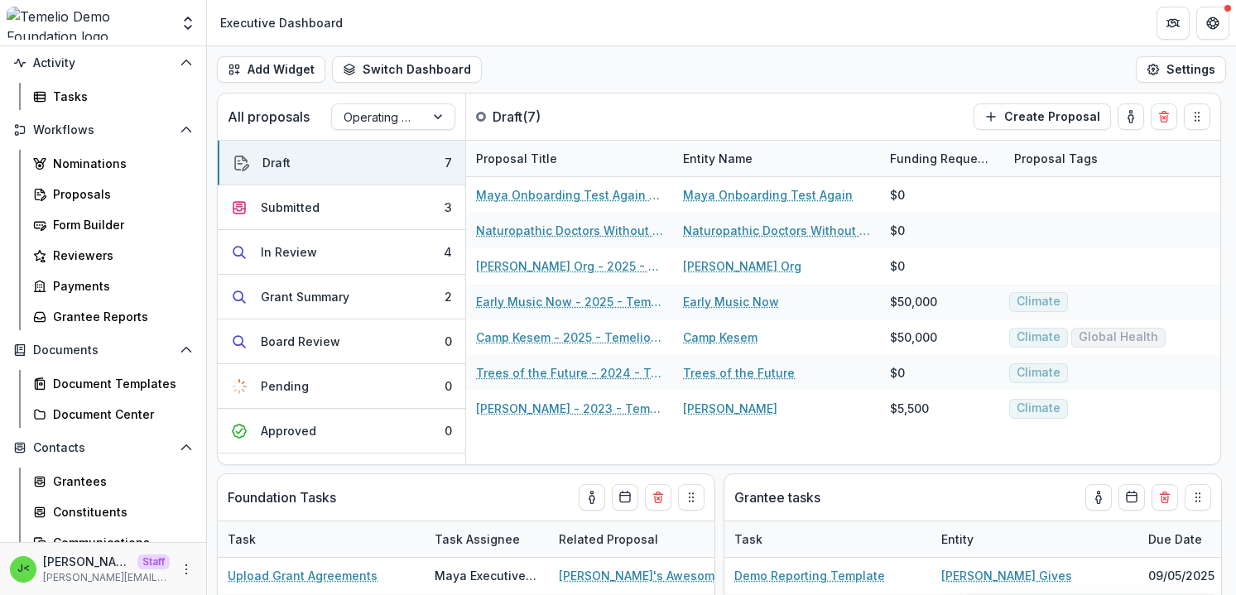
scroll to position [133, 0]
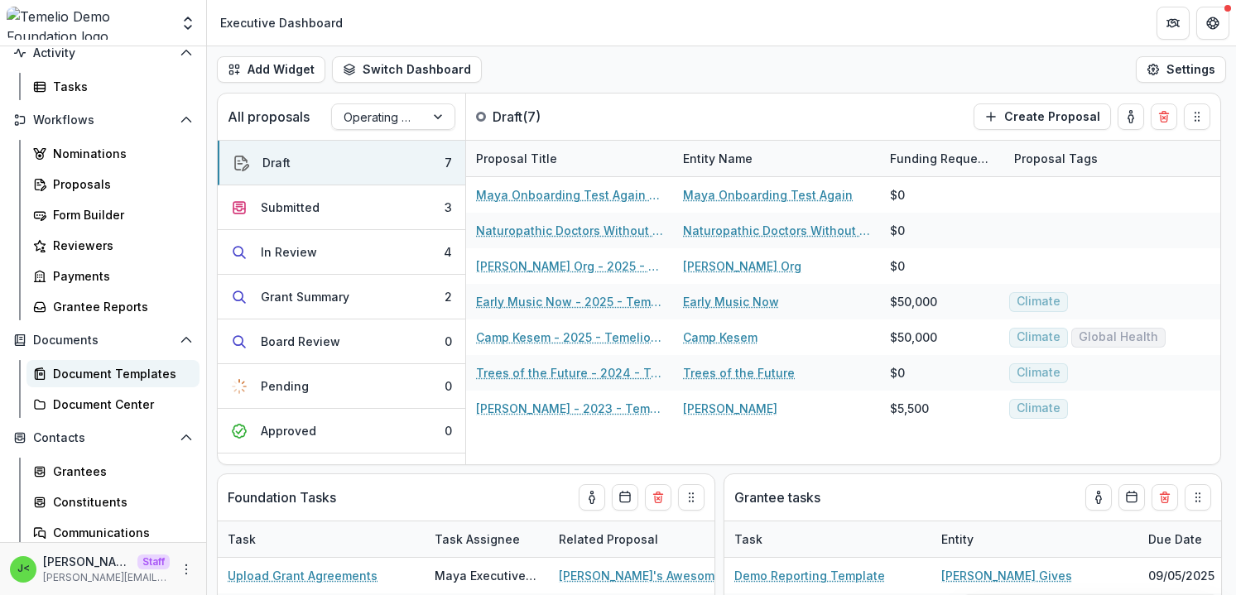
click at [116, 372] on div "Document Templates" at bounding box center [119, 373] width 133 height 17
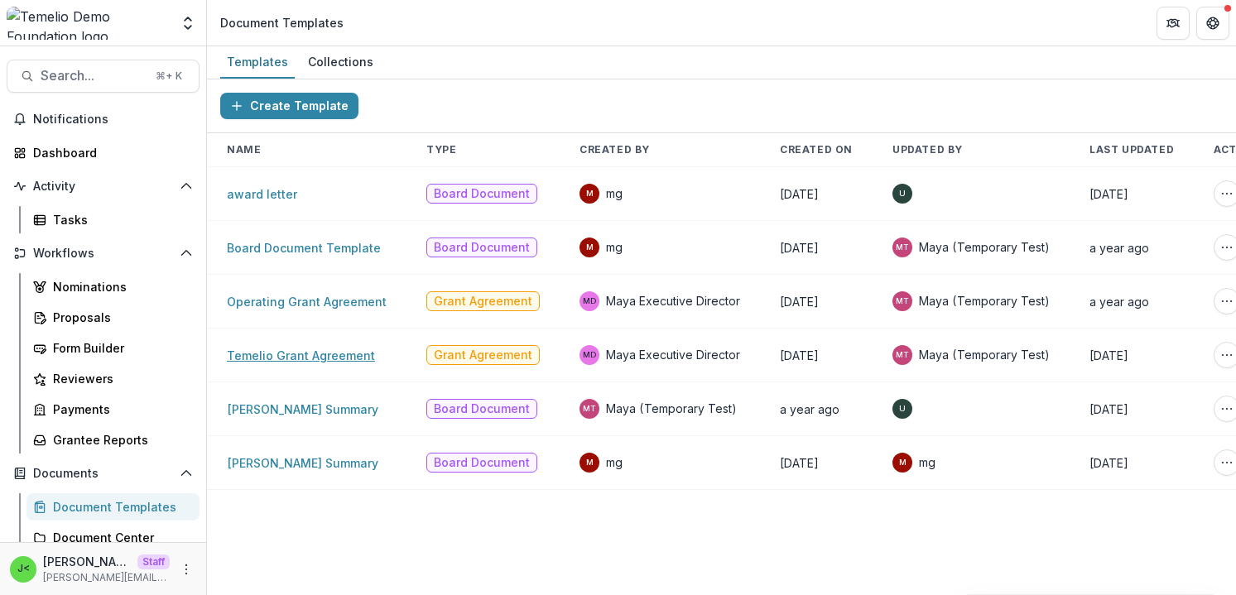
click at [309, 356] on link "Temelio Grant Agreement" at bounding box center [301, 356] width 148 height 14
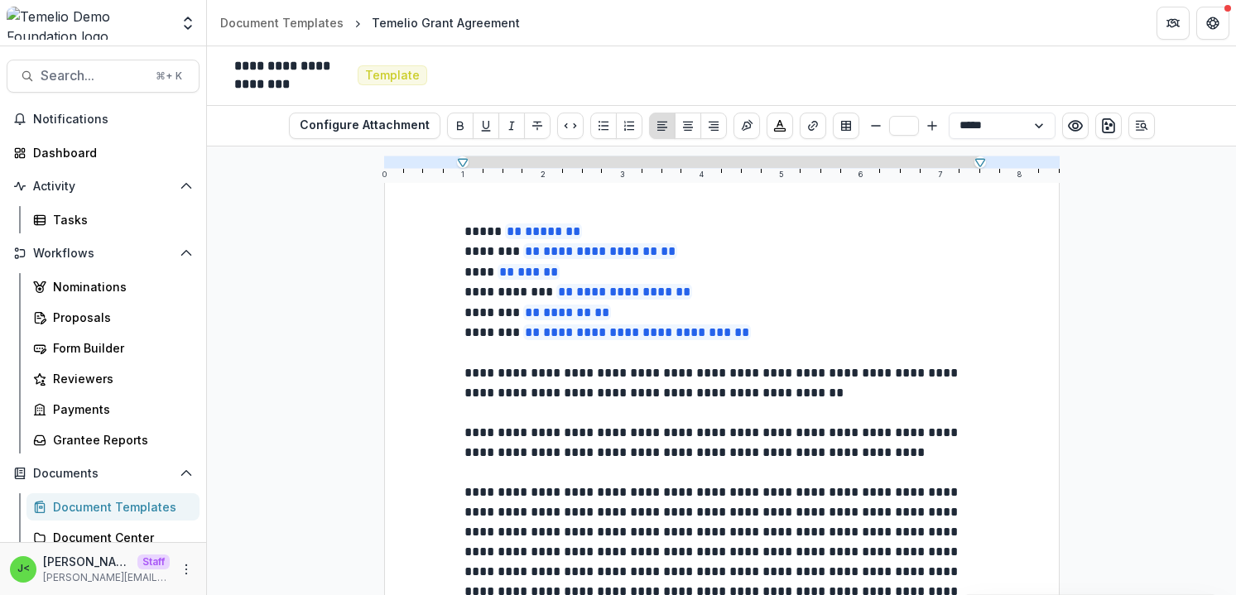
scroll to position [149, 0]
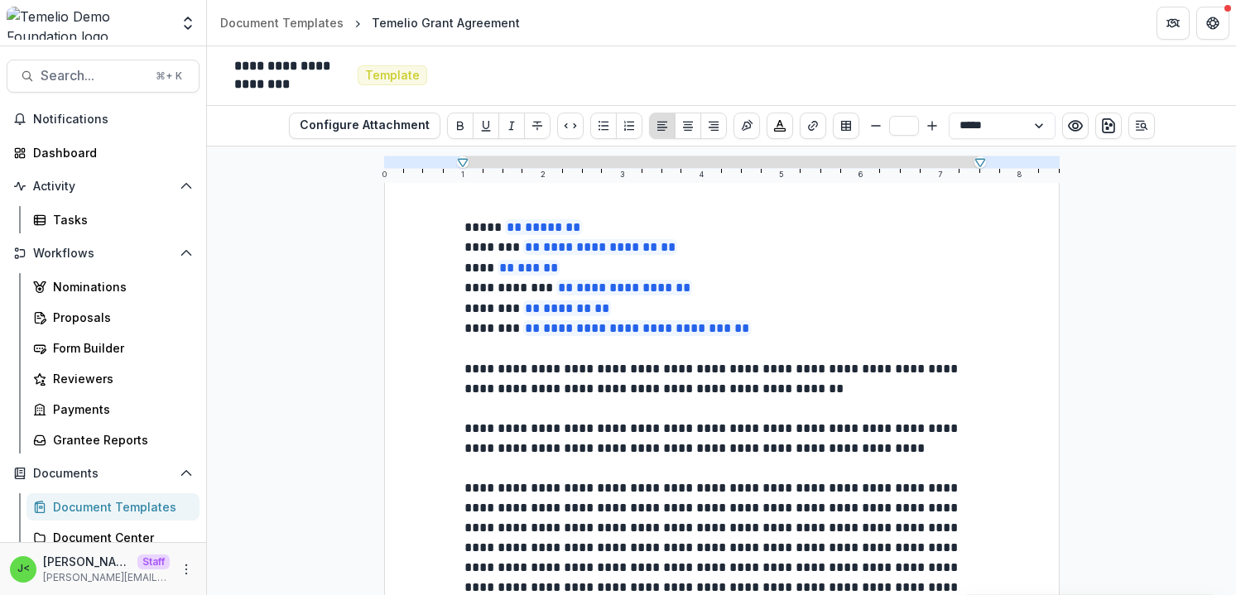
click at [856, 392] on p "**********" at bounding box center [722, 379] width 515 height 40
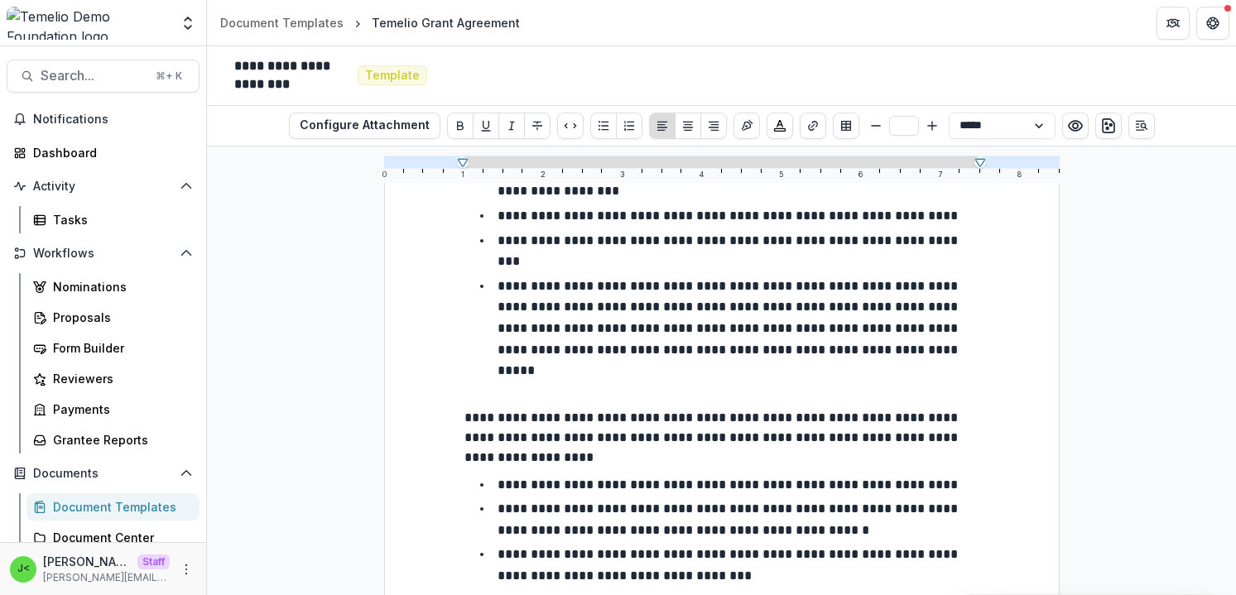
scroll to position [0, 0]
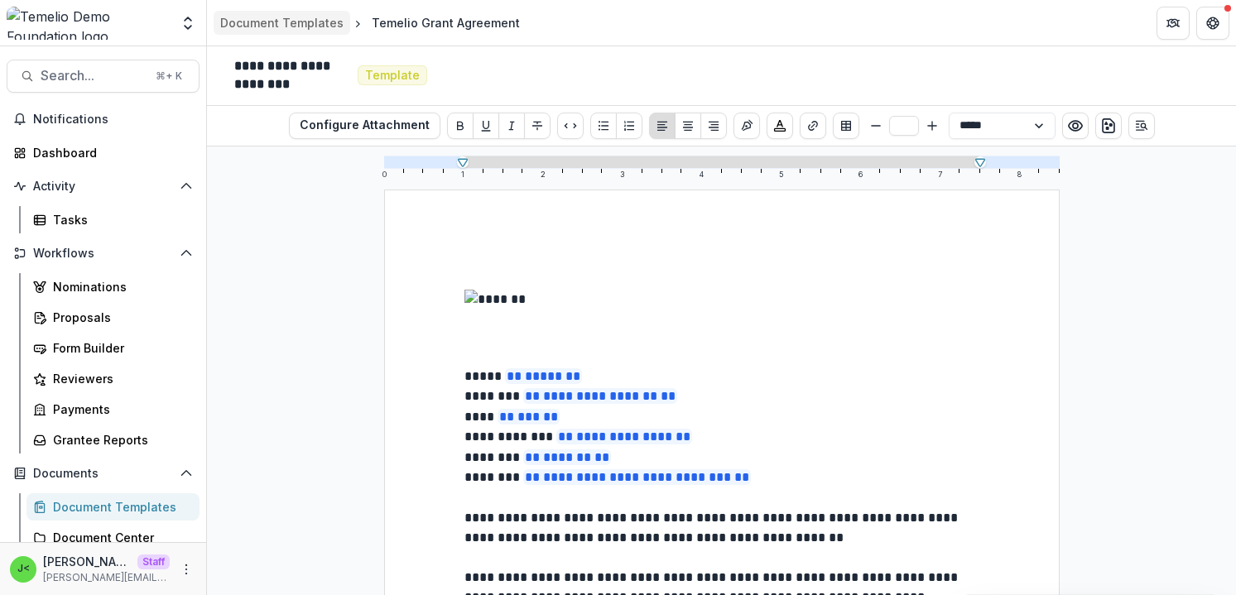
click at [299, 26] on div "Document Templates" at bounding box center [281, 22] width 123 height 17
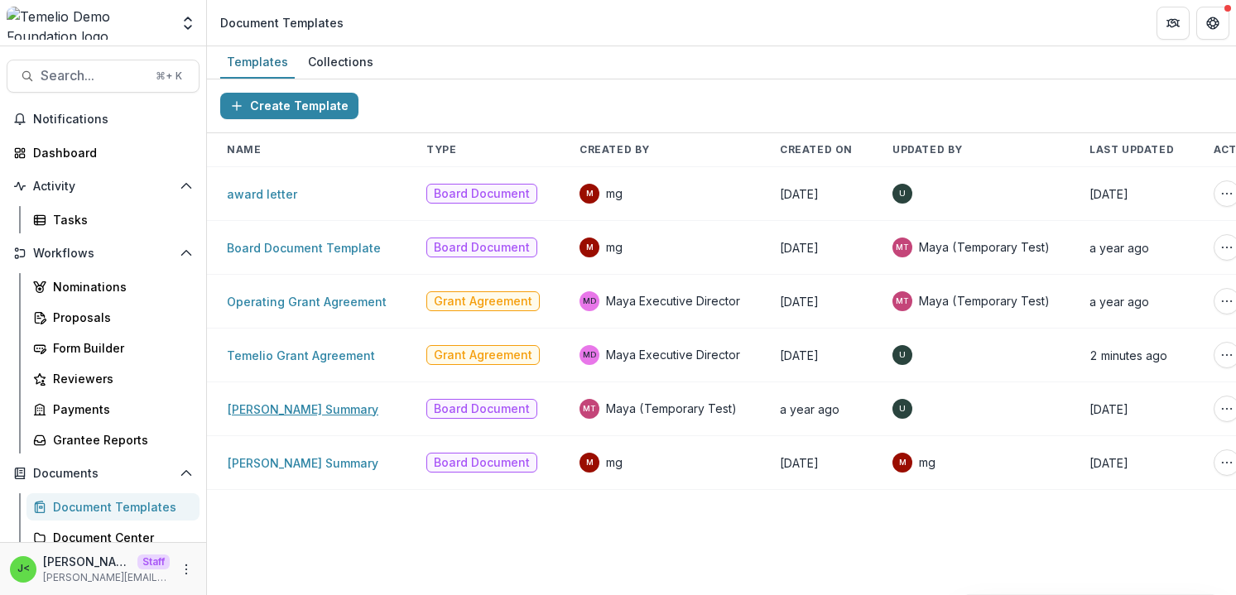
click at [303, 415] on link "Temelio Grant Summary" at bounding box center [303, 409] width 152 height 14
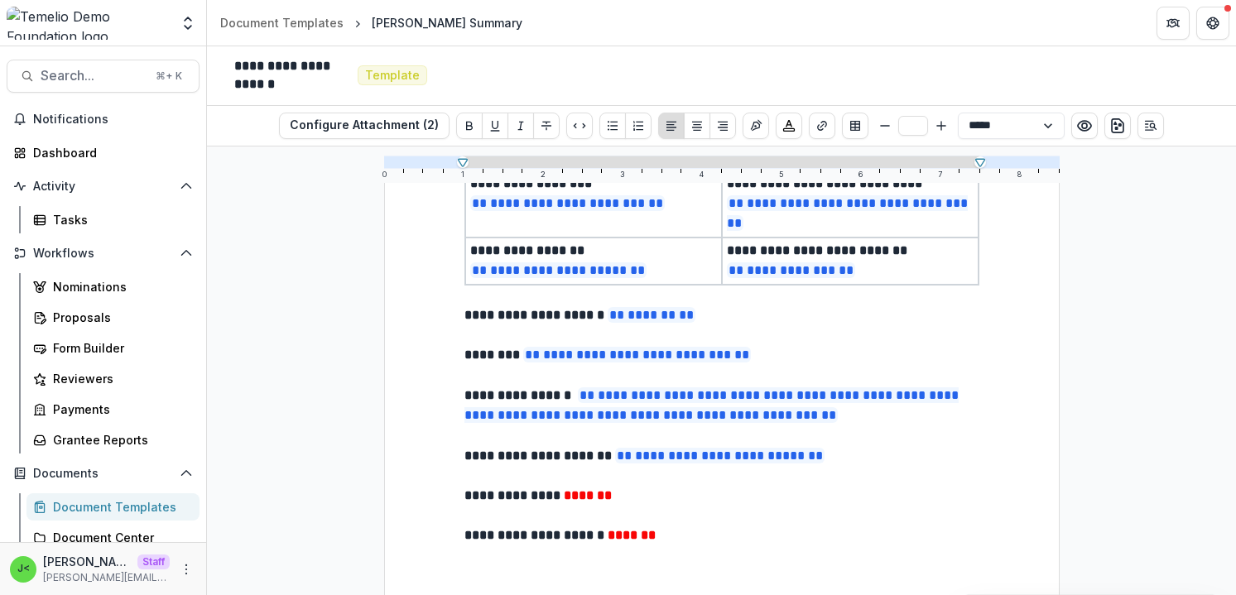
scroll to position [154, 0]
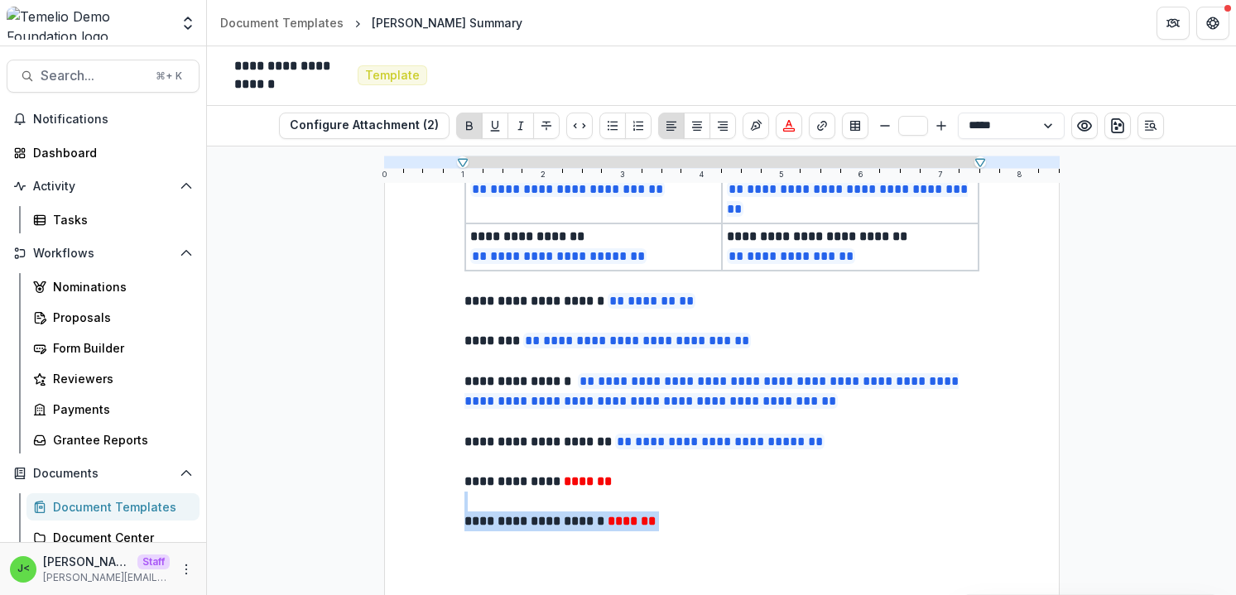
drag, startPoint x: 691, startPoint y: 524, endPoint x: 600, endPoint y: 493, distance: 95.6
click at [600, 493] on div "**********" at bounding box center [722, 473] width 515 height 714
click at [607, 480] on strong "*******" at bounding box center [588, 481] width 48 height 12
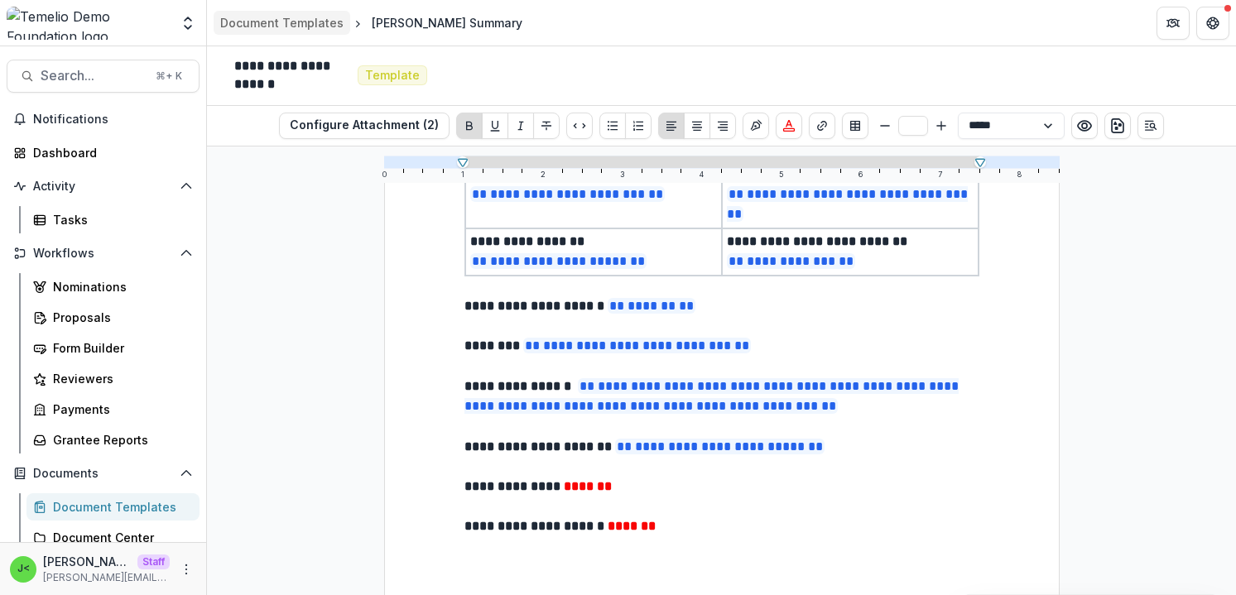
click at [297, 23] on div "Document Templates" at bounding box center [281, 22] width 123 height 17
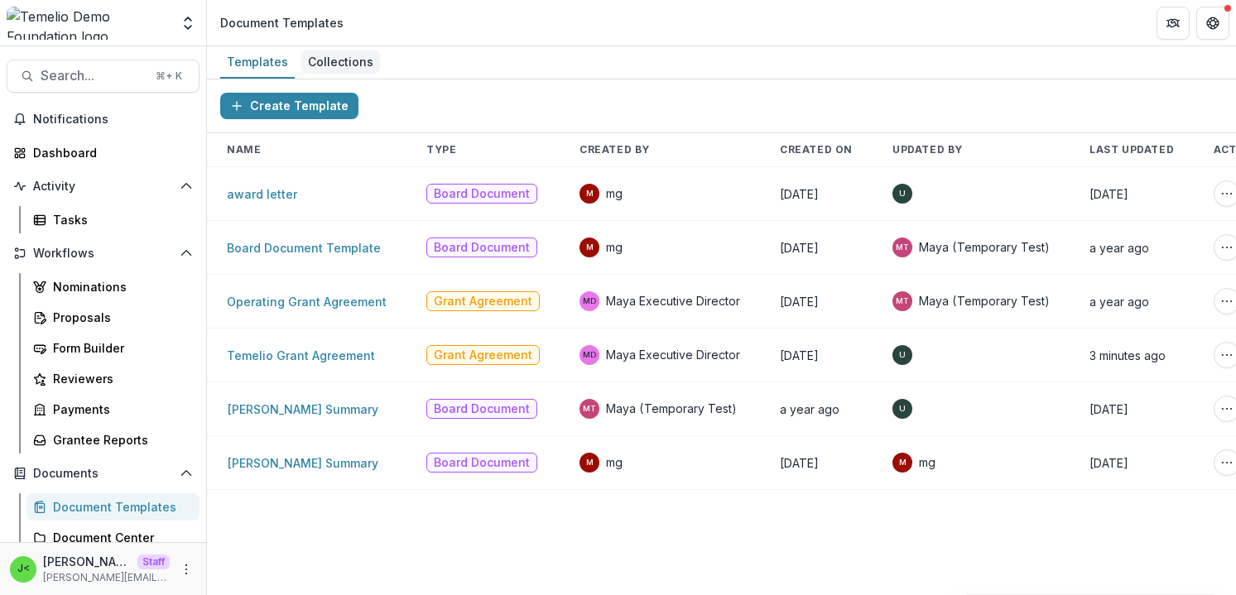
click at [334, 66] on div "Collections" at bounding box center [340, 62] width 79 height 24
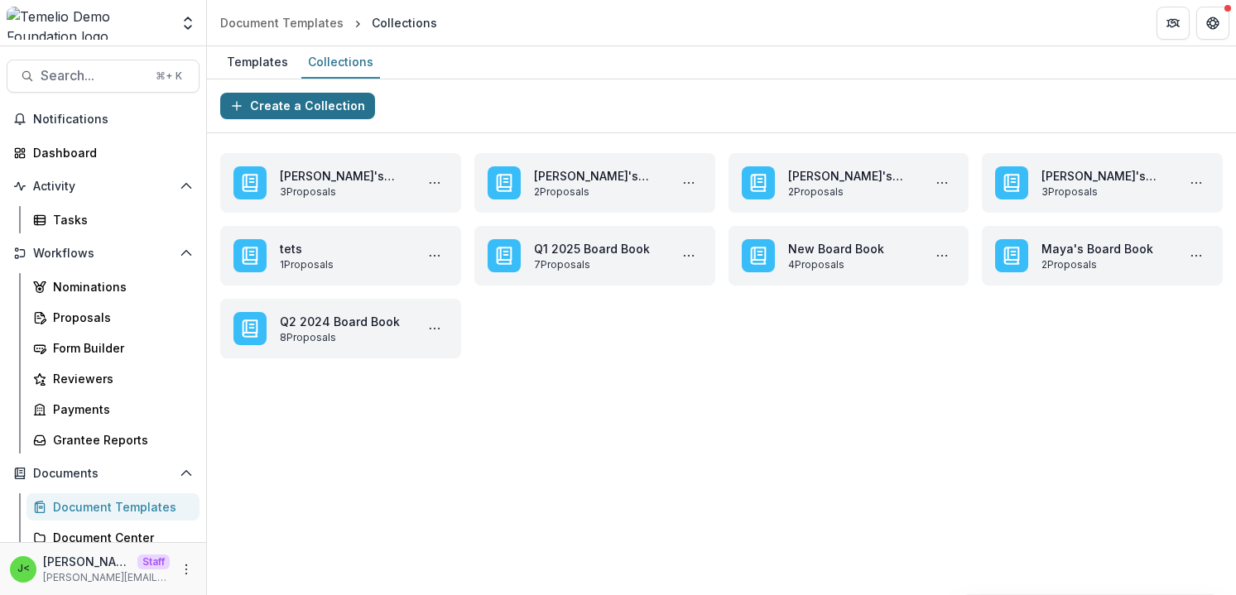
click at [315, 108] on button "Create a Collection" at bounding box center [297, 106] width 155 height 27
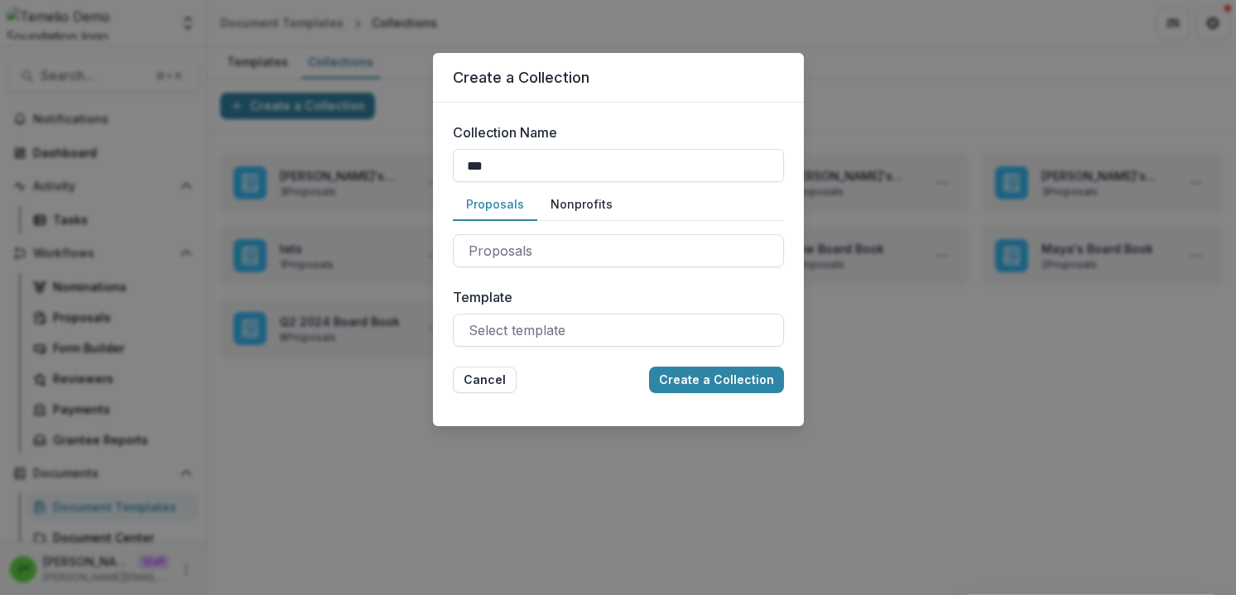
type input "**********"
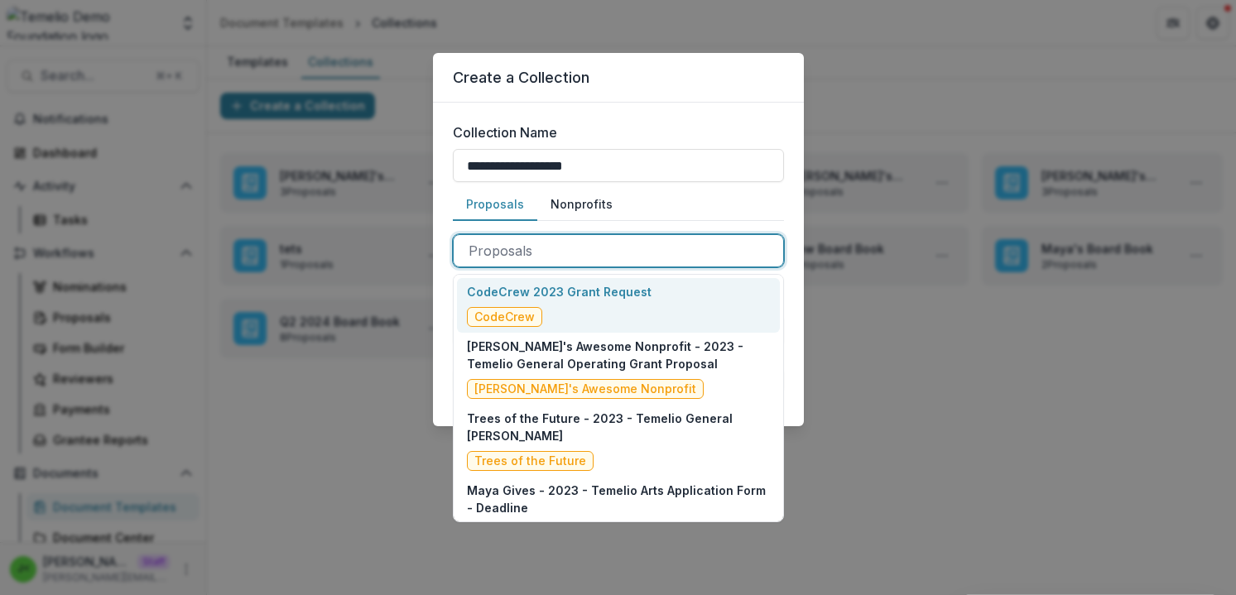
click at [572, 241] on div at bounding box center [619, 250] width 300 height 23
click at [593, 296] on p "CodeCrew 2023 Grant Request" at bounding box center [559, 291] width 185 height 17
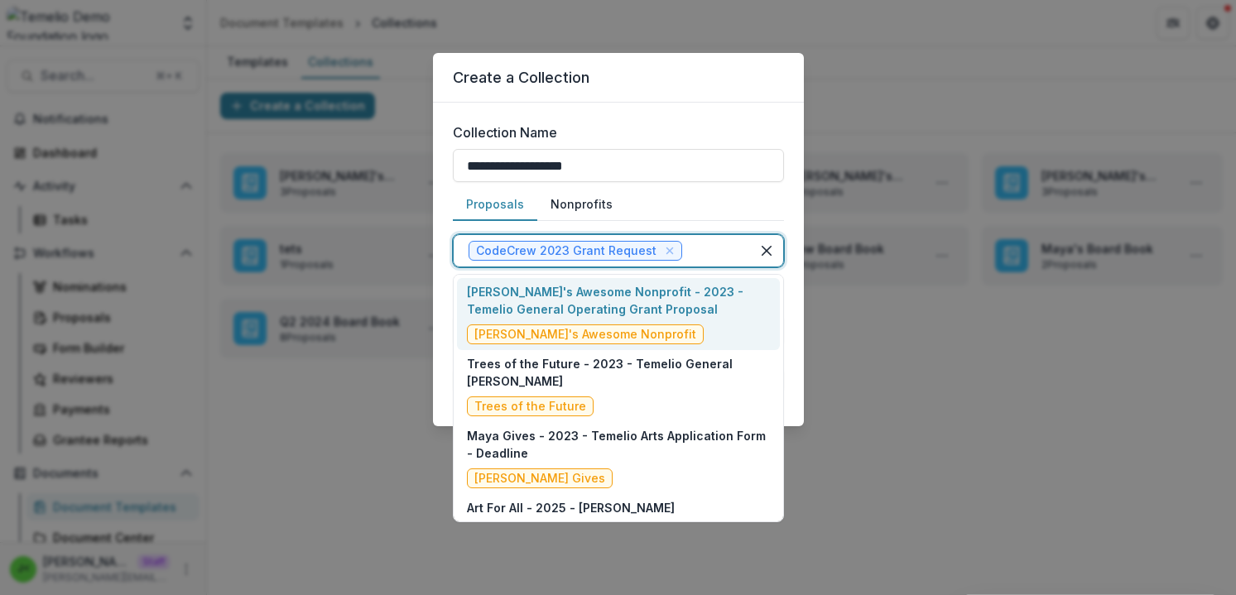
click at [706, 244] on div at bounding box center [711, 250] width 50 height 23
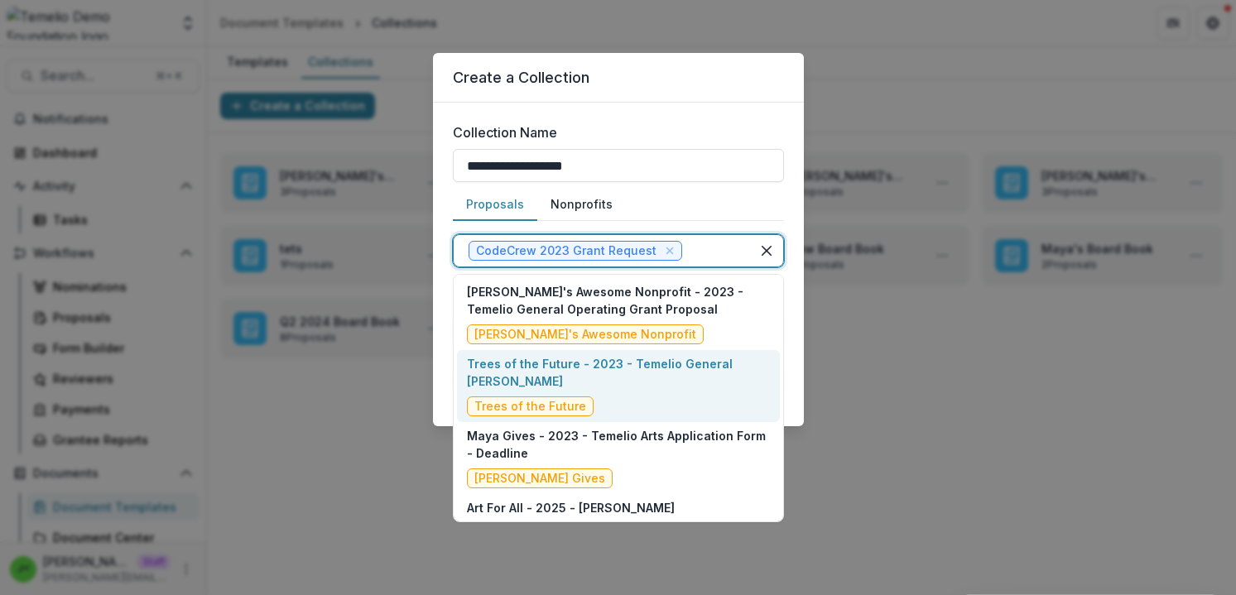
click at [617, 384] on p "Trees of the Future - 2023 - Temelio General Grant Proposal" at bounding box center [617, 372] width 301 height 35
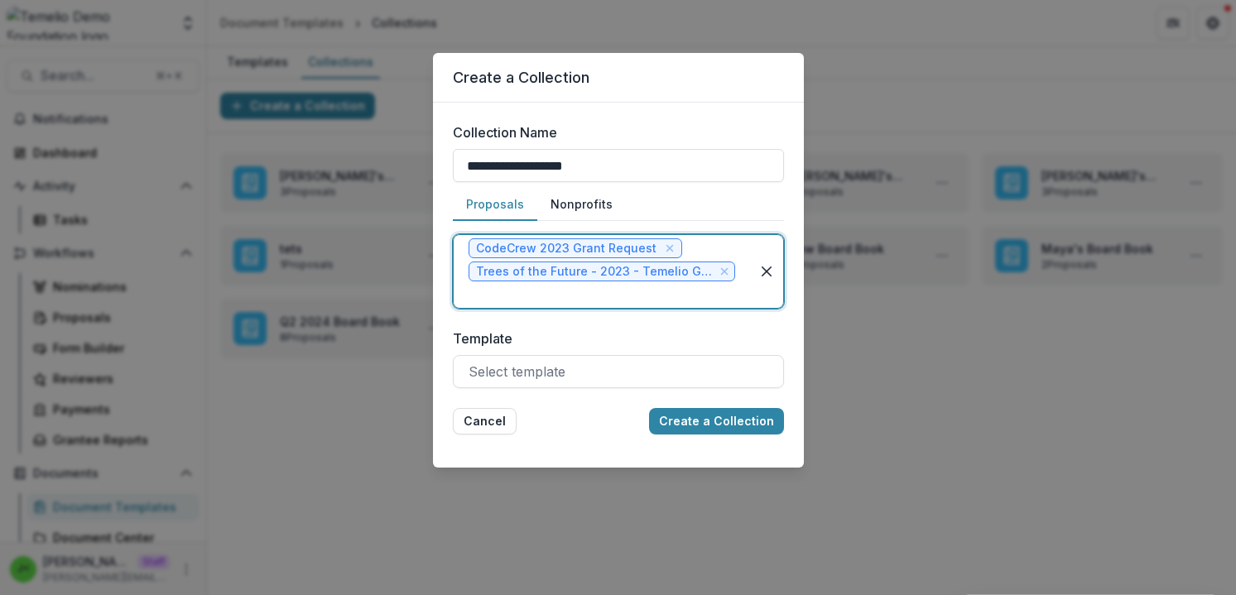
click at [675, 304] on div at bounding box center [602, 294] width 267 height 23
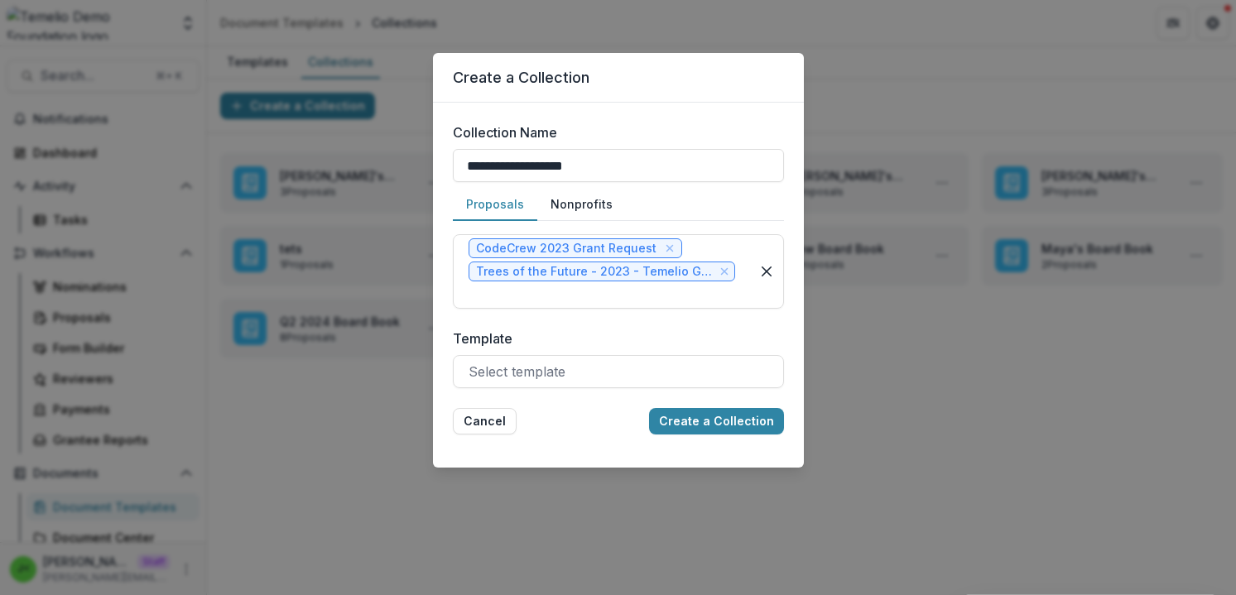
click at [707, 200] on div "Proposals Nonprofits" at bounding box center [618, 205] width 331 height 32
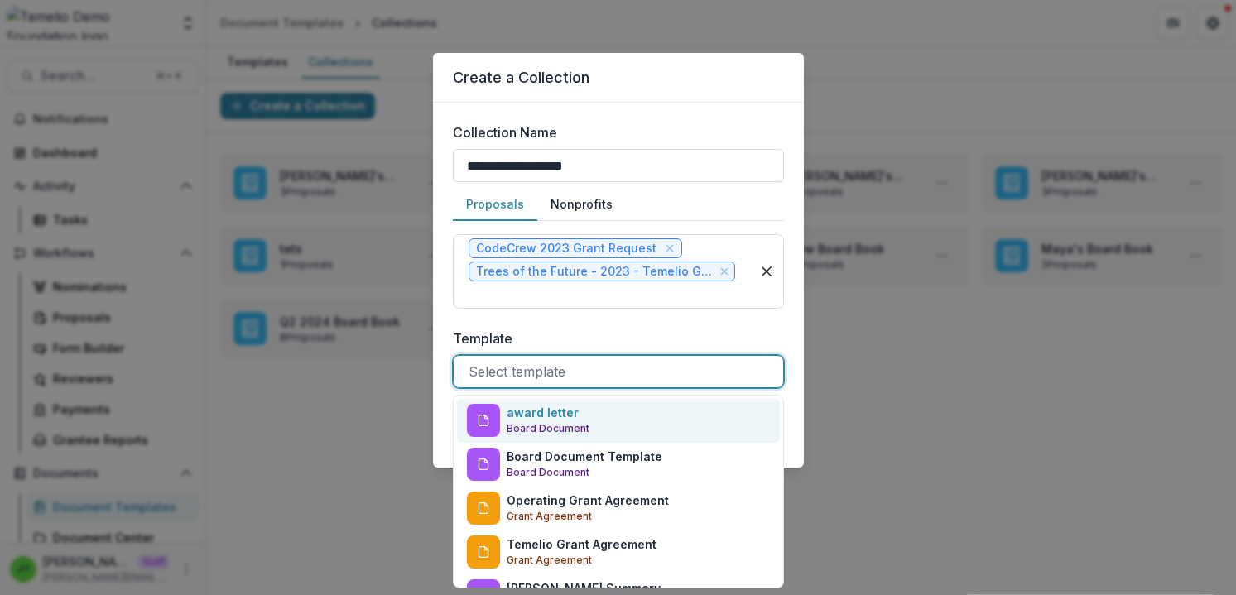
click at [542, 376] on div at bounding box center [619, 371] width 300 height 23
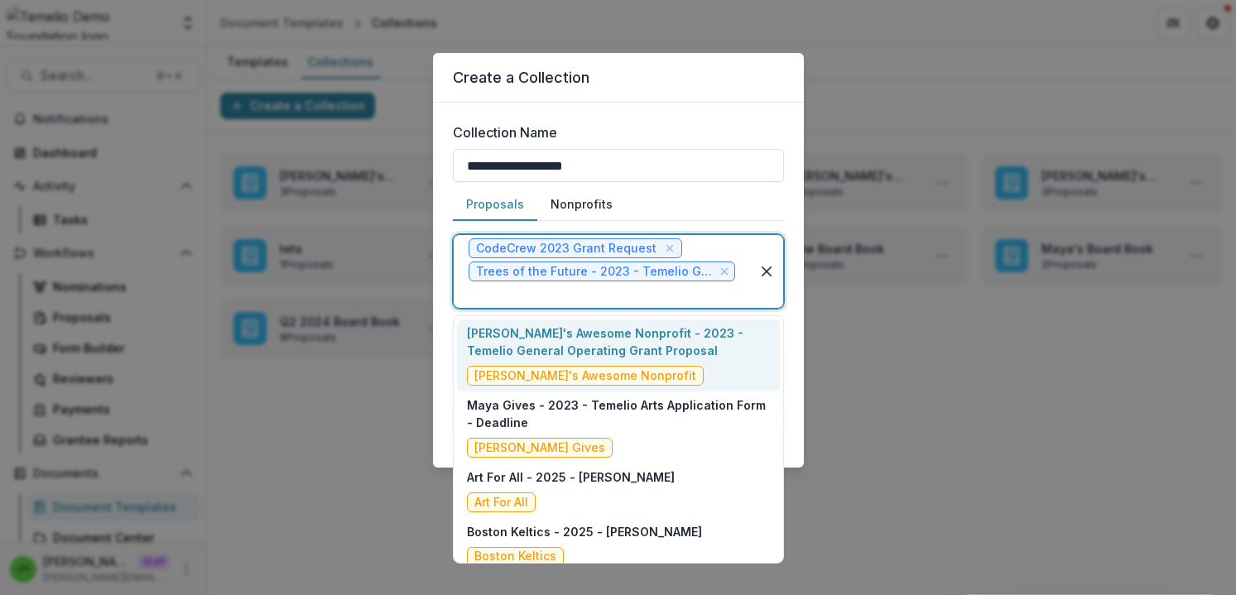
click at [638, 293] on div at bounding box center [602, 294] width 267 height 23
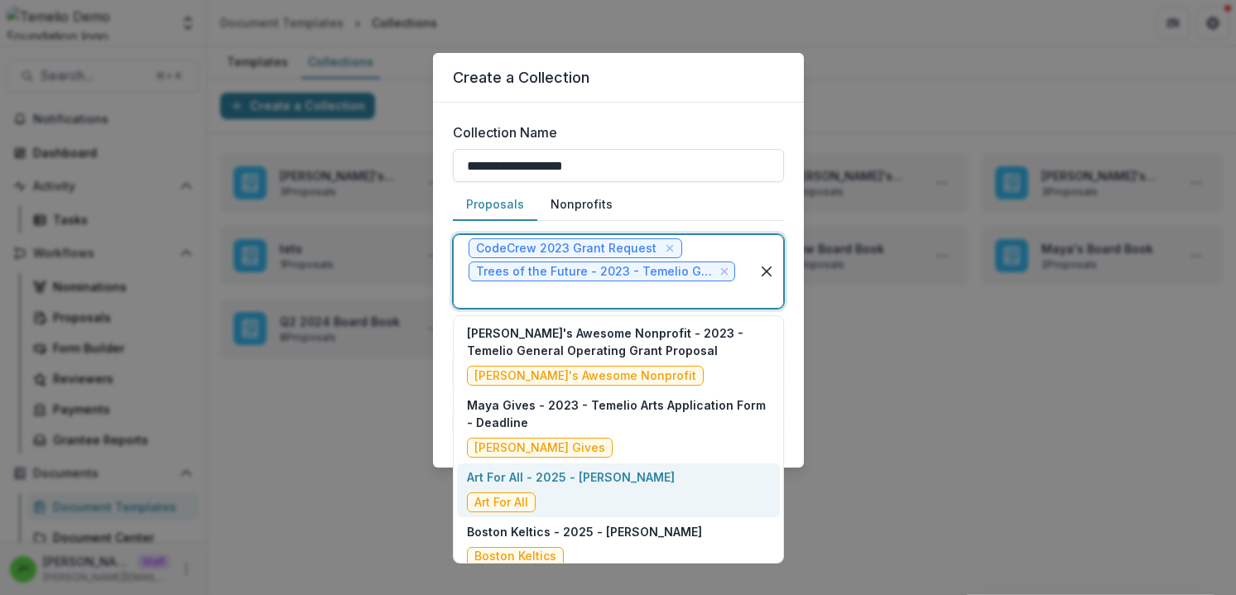
click at [609, 496] on div "Art For All - 2025 - Temelio LOI Art For All" at bounding box center [571, 491] width 208 height 44
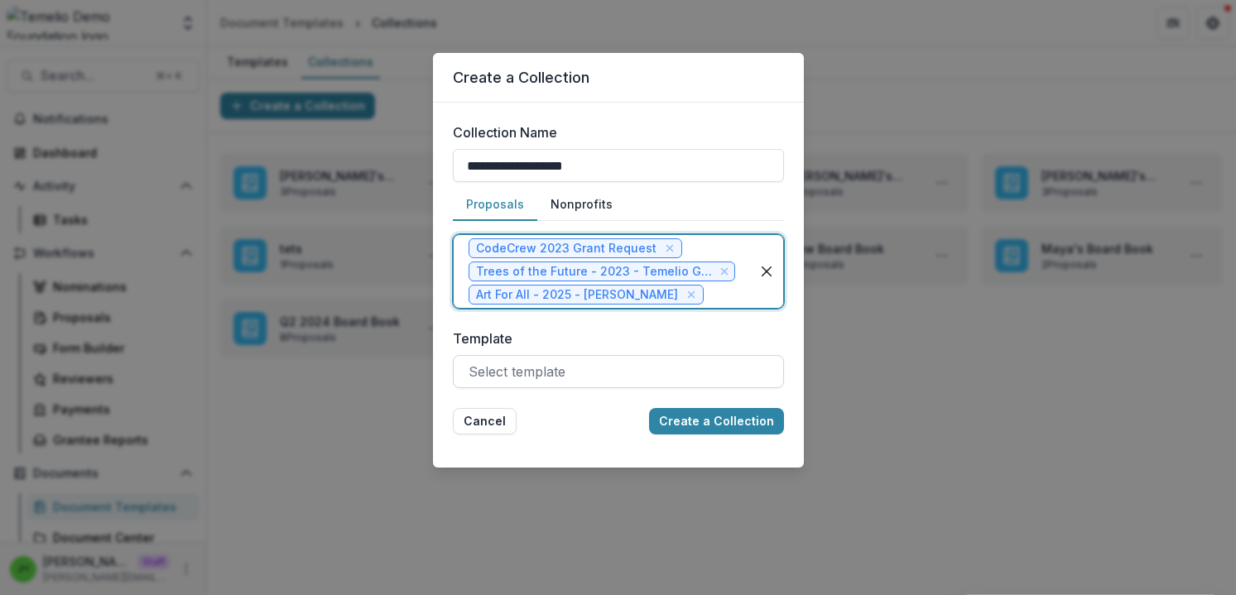
click at [523, 367] on div at bounding box center [619, 371] width 300 height 23
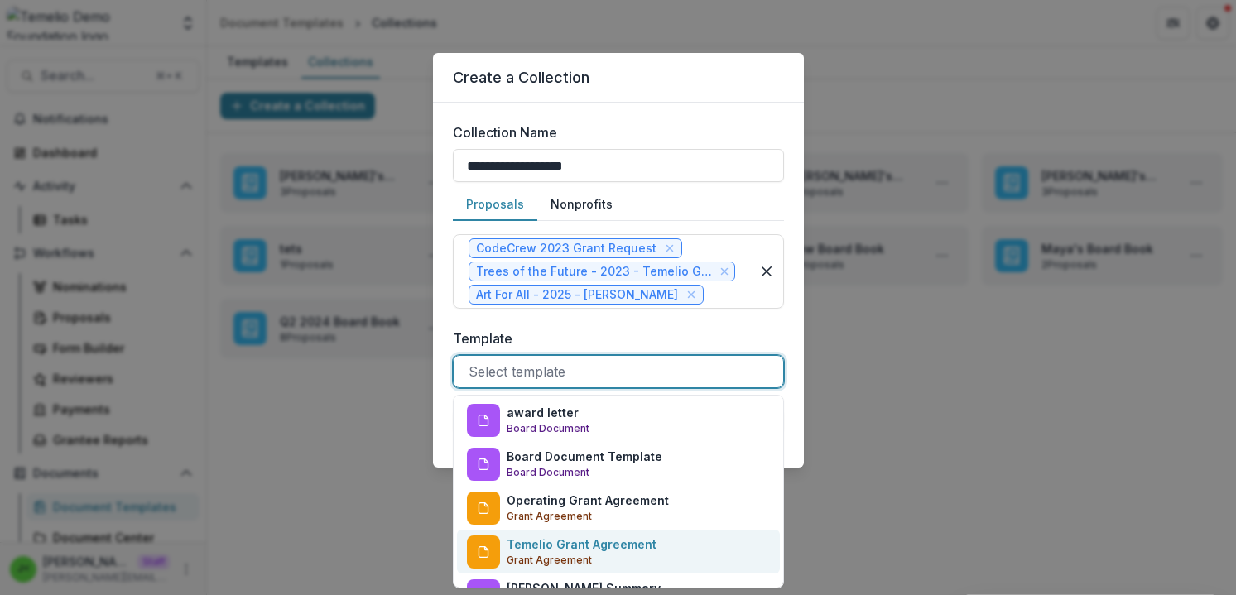
scroll to position [76, 0]
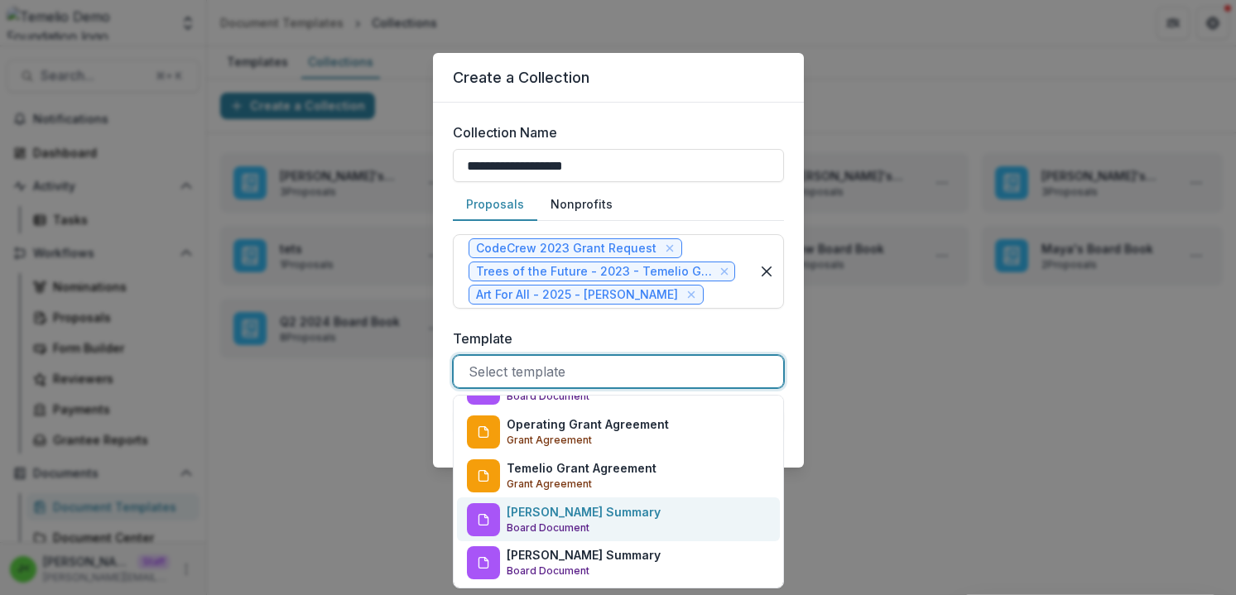
click at [572, 517] on p "Temelio Grant Summary" at bounding box center [584, 512] width 154 height 17
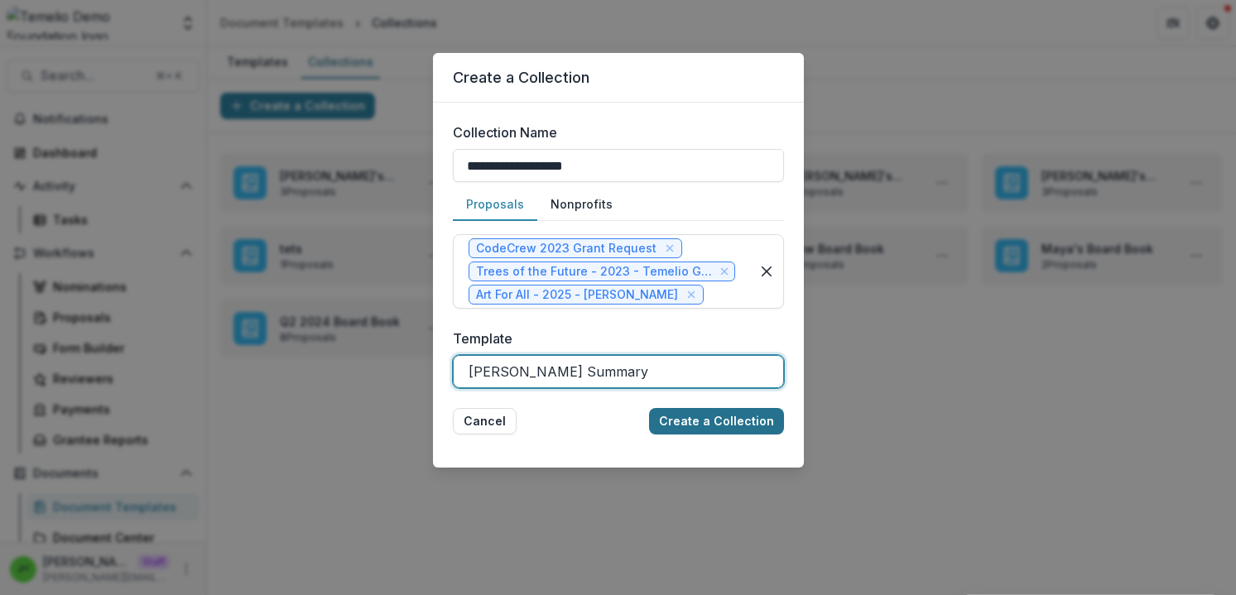
click at [730, 422] on button "Create a Collection" at bounding box center [716, 421] width 135 height 27
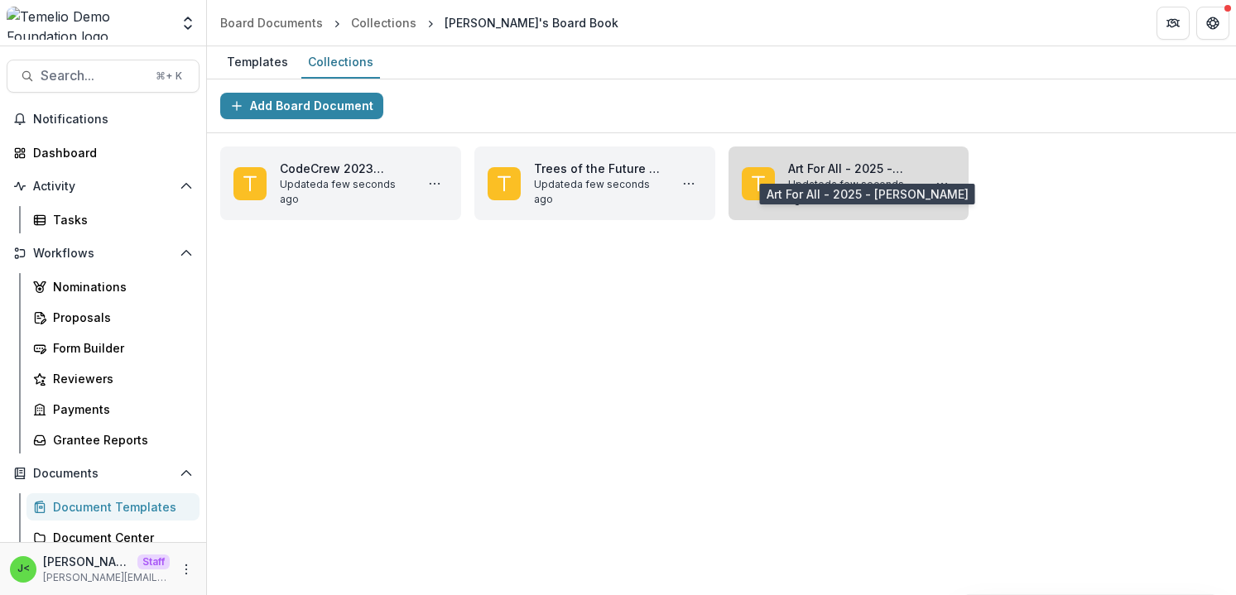
click at [822, 170] on link "Art For All - 2025 - Temelio LOI" at bounding box center [852, 168] width 128 height 17
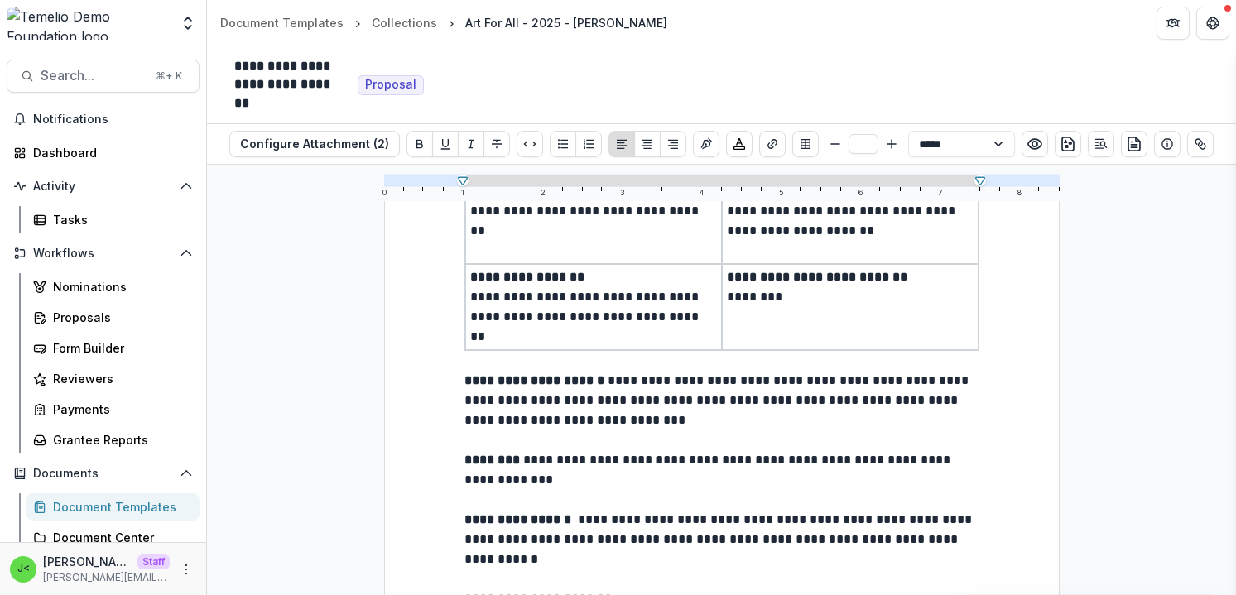
scroll to position [180, 0]
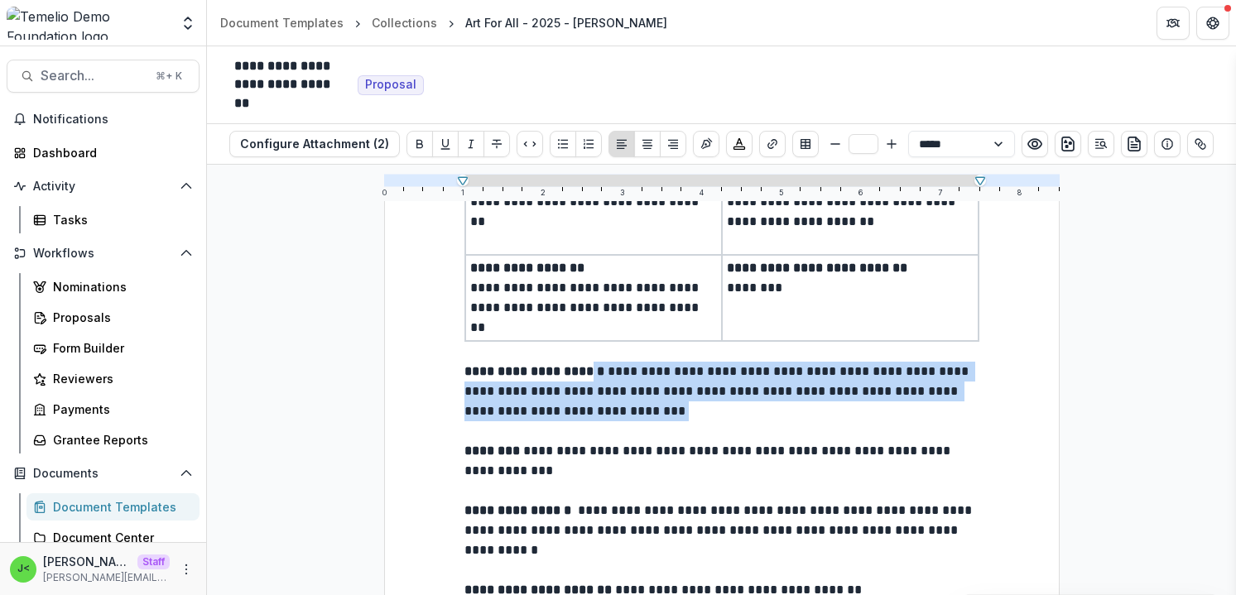
drag, startPoint x: 706, startPoint y: 405, endPoint x: 590, endPoint y: 365, distance: 122.6
click at [589, 365] on p "**********" at bounding box center [722, 392] width 515 height 60
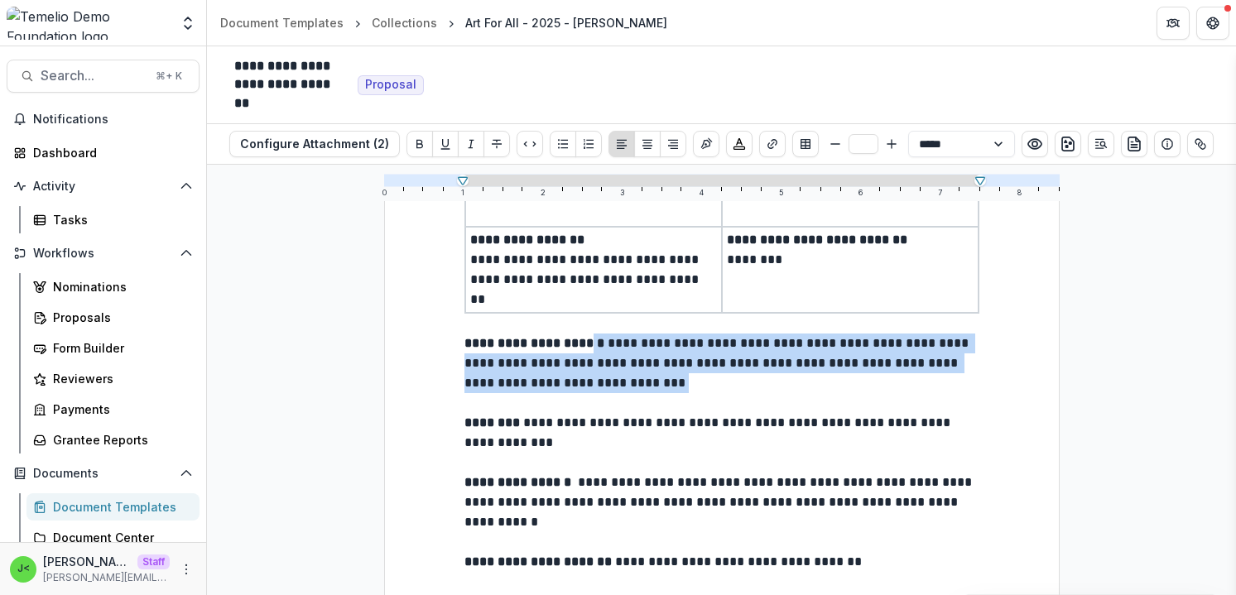
scroll to position [174, 0]
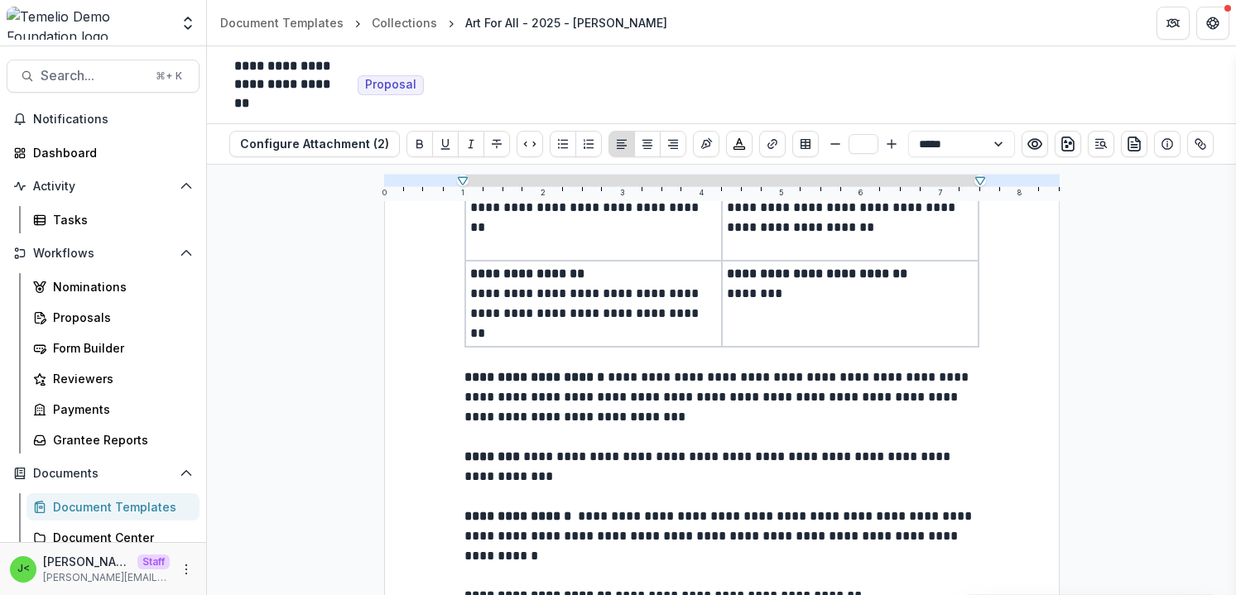
click at [724, 440] on p at bounding box center [722, 437] width 515 height 20
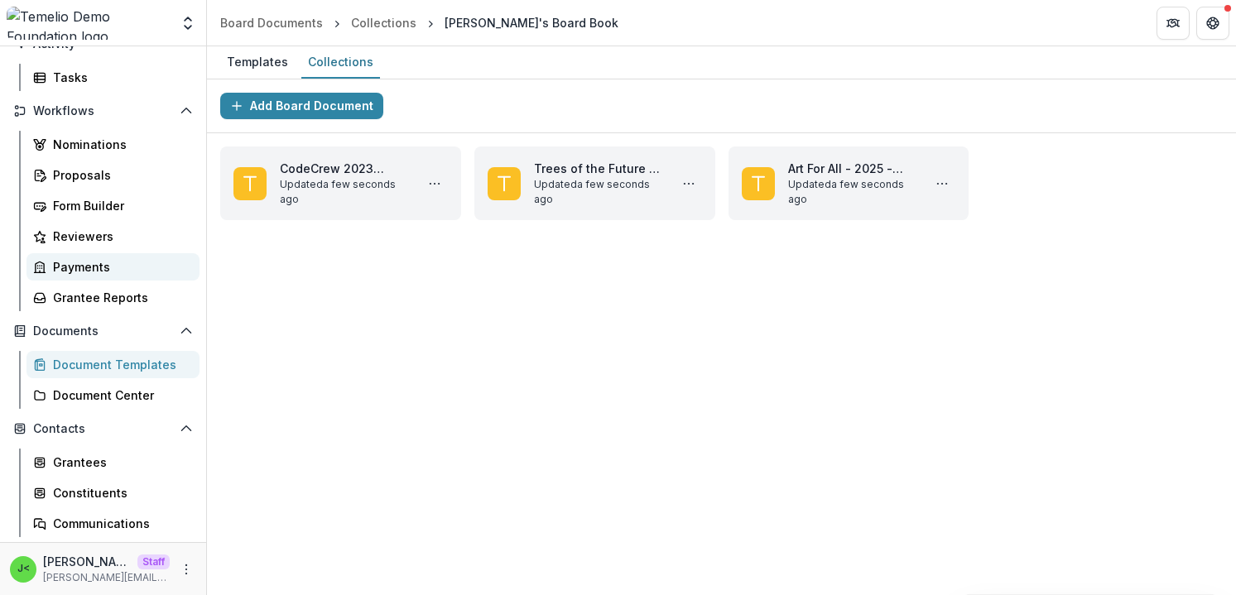
scroll to position [266, 0]
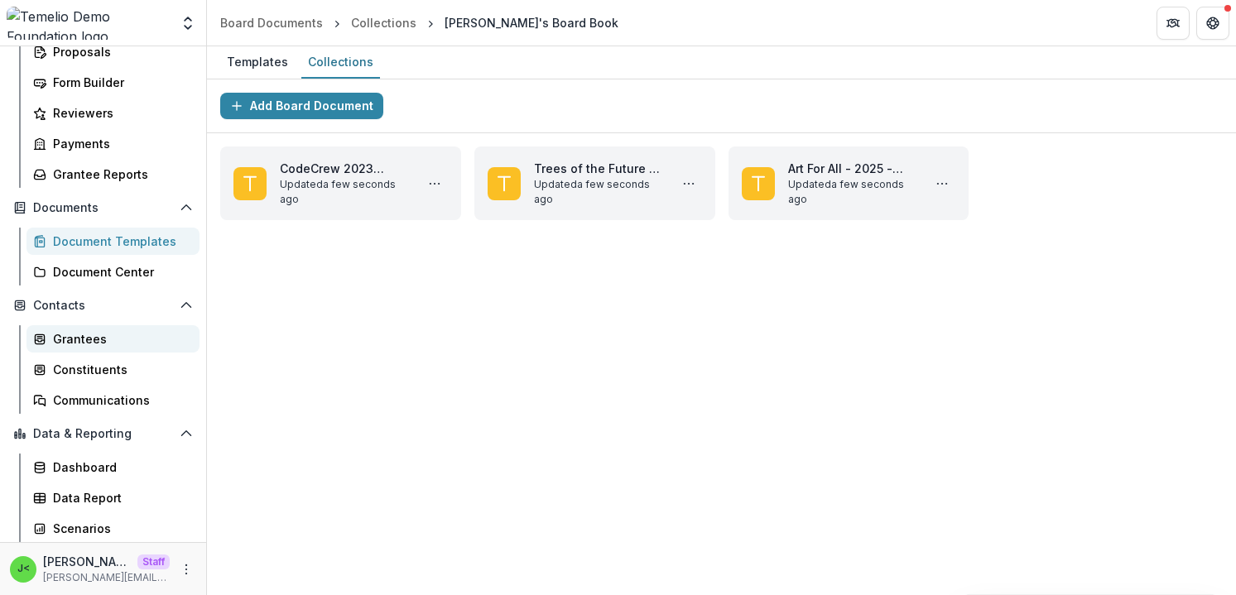
click at [83, 338] on div "Grantees" at bounding box center [119, 338] width 133 height 17
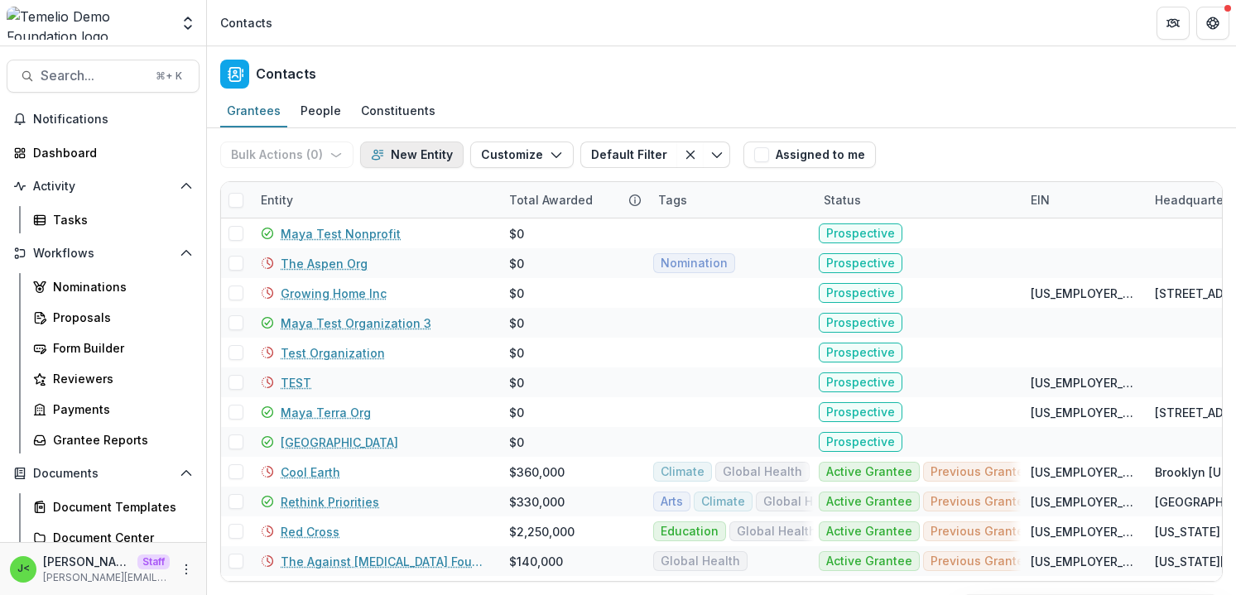
click at [410, 157] on button "New Entity" at bounding box center [412, 155] width 104 height 27
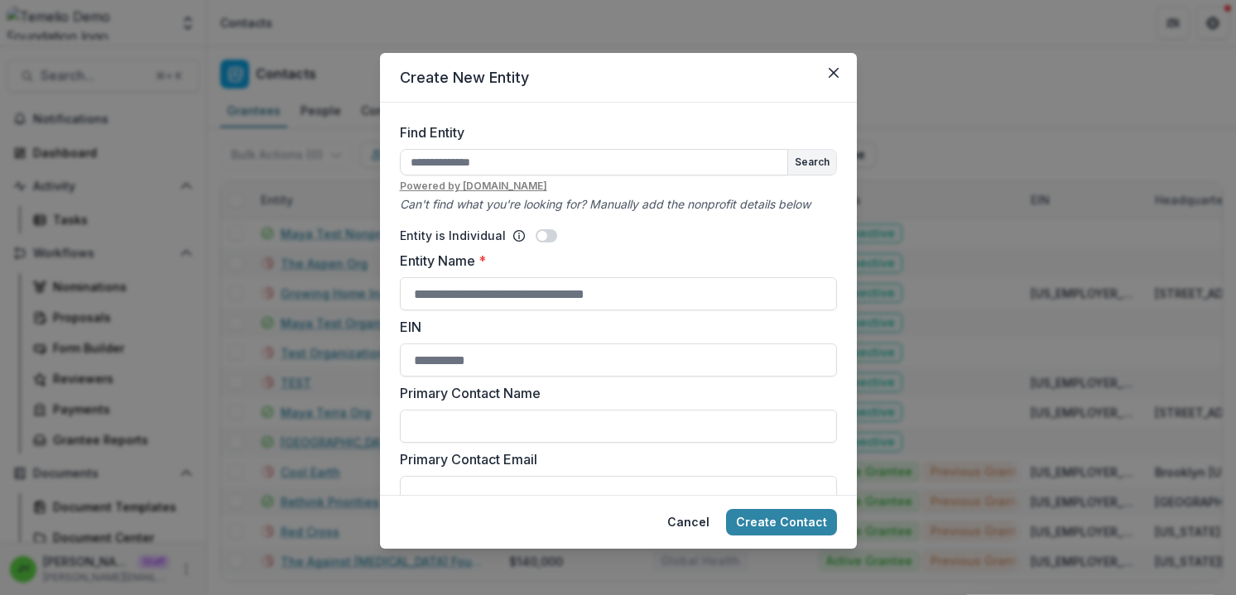
scroll to position [60, 0]
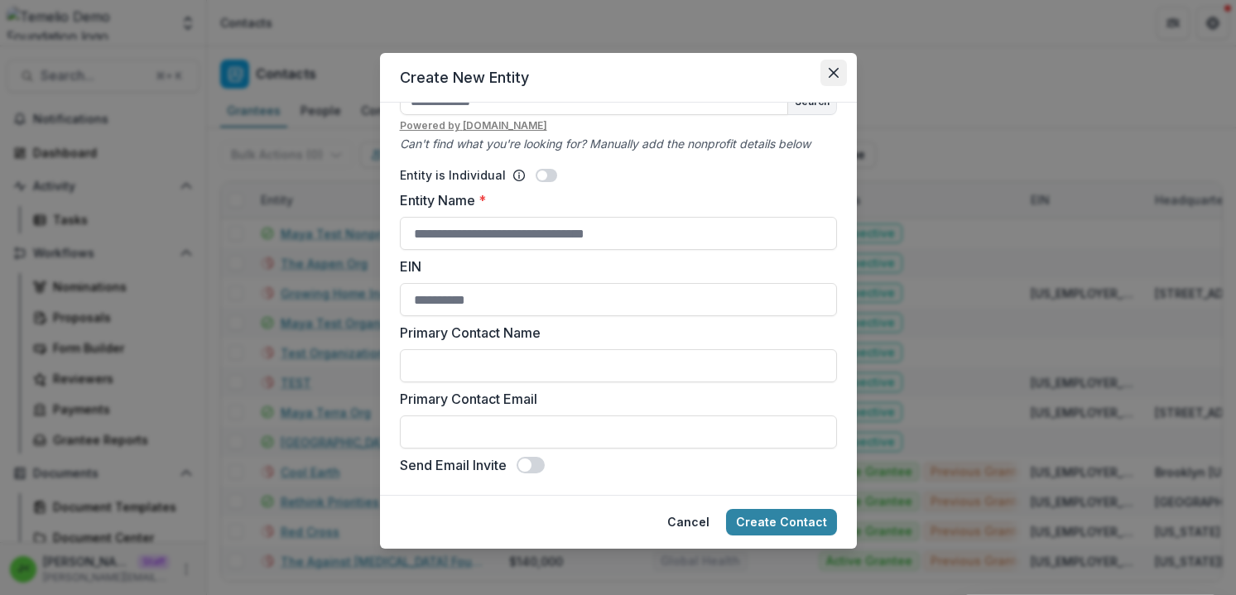
click at [834, 74] on icon "Close" at bounding box center [833, 73] width 10 height 10
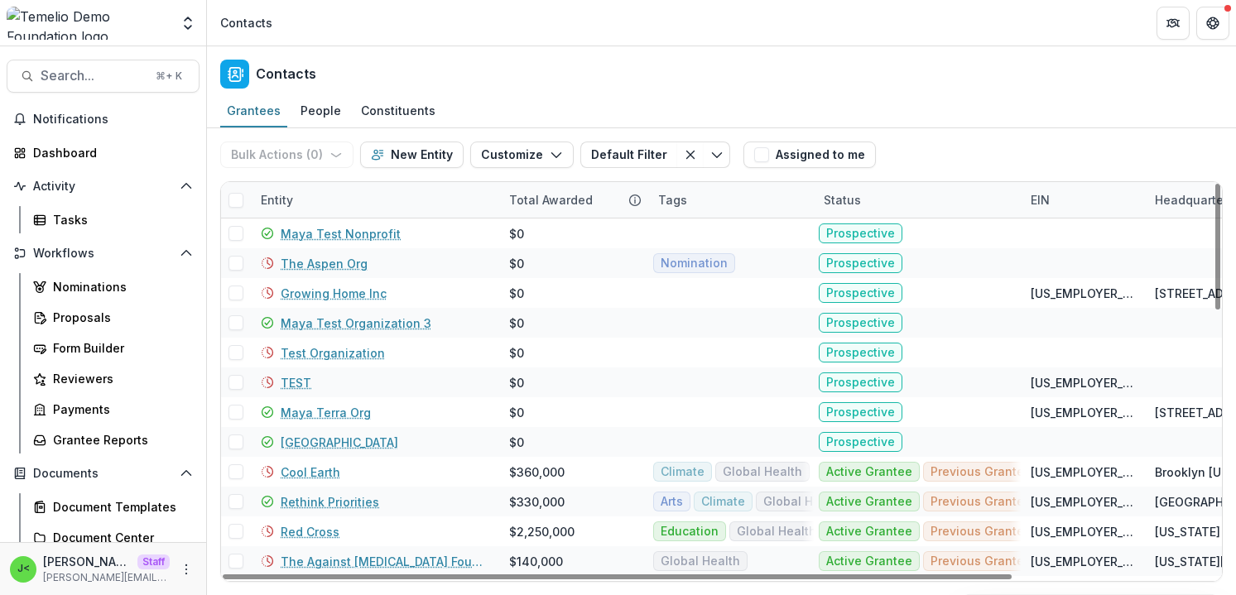
click at [701, 205] on div "Tags" at bounding box center [731, 200] width 166 height 36
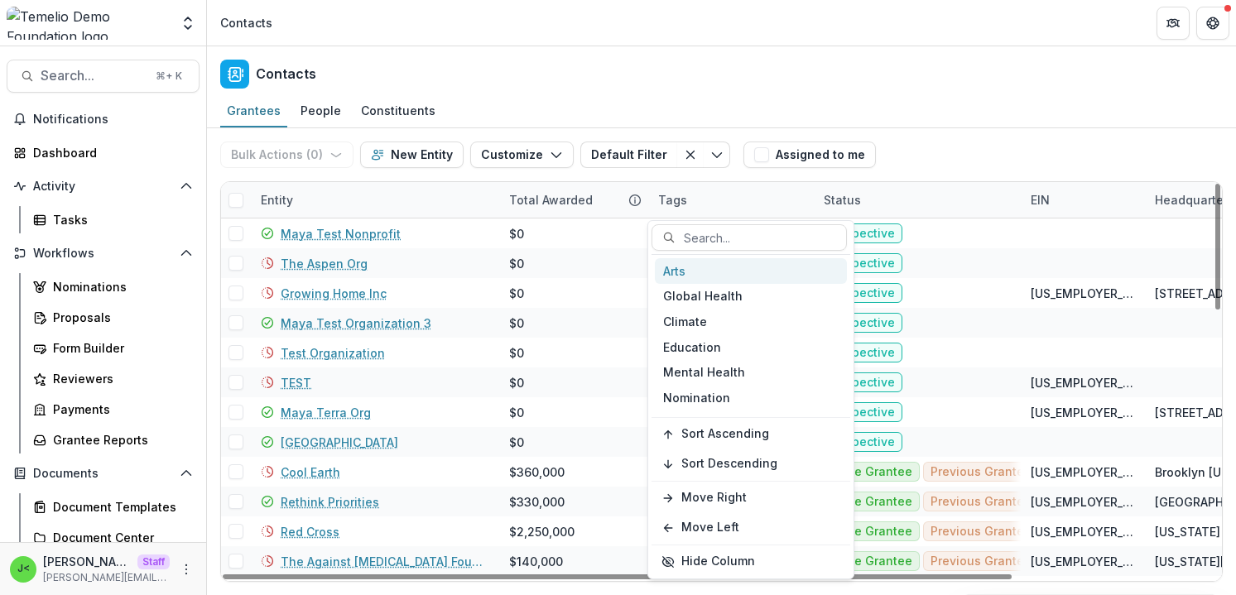
click at [688, 274] on div "Arts" at bounding box center [751, 271] width 192 height 26
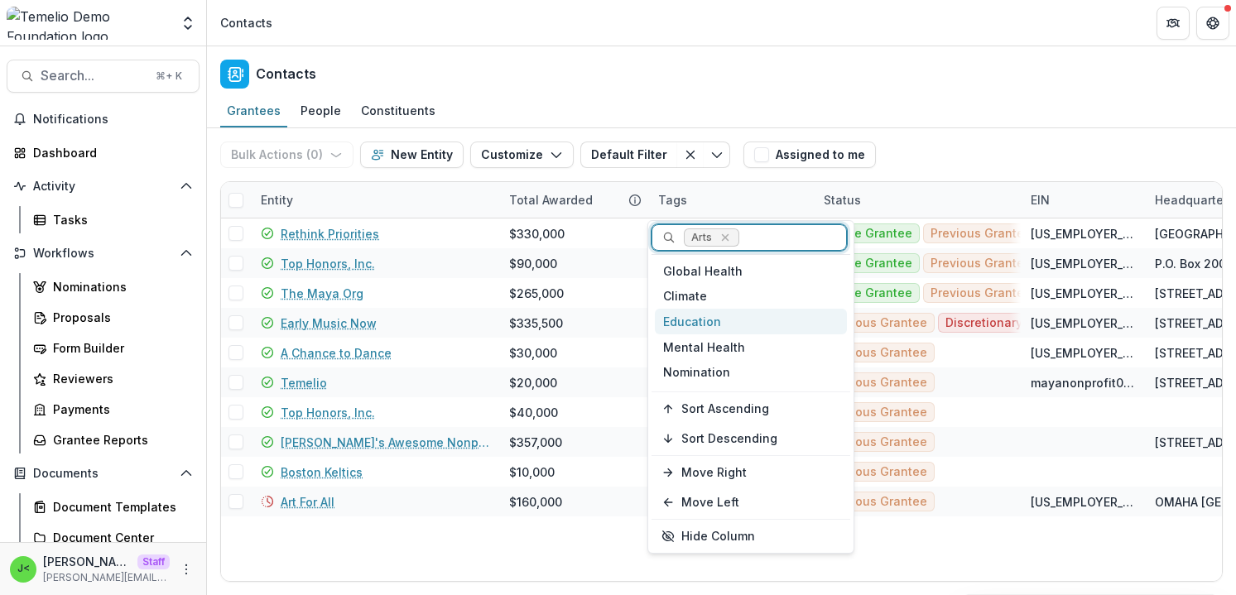
click at [728, 328] on div "Education" at bounding box center [751, 322] width 192 height 26
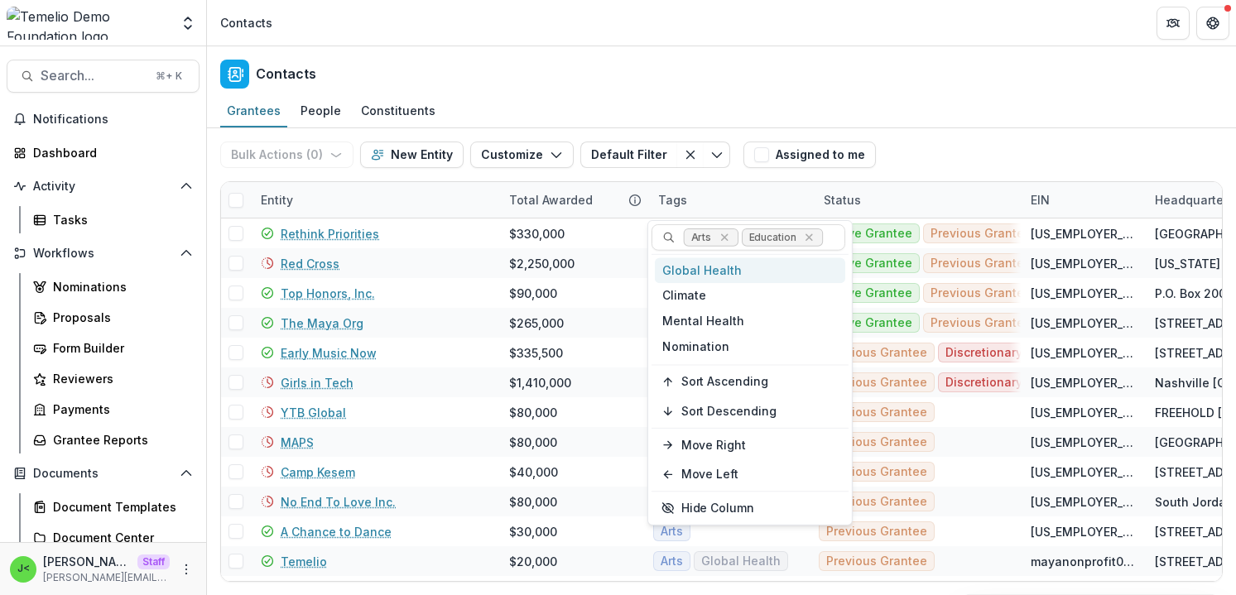
click at [1008, 141] on div "Bulk Actions ( 0 ) Send Email Create Proposals Create Tasks New Entity Customiz…" at bounding box center [721, 154] width 1003 height 53
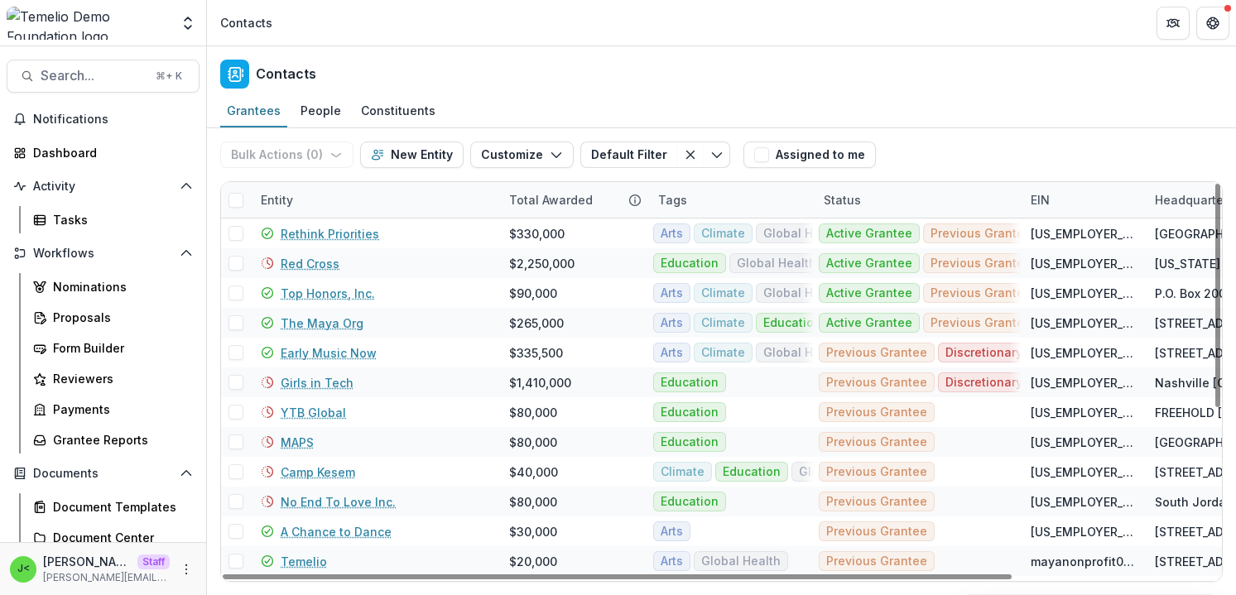
click at [894, 201] on div "Status" at bounding box center [917, 200] width 207 height 36
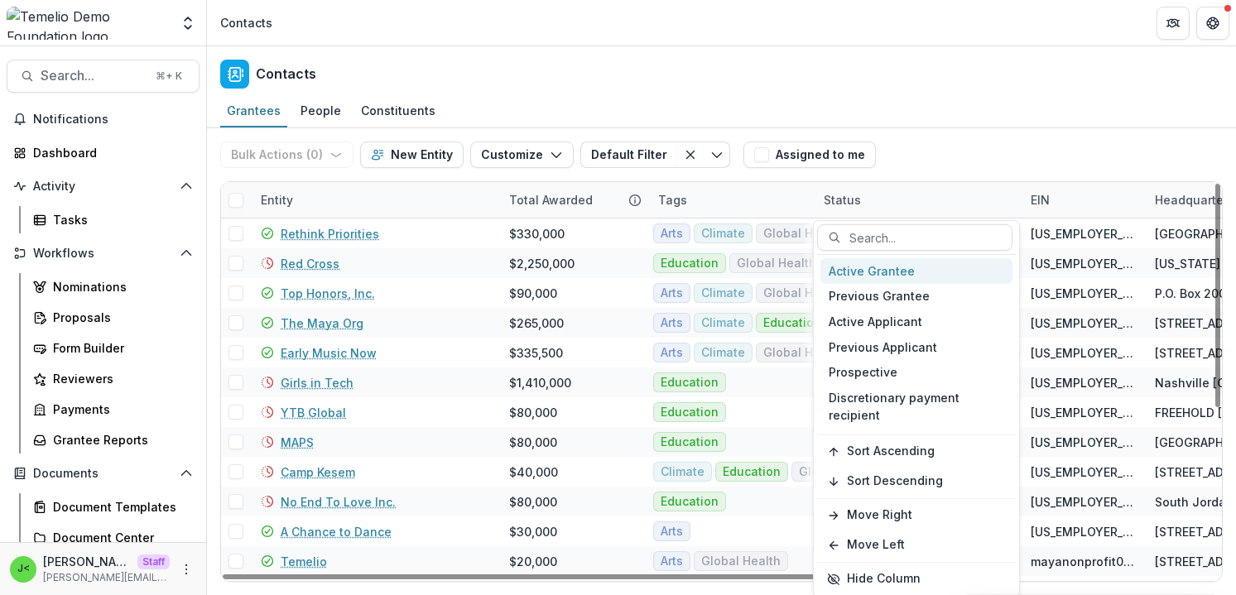
click at [887, 275] on div "Active Grantee" at bounding box center [917, 271] width 192 height 26
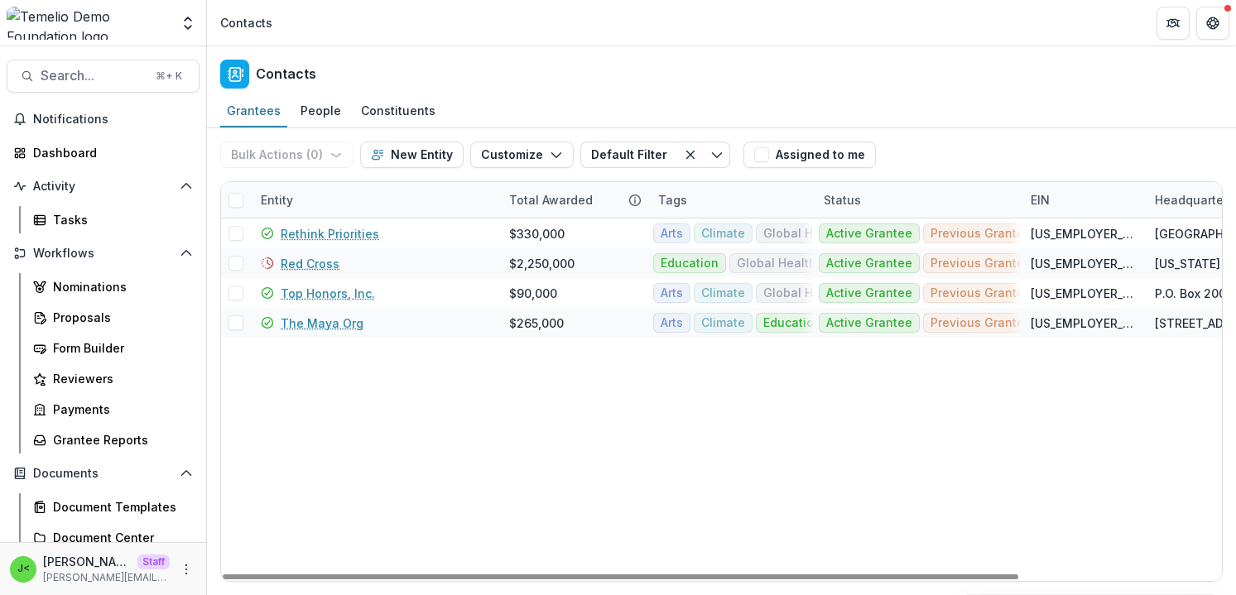
click at [1082, 134] on div "Bulk Actions ( 0 ) Send Email Create Proposals Create Tasks New Entity Customiz…" at bounding box center [721, 154] width 1003 height 53
click at [550, 157] on icon "button" at bounding box center [556, 154] width 13 height 13
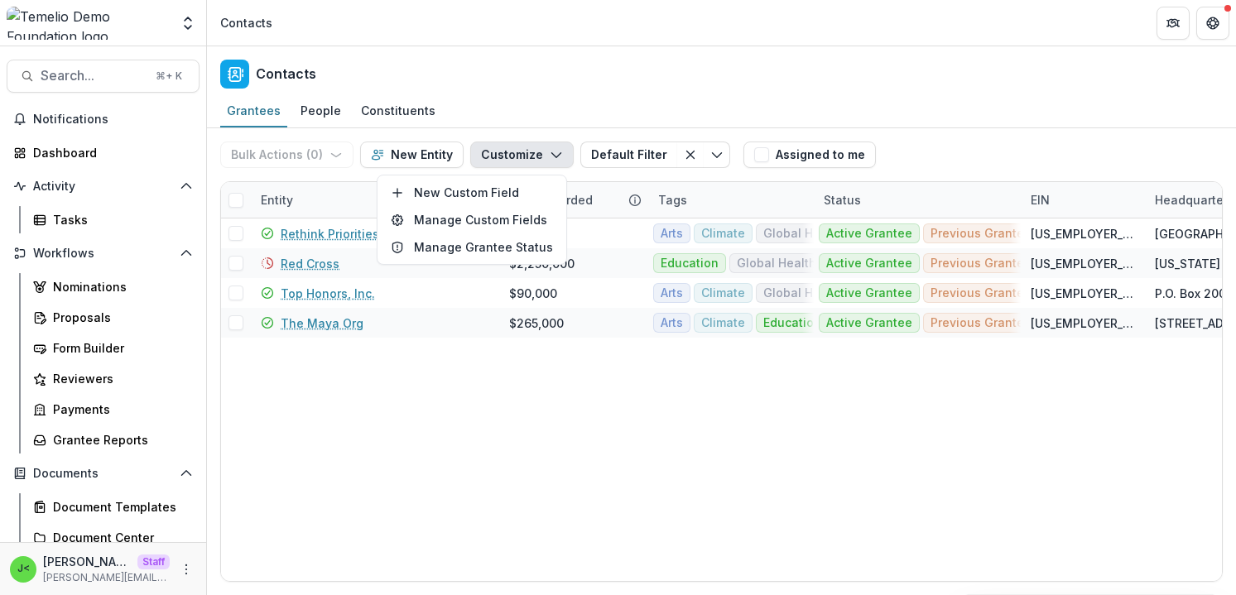
click at [553, 156] on icon "button" at bounding box center [556, 154] width 13 height 13
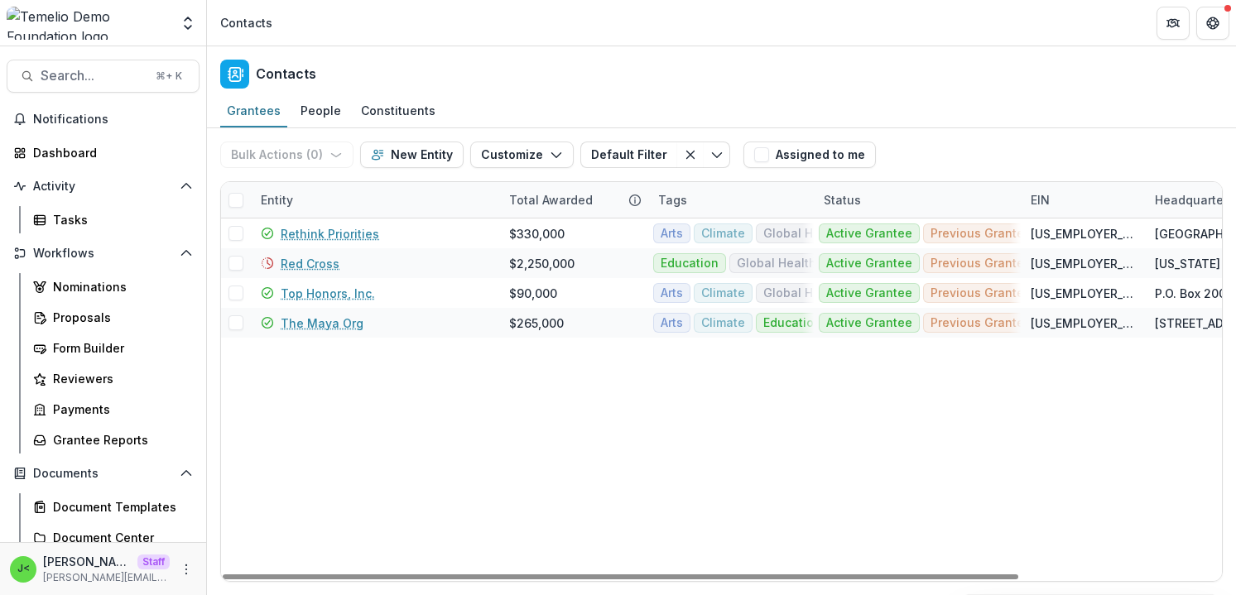
click at [537, 205] on div "Total Awarded" at bounding box center [551, 199] width 104 height 17
click at [757, 486] on div "Rethink Priorities $330,000 Arts Climate Global Health Active Grantee Previous …" at bounding box center [849, 400] width 1256 height 363
click at [236, 198] on span at bounding box center [236, 200] width 15 height 15
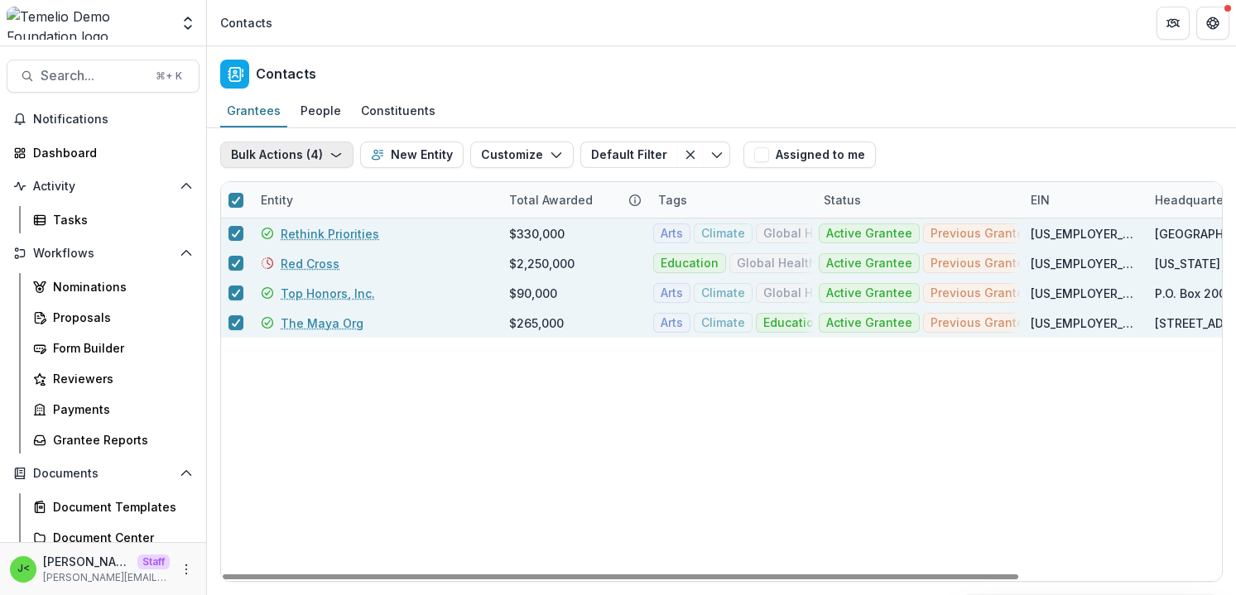
click at [330, 158] on icon "button" at bounding box center [336, 154] width 13 height 13
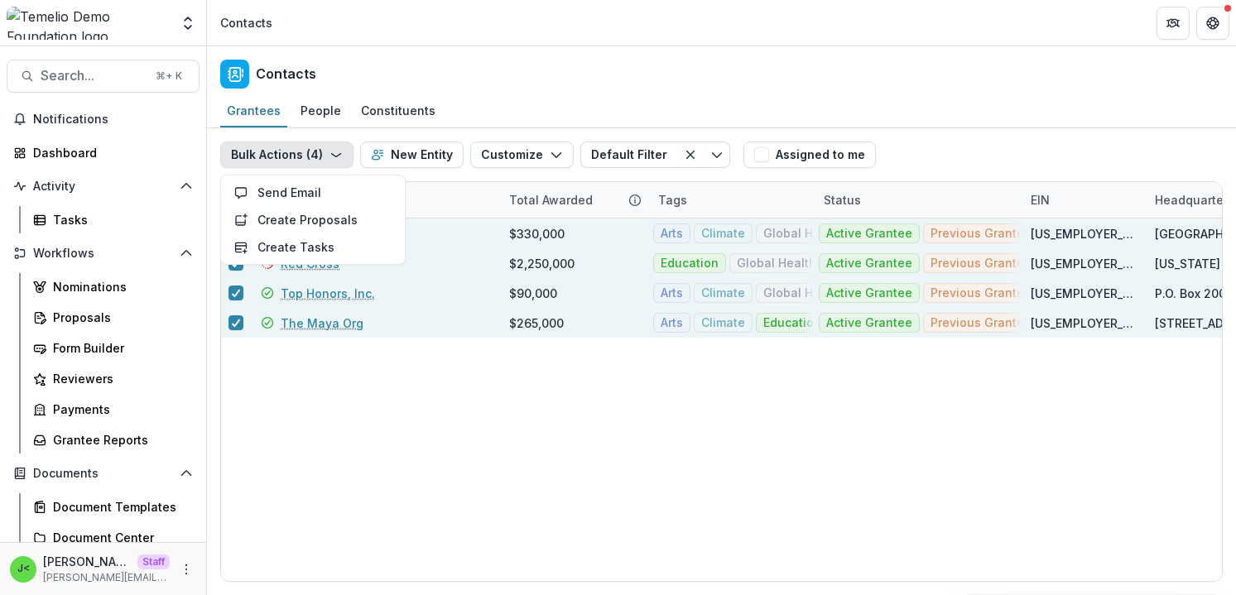
click at [330, 158] on icon "button" at bounding box center [336, 154] width 13 height 13
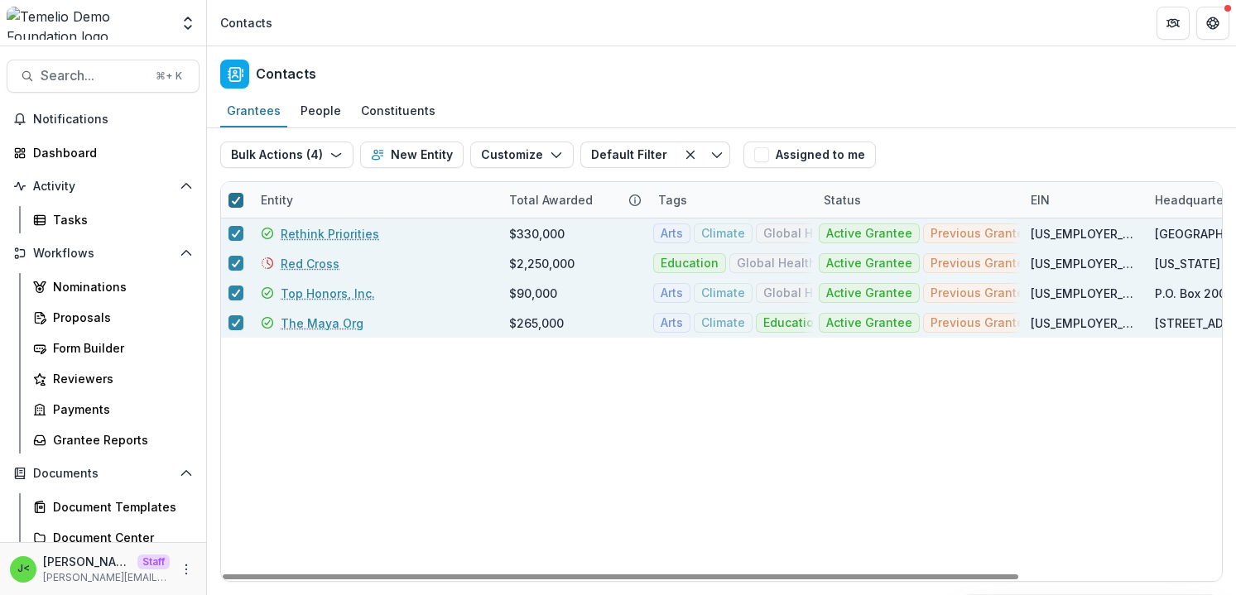
click at [237, 199] on polyline at bounding box center [236, 200] width 7 height 7
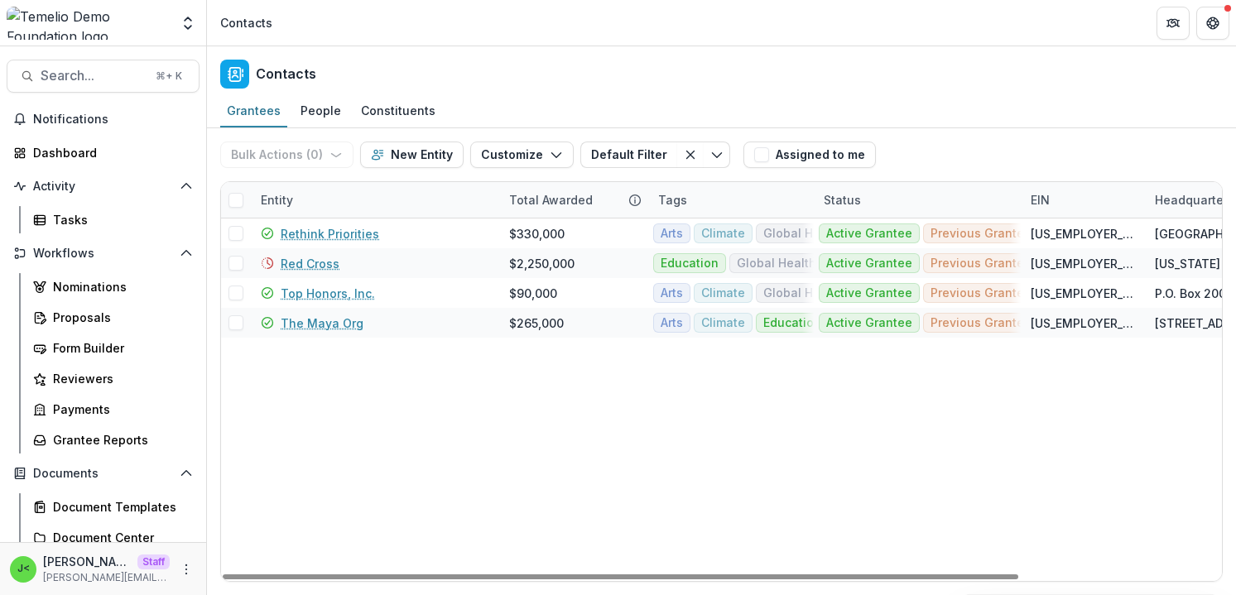
click at [369, 471] on div "Rethink Priorities $330,000 Arts Climate Global Health Active Grantee Previous …" at bounding box center [849, 400] width 1256 height 363
click at [751, 209] on div "Tags" at bounding box center [731, 200] width 166 height 36
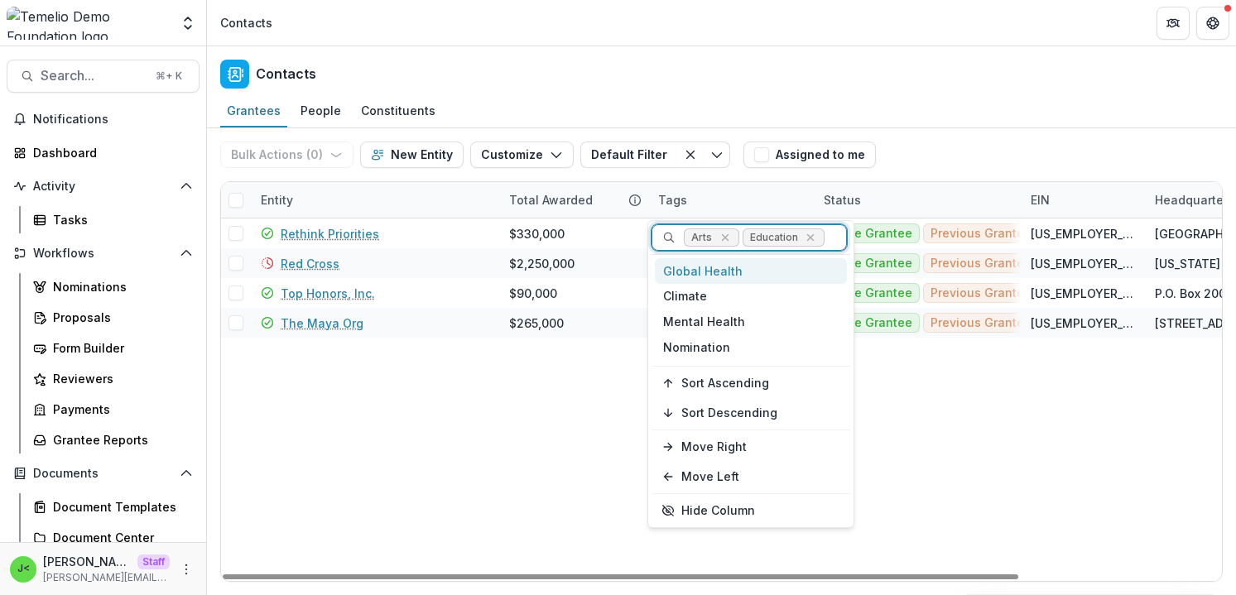
click at [733, 237] on span "Arts" at bounding box center [711, 238] width 55 height 18
click at [729, 238] on icon "Remove Arts" at bounding box center [725, 237] width 13 height 13
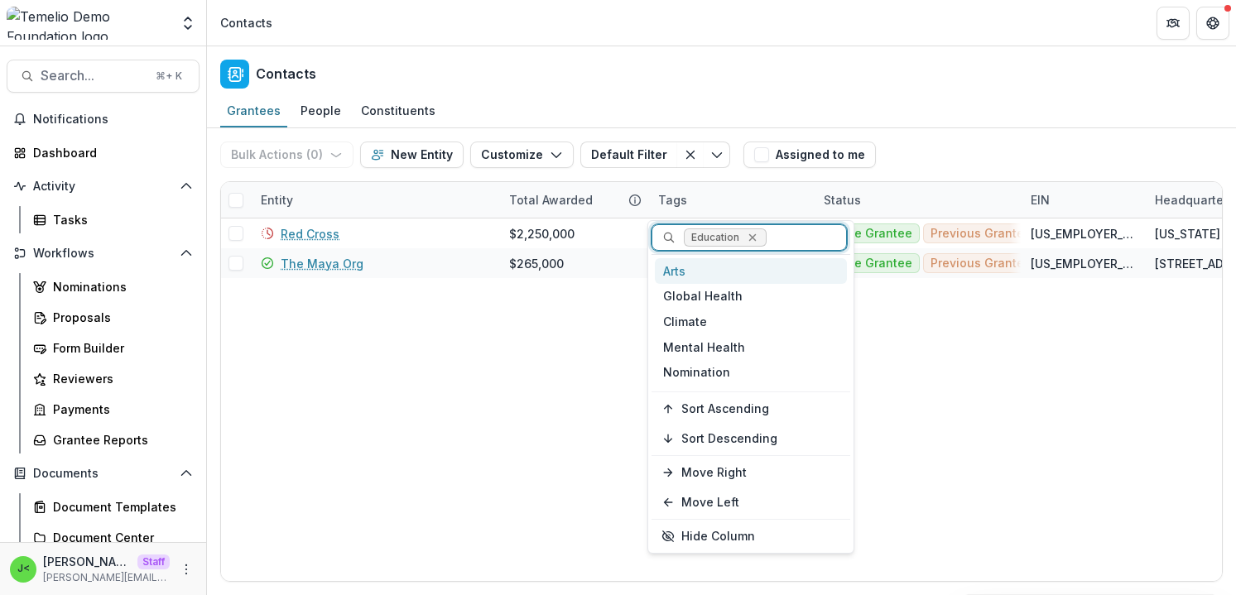
click at [754, 240] on icon "Remove Education" at bounding box center [752, 237] width 7 height 7
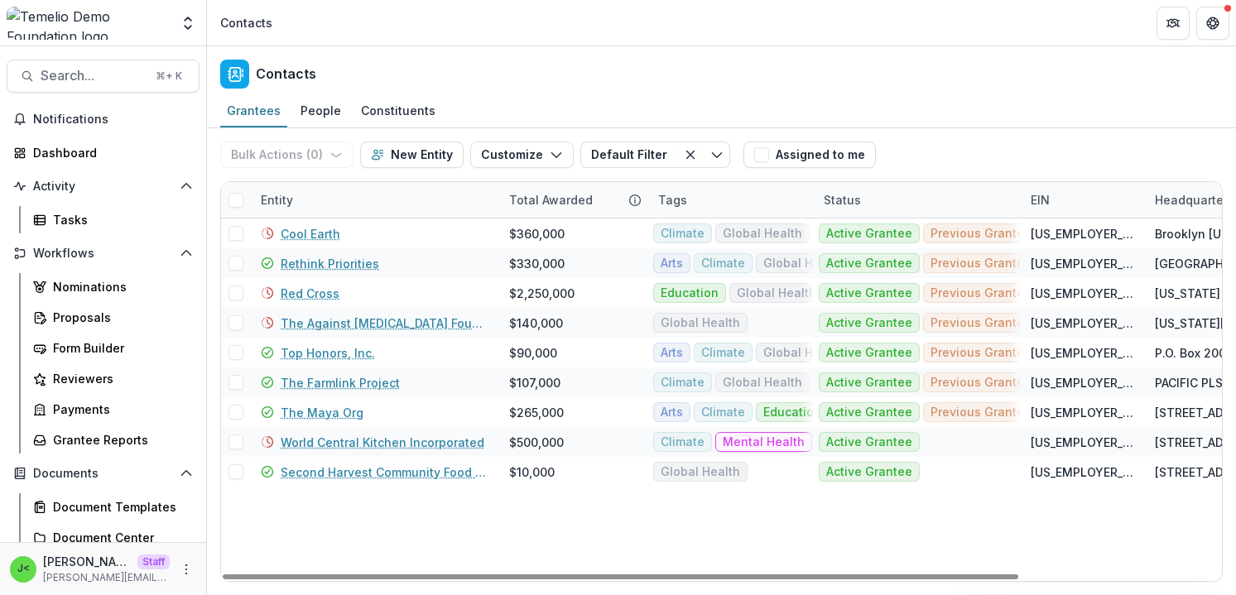
click at [884, 187] on div "Status" at bounding box center [917, 200] width 207 height 36
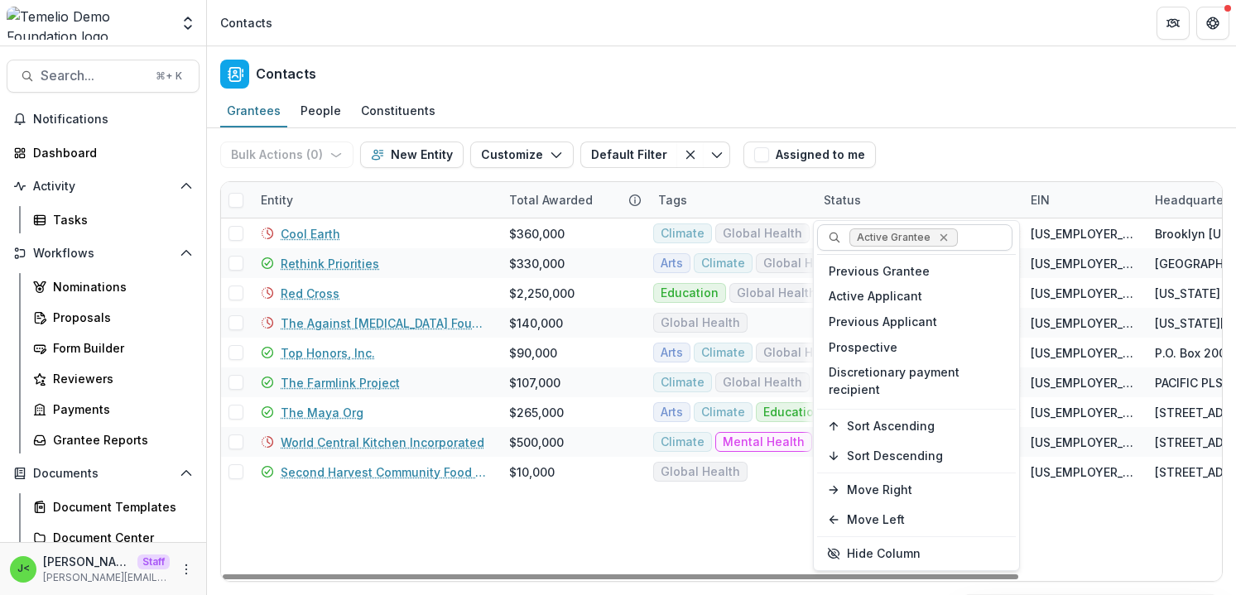
click at [946, 239] on icon "Remove Active Grantee" at bounding box center [944, 237] width 13 height 13
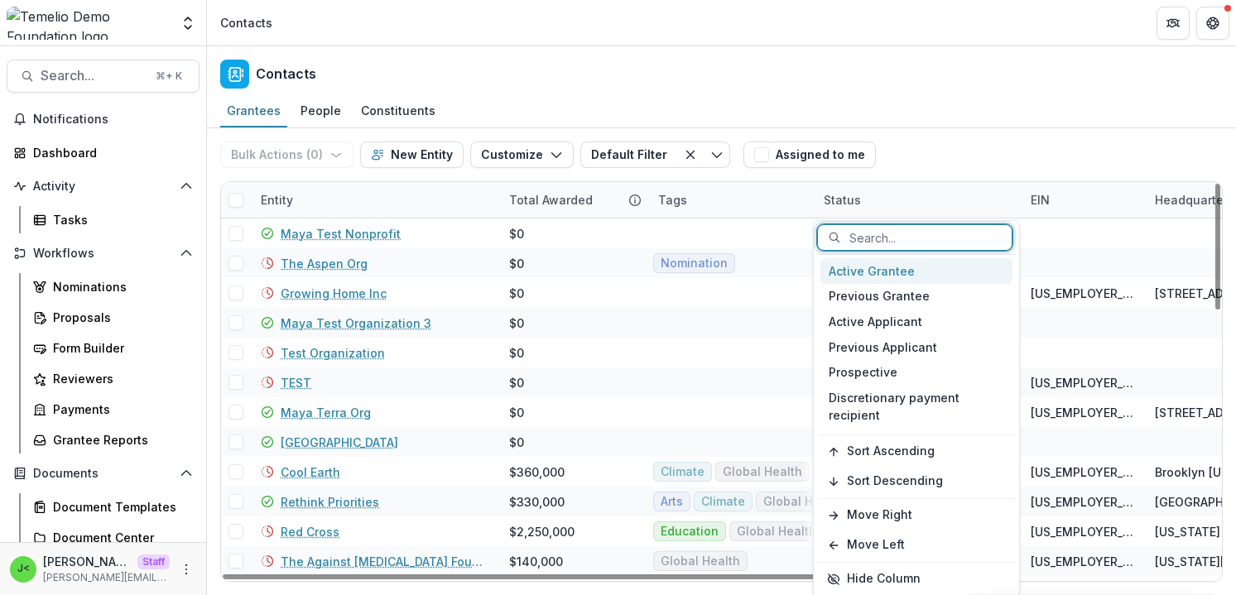
click at [370, 206] on div "Entity" at bounding box center [375, 200] width 248 height 36
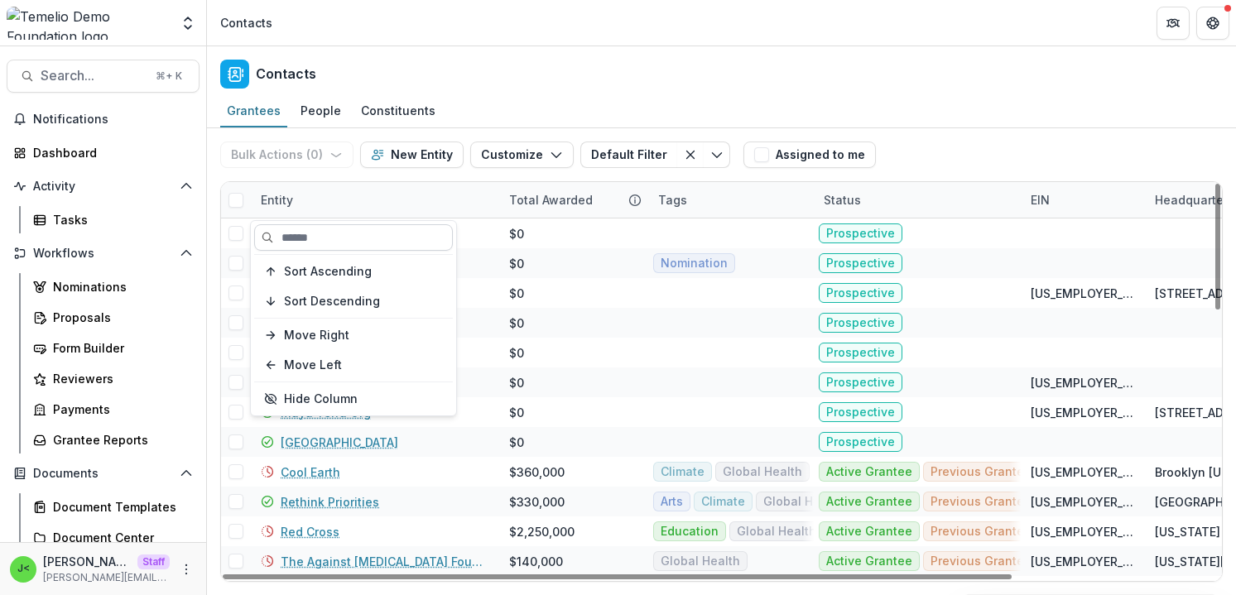
click at [354, 236] on input at bounding box center [353, 237] width 199 height 27
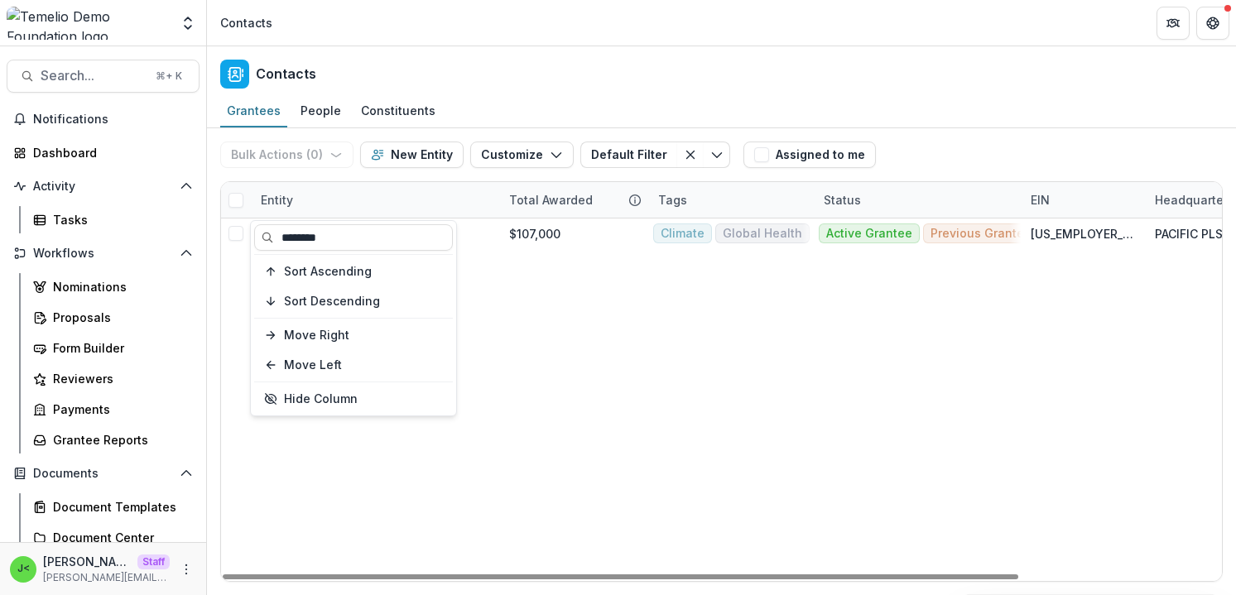
type input "********"
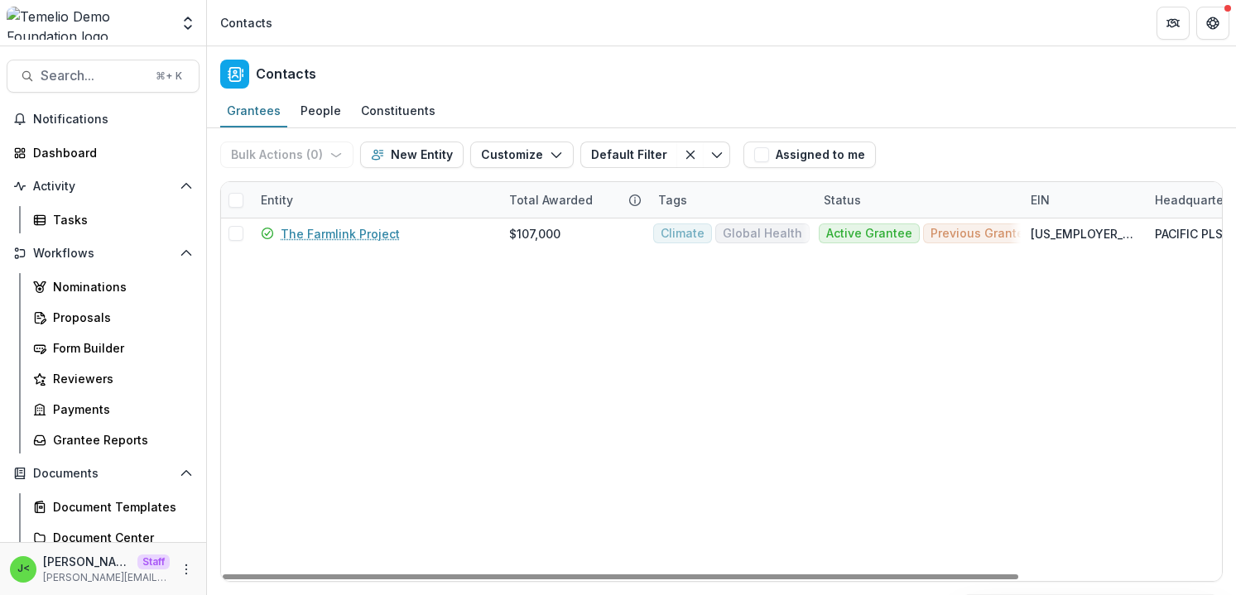
click at [884, 98] on div "Grantees People Constituents" at bounding box center [721, 111] width 1029 height 33
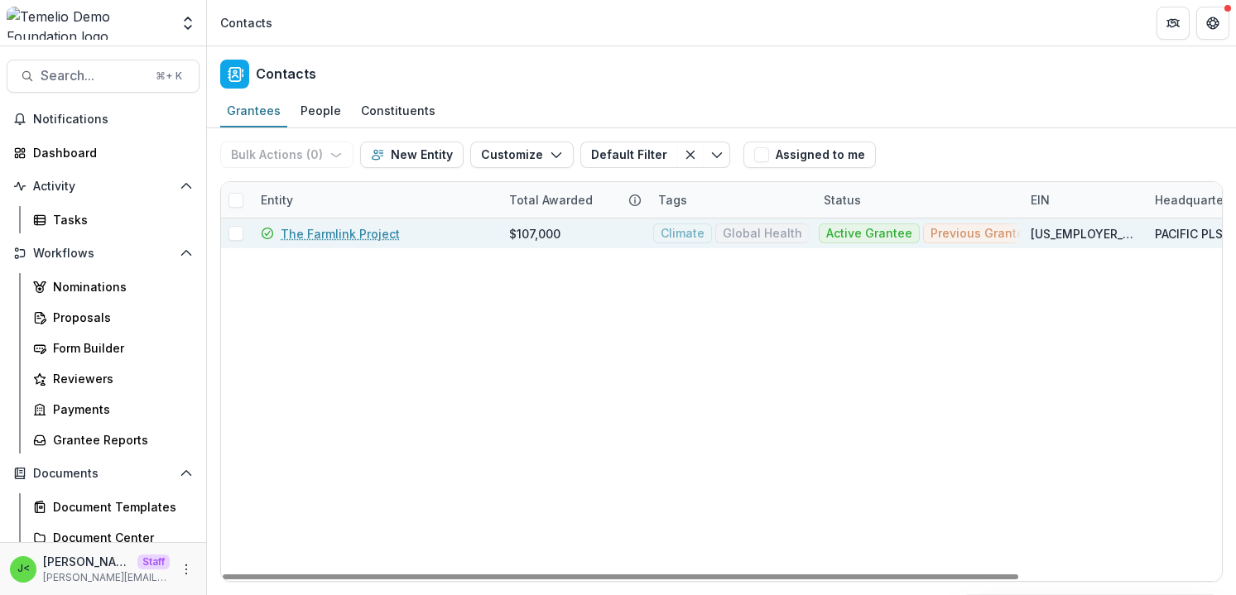
click at [356, 232] on link "The Farmlink Project" at bounding box center [340, 233] width 119 height 17
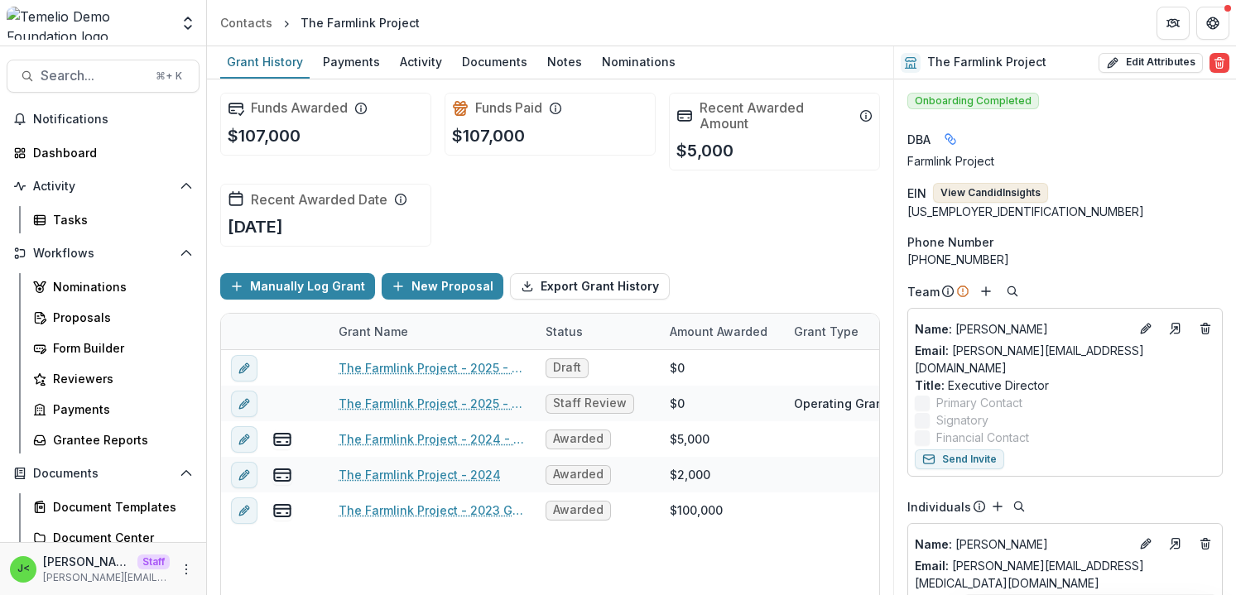
click at [1002, 196] on button "View Candid Insights" at bounding box center [990, 193] width 115 height 20
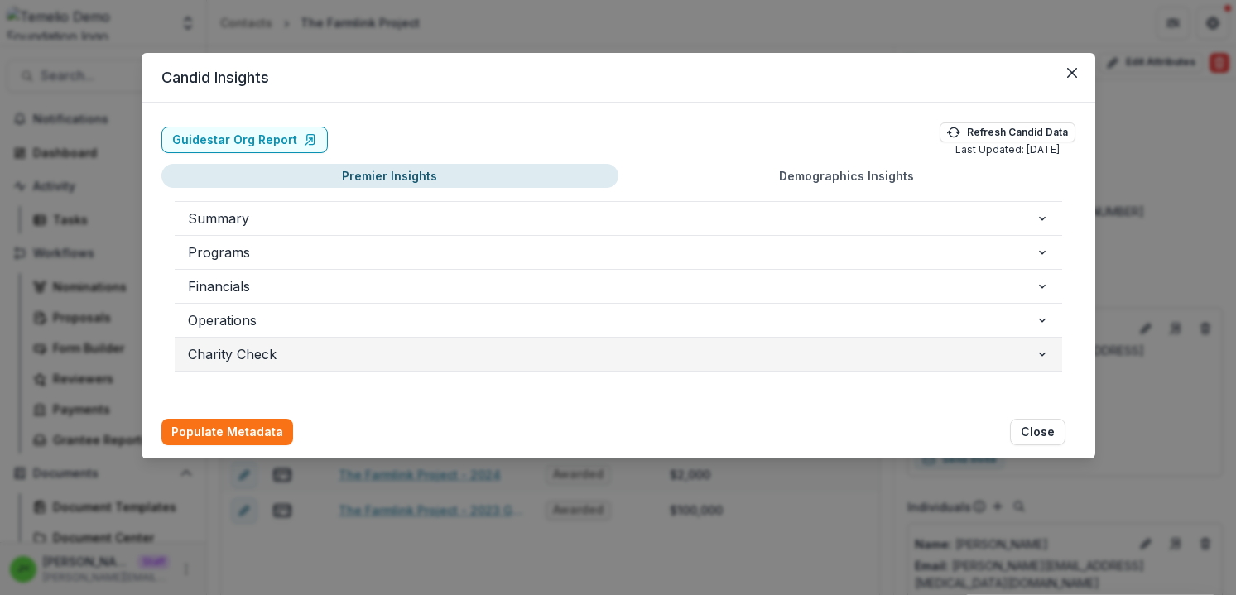
click at [299, 354] on span "Charity Check" at bounding box center [612, 355] width 848 height 20
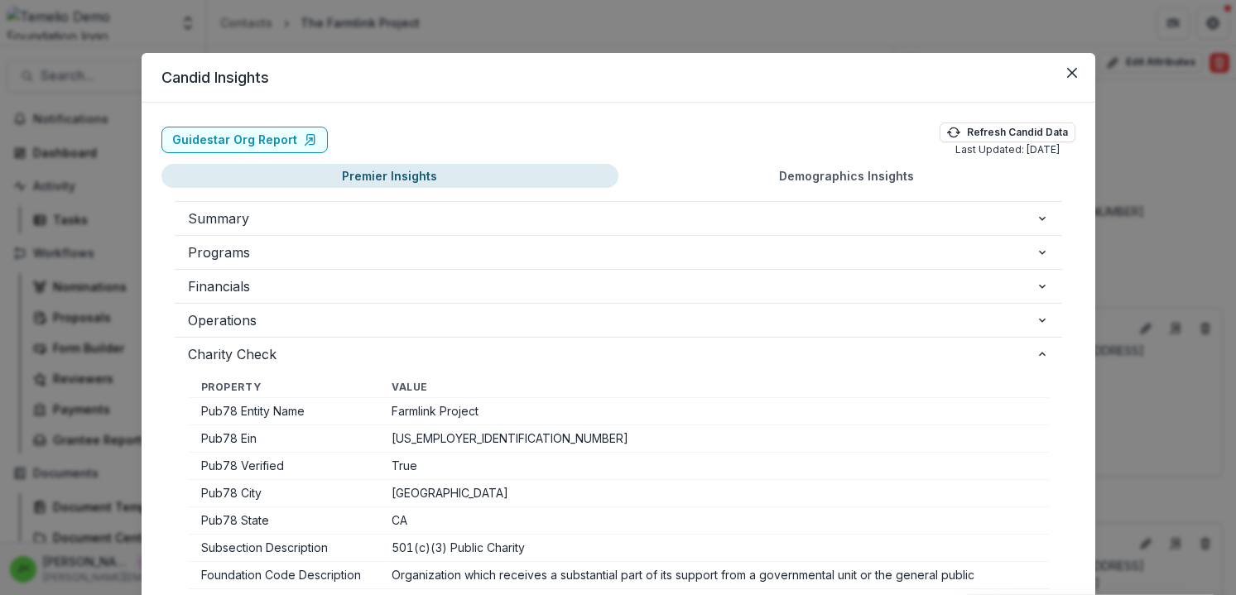
scroll to position [10, 0]
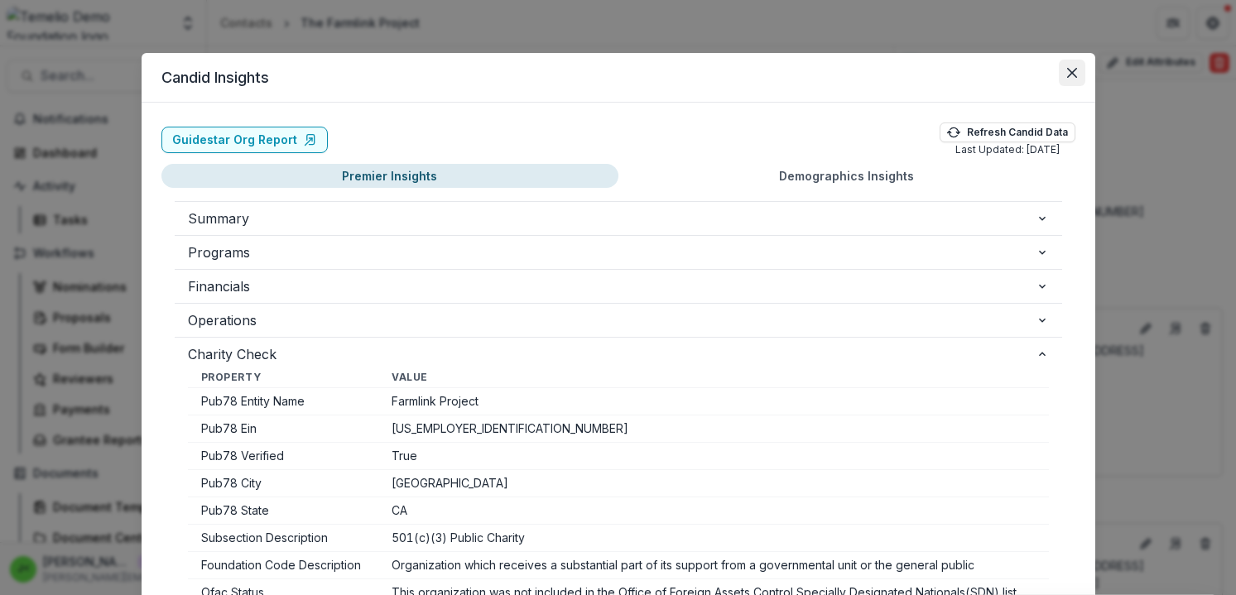
click at [1069, 73] on icon "Close" at bounding box center [1072, 73] width 10 height 10
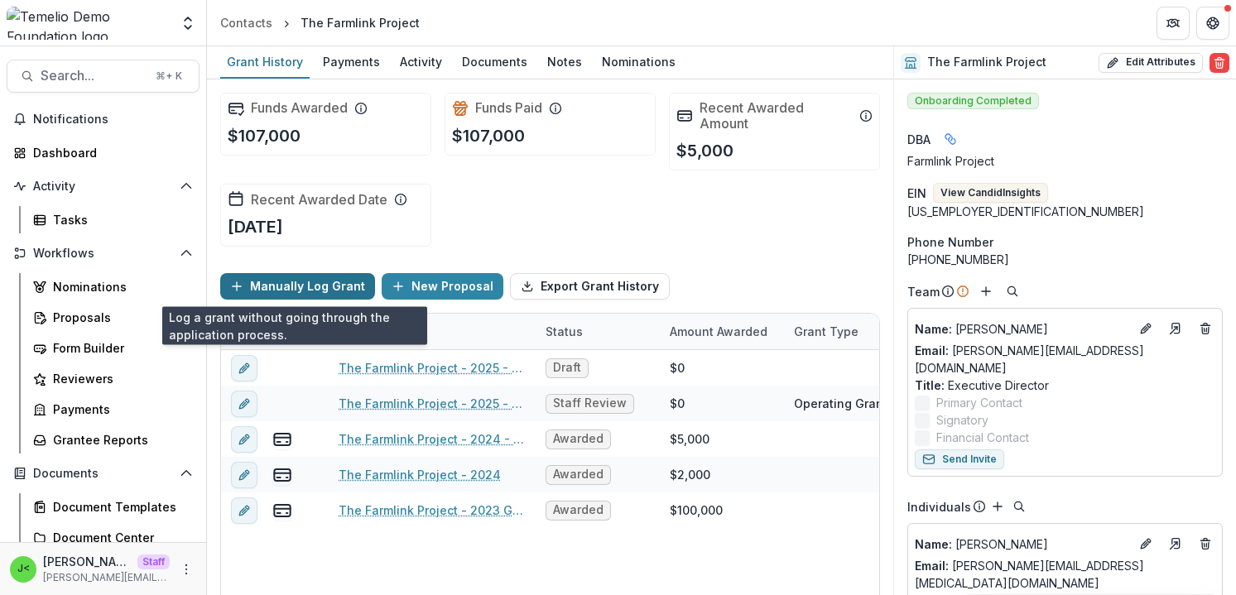
click at [287, 286] on button "Manually Log Grant" at bounding box center [297, 286] width 155 height 27
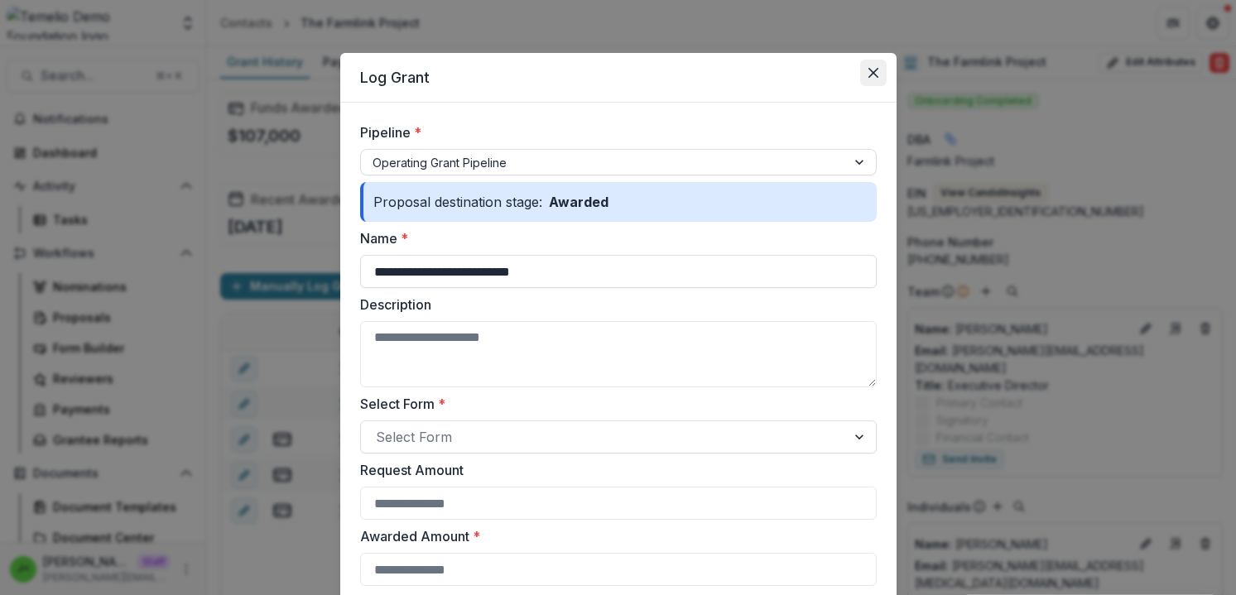
click at [873, 67] on button "Close" at bounding box center [873, 73] width 27 height 27
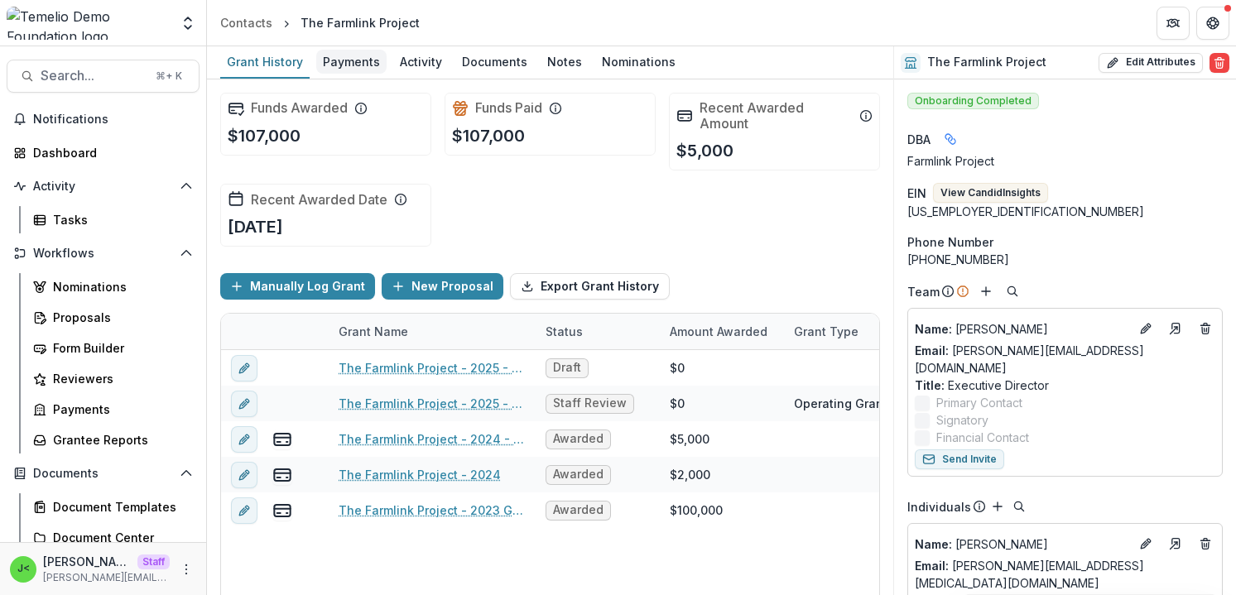
click at [353, 65] on div "Payments" at bounding box center [351, 62] width 70 height 24
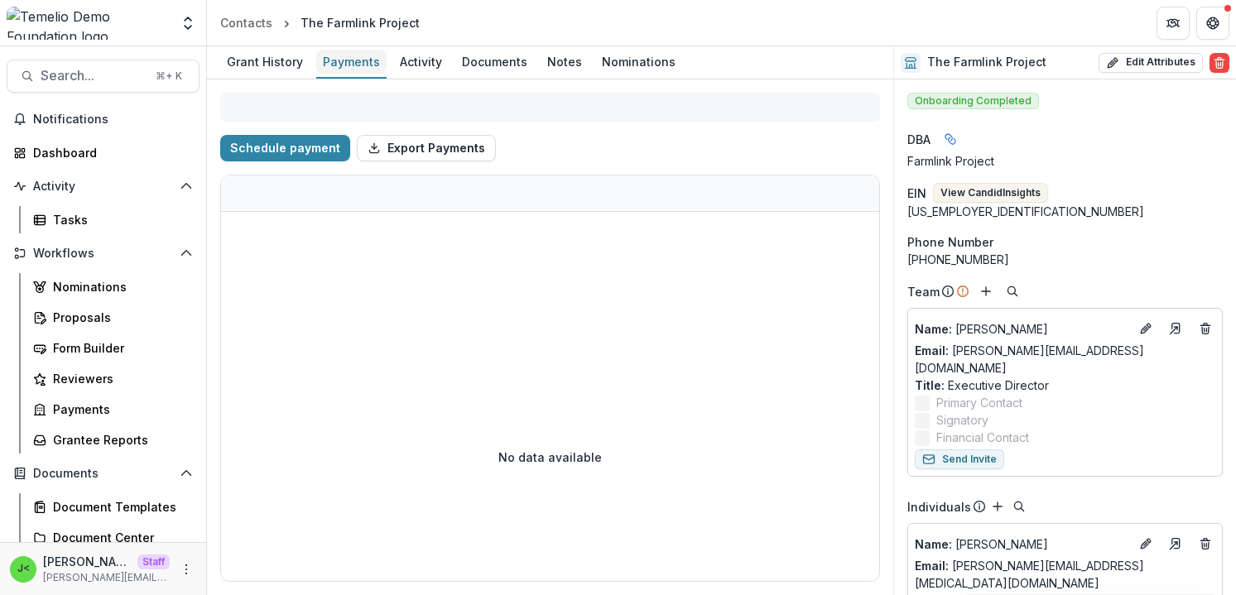
select select "****"
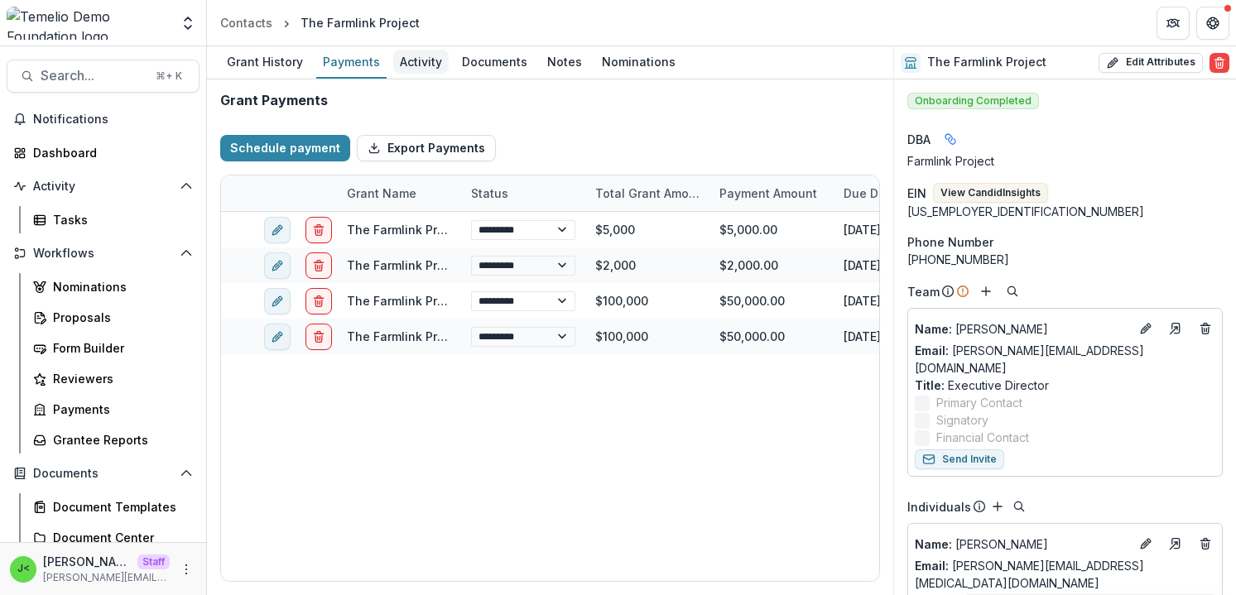
click at [413, 63] on div "Activity" at bounding box center [420, 62] width 55 height 24
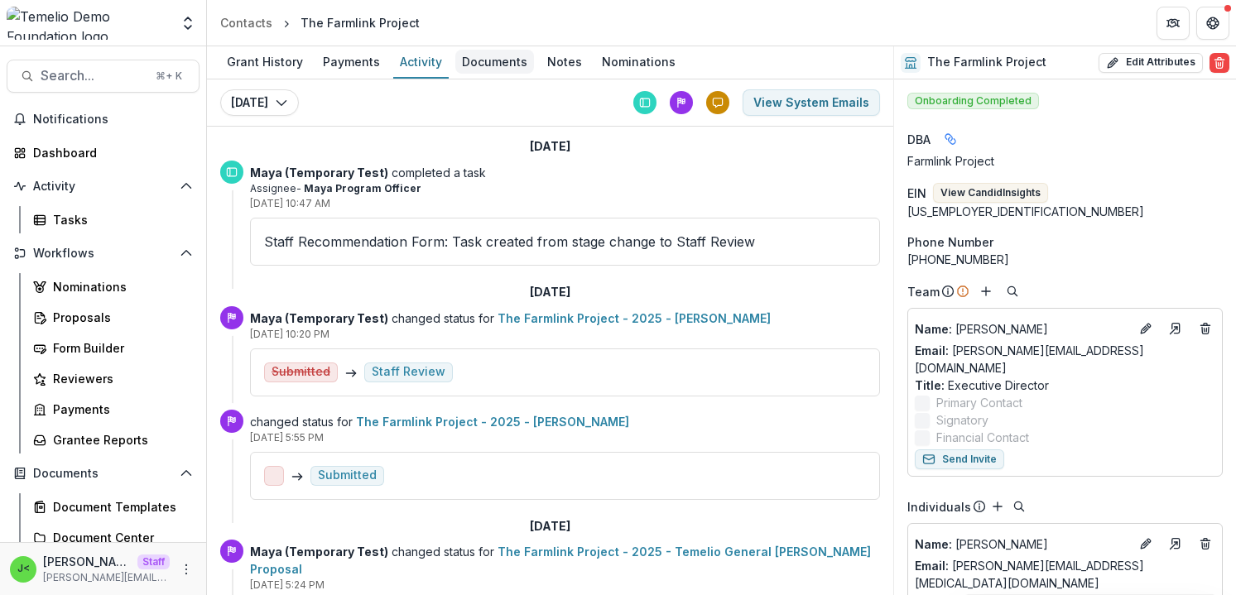
click at [496, 65] on div "Documents" at bounding box center [494, 62] width 79 height 24
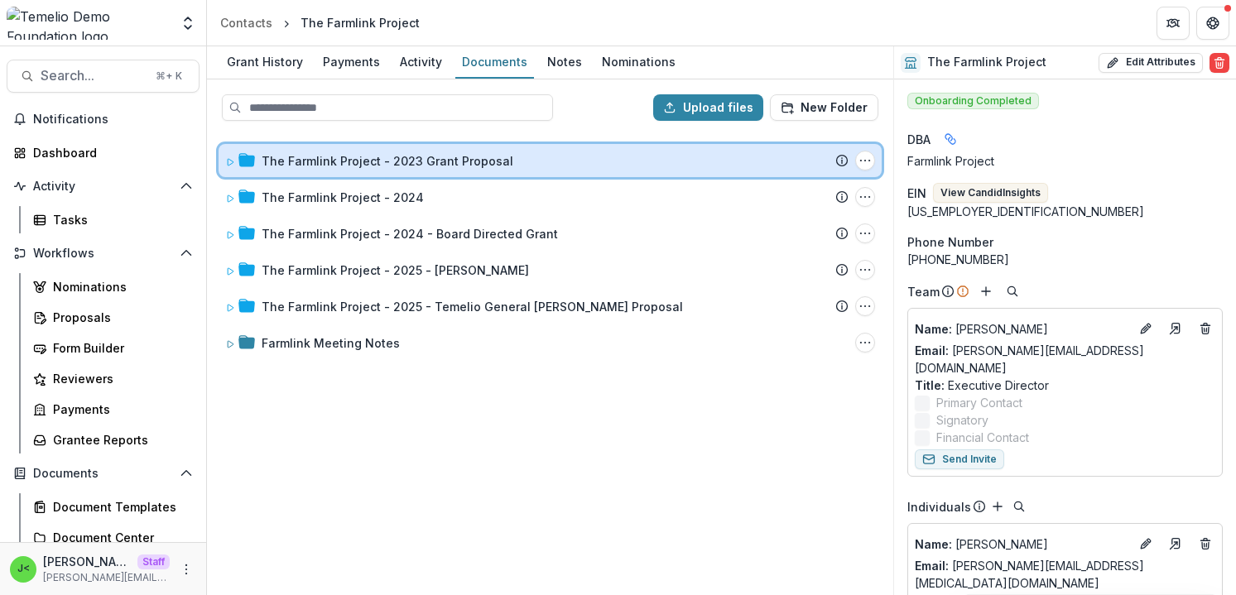
click at [229, 161] on icon at bounding box center [230, 162] width 10 height 10
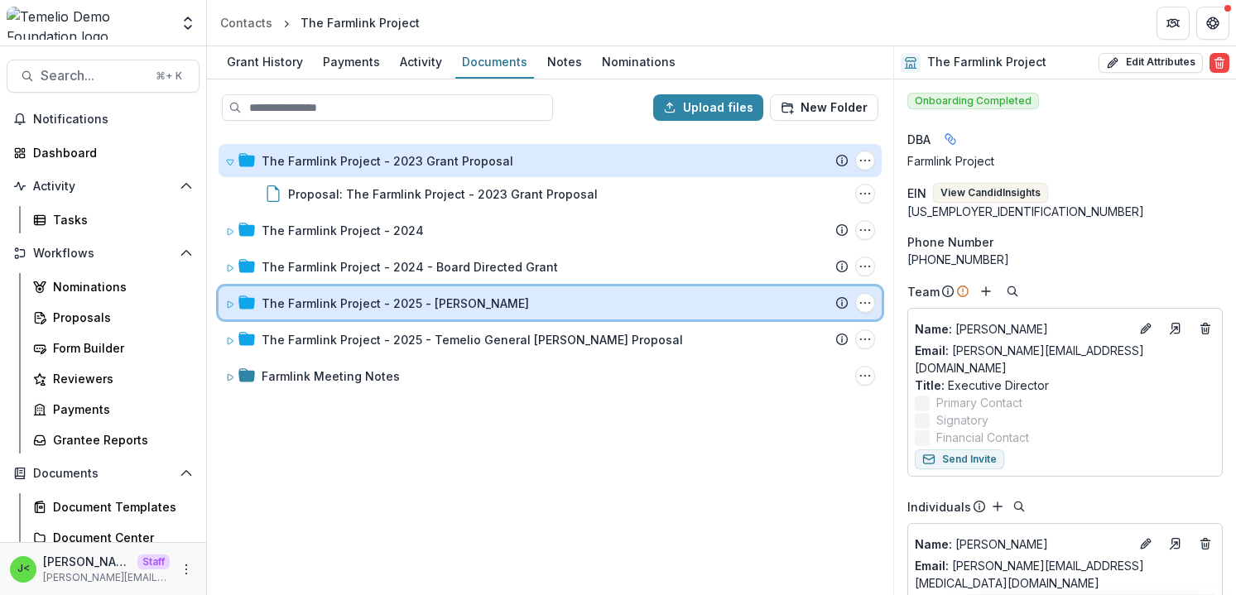
click at [229, 306] on icon at bounding box center [230, 305] width 10 height 10
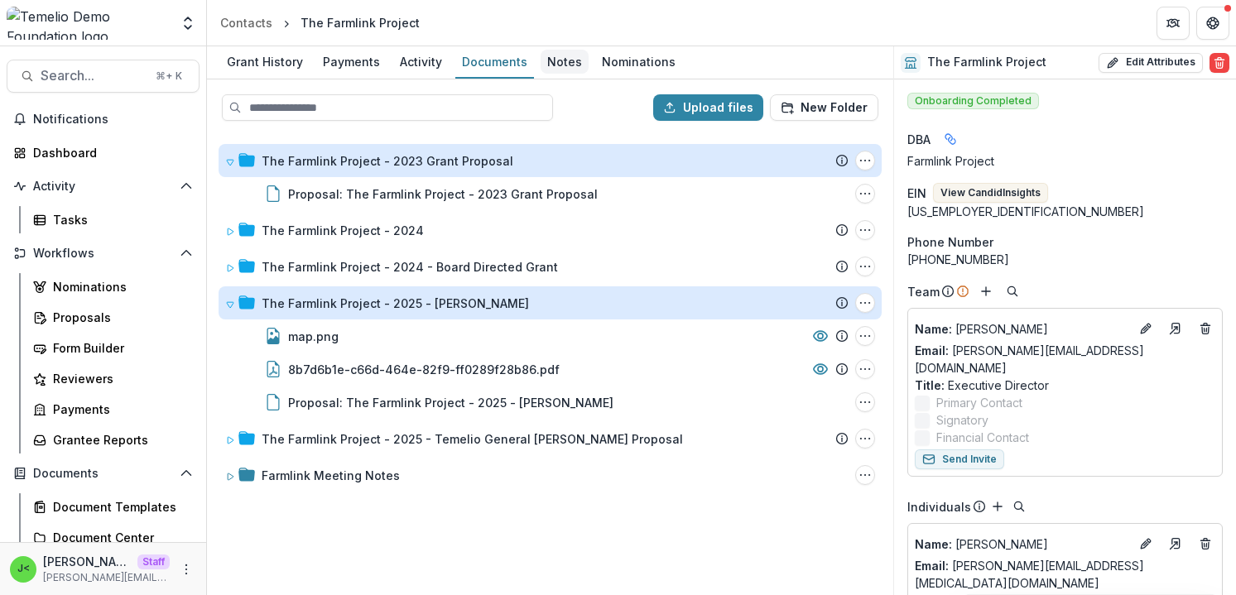
click at [564, 59] on div "Notes" at bounding box center [565, 62] width 48 height 24
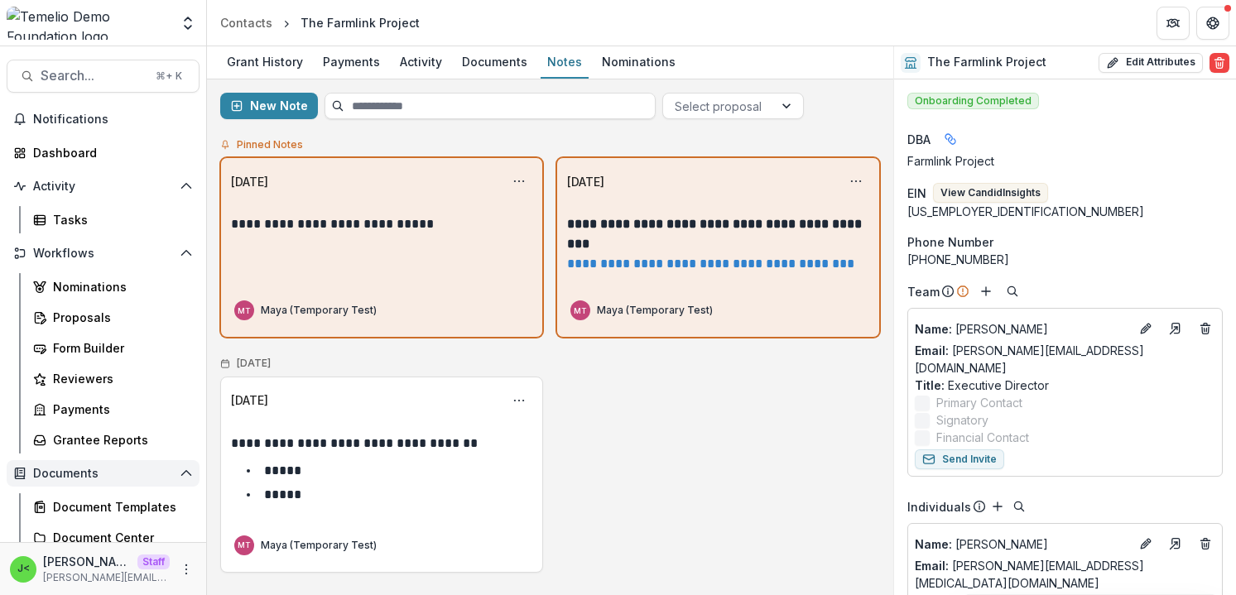
scroll to position [266, 0]
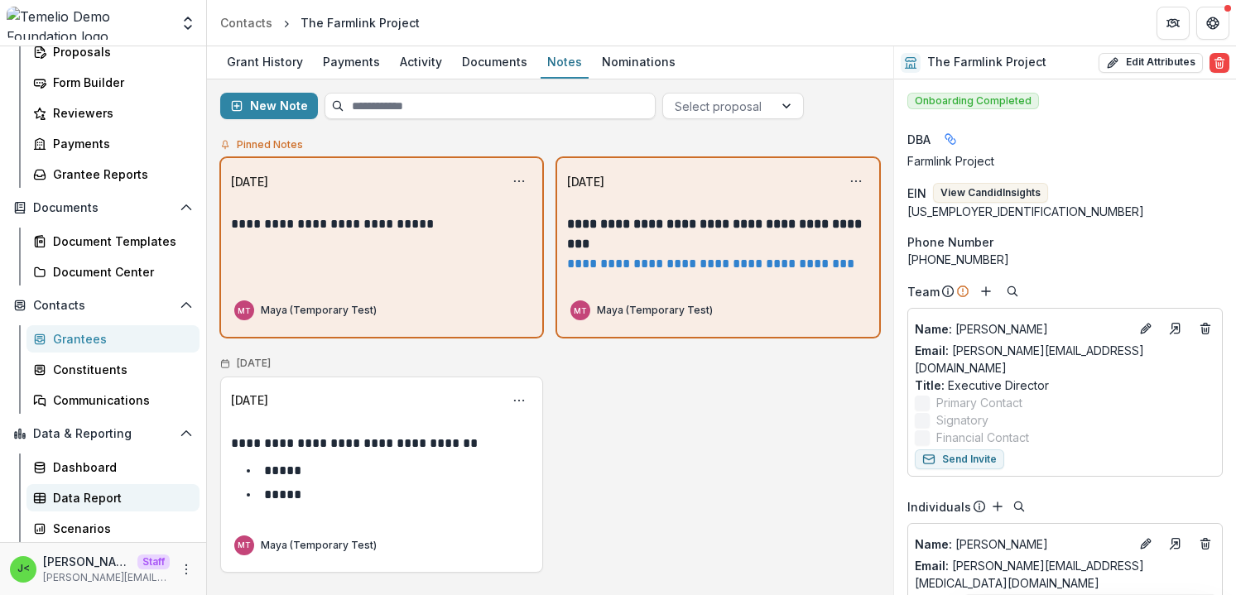
click at [106, 498] on div "Data Report" at bounding box center [119, 497] width 133 height 17
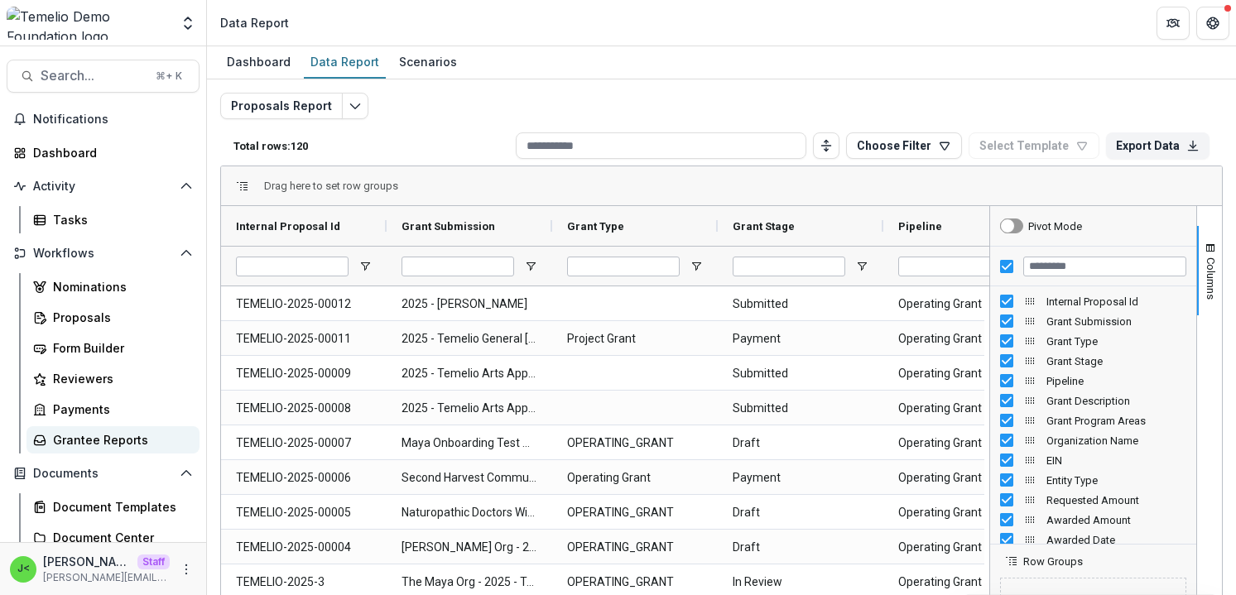
scroll to position [266, 0]
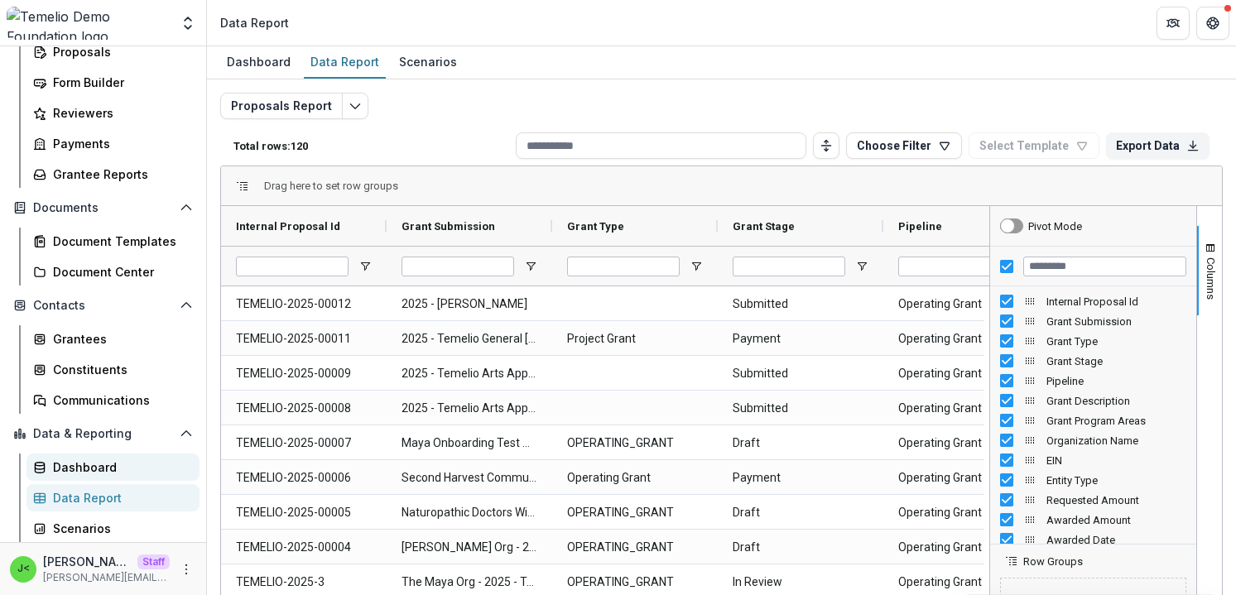
click at [103, 475] on div "Dashboard" at bounding box center [119, 467] width 133 height 17
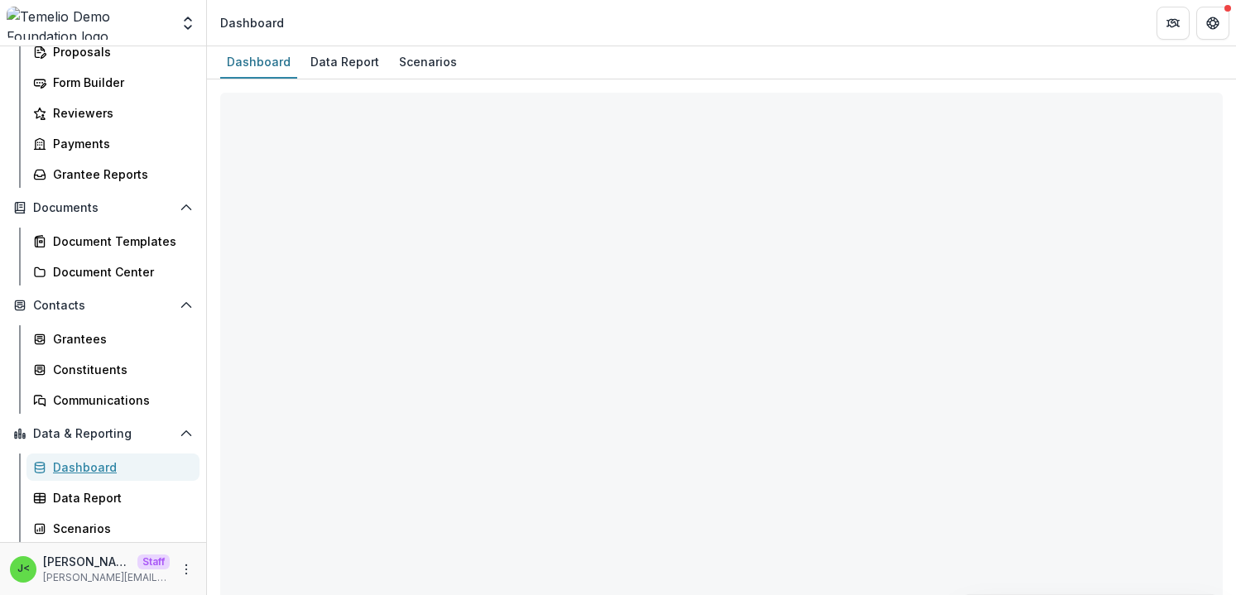
select select "**********"
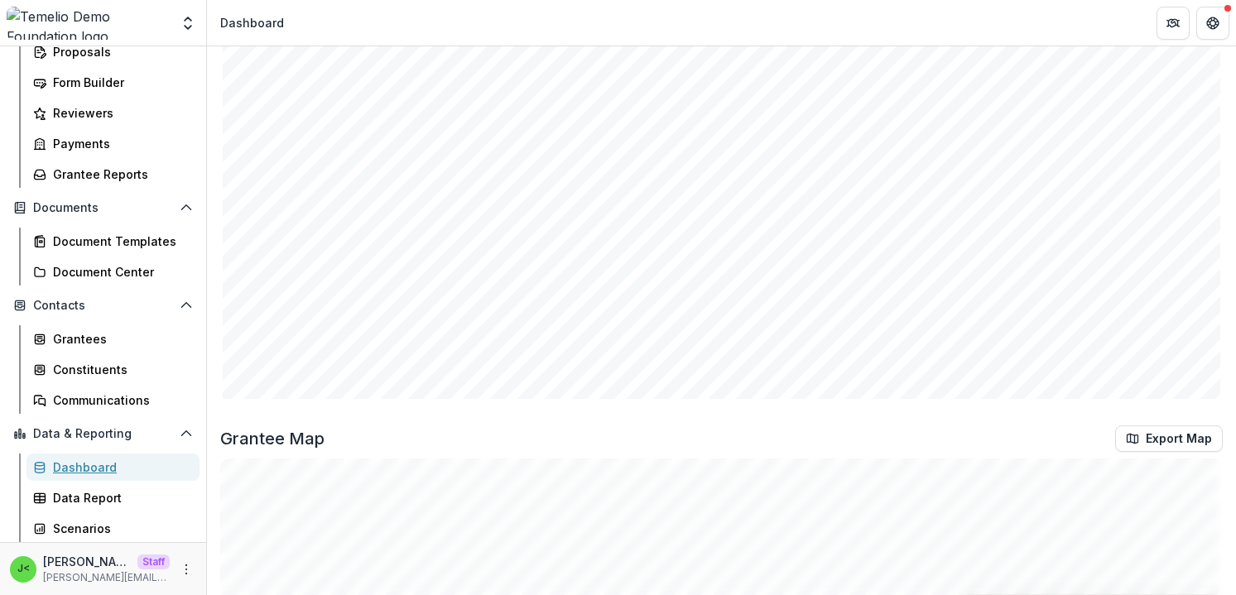
scroll to position [704, 0]
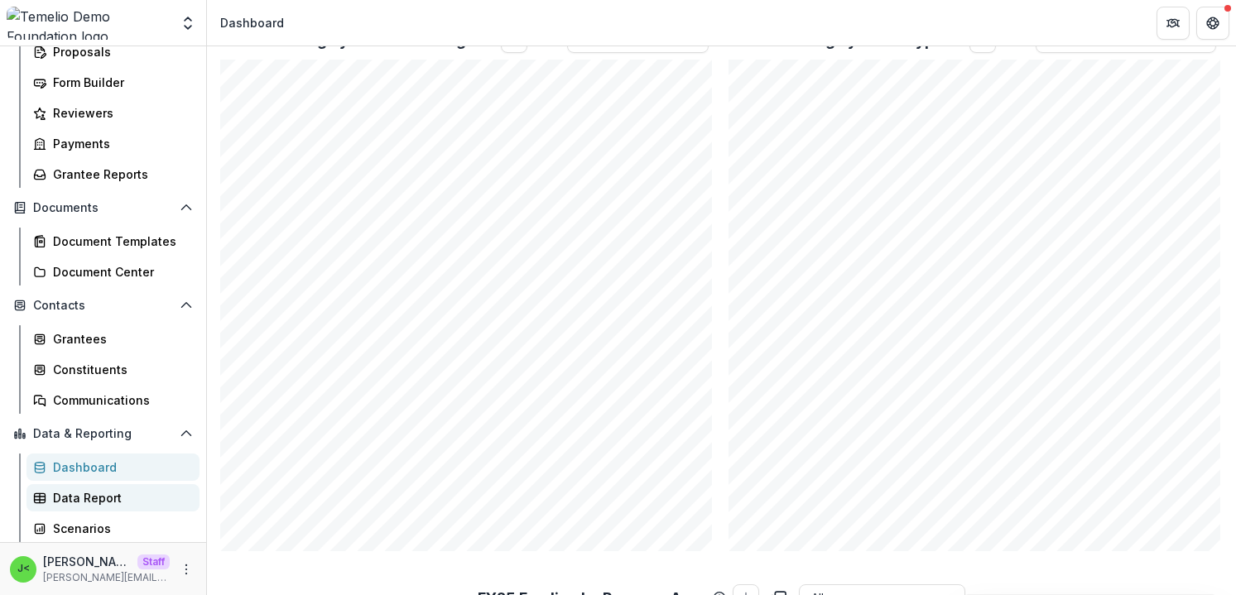
click at [94, 497] on div "Data Report" at bounding box center [119, 497] width 133 height 17
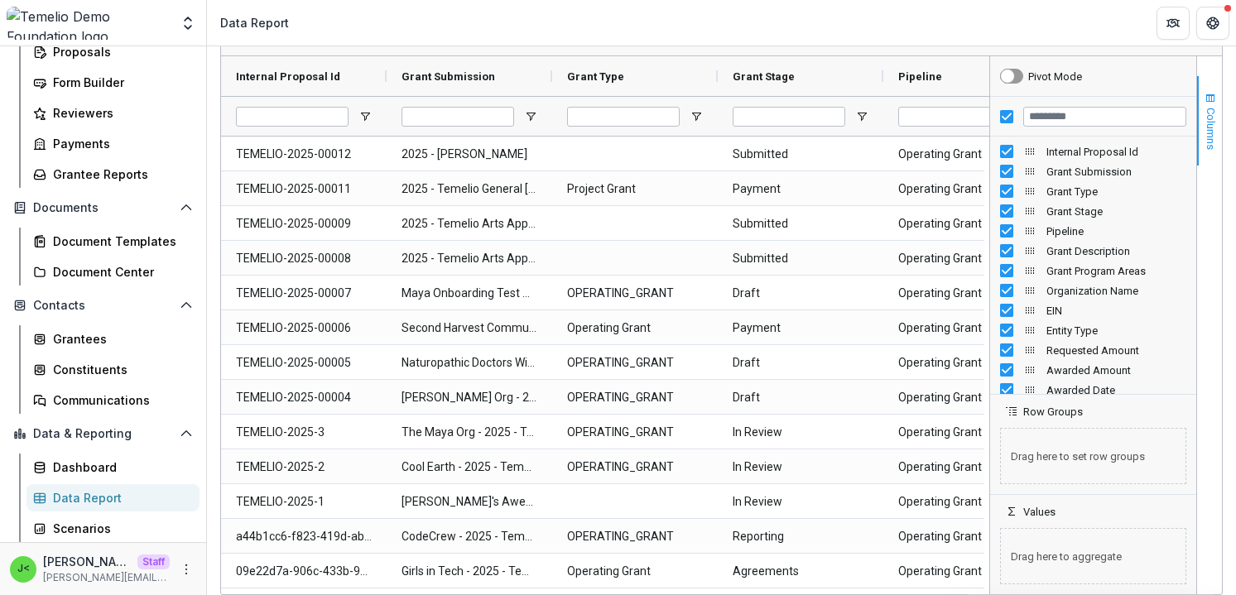
click at [1207, 126] on span "Columns" at bounding box center [1211, 129] width 12 height 42
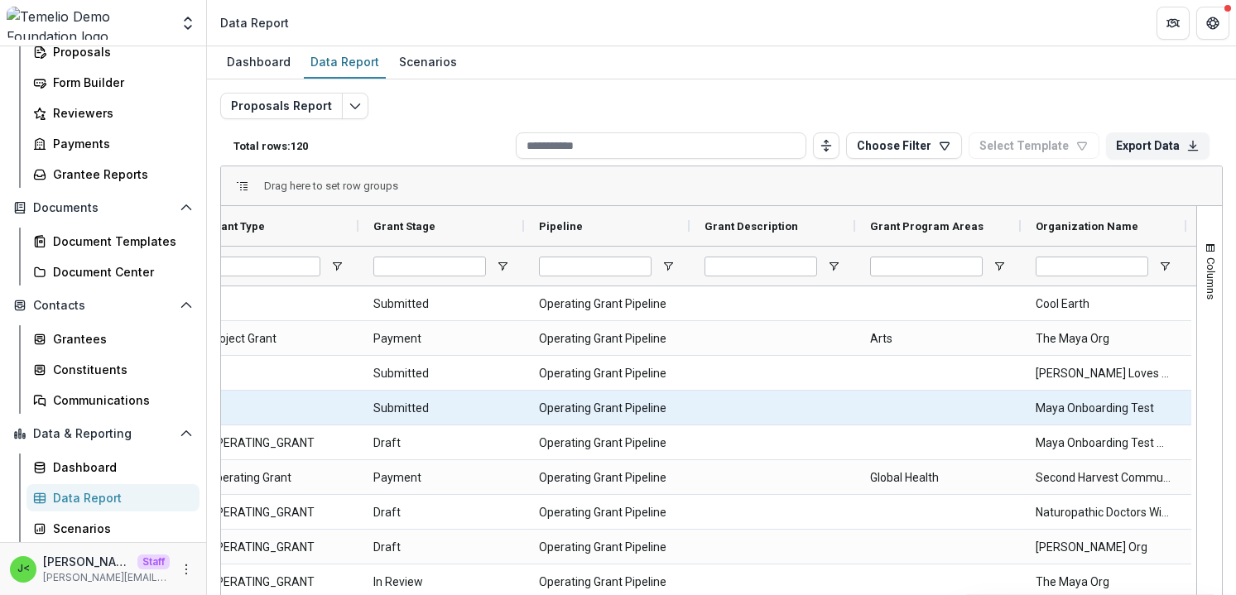
scroll to position [0, 383]
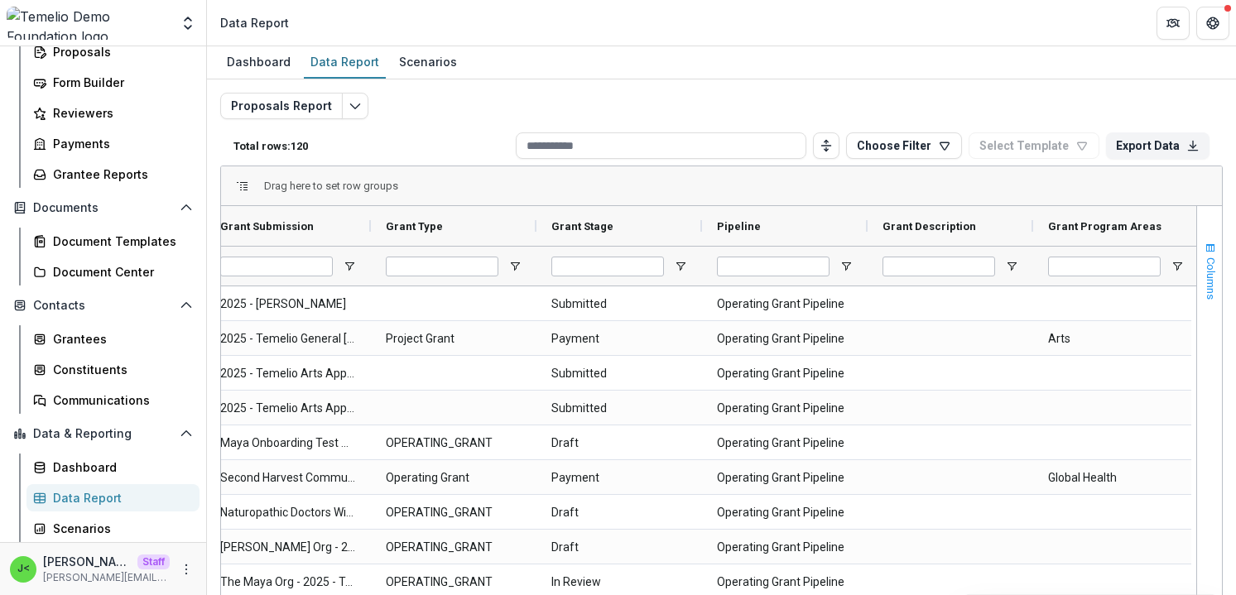
click at [1207, 263] on span "Columns" at bounding box center [1211, 279] width 12 height 42
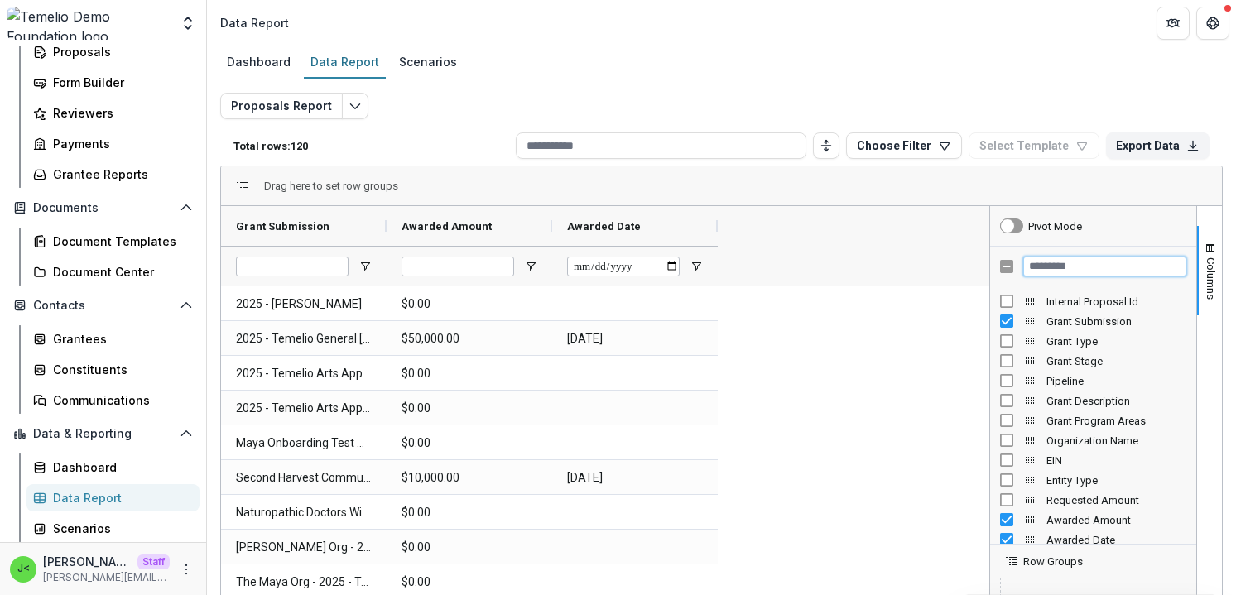
click at [1070, 264] on input "Filter Columns Input" at bounding box center [1105, 267] width 163 height 20
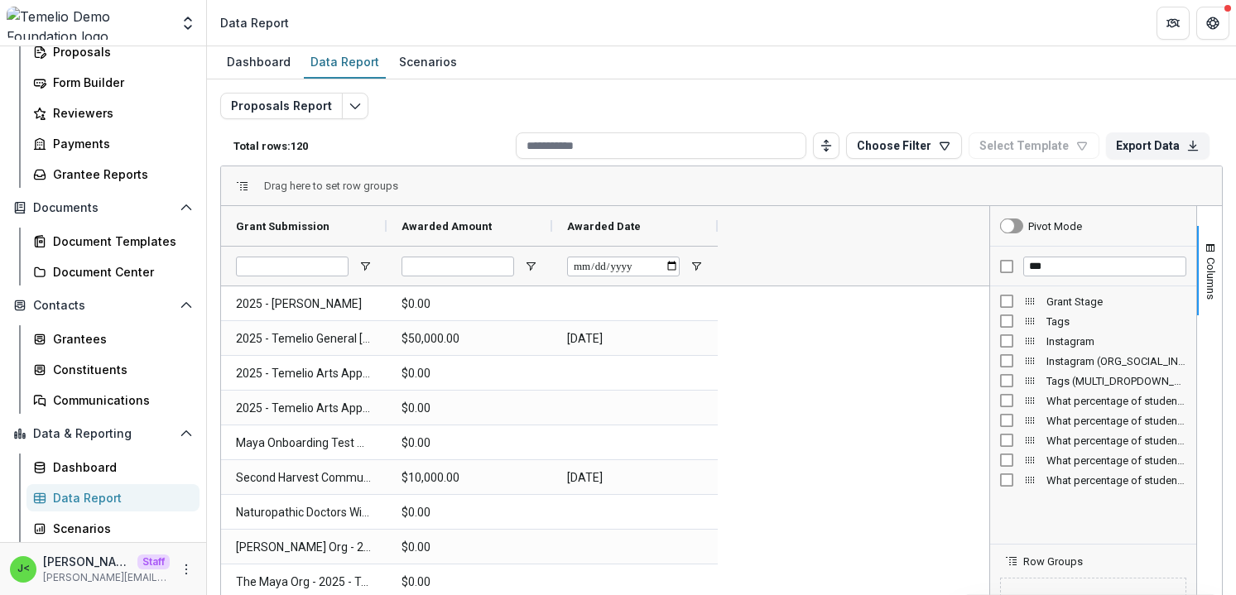
click at [1059, 322] on span "Tags" at bounding box center [1117, 322] width 140 height 12
click at [1063, 267] on input "***" at bounding box center [1105, 267] width 163 height 20
type input "*"
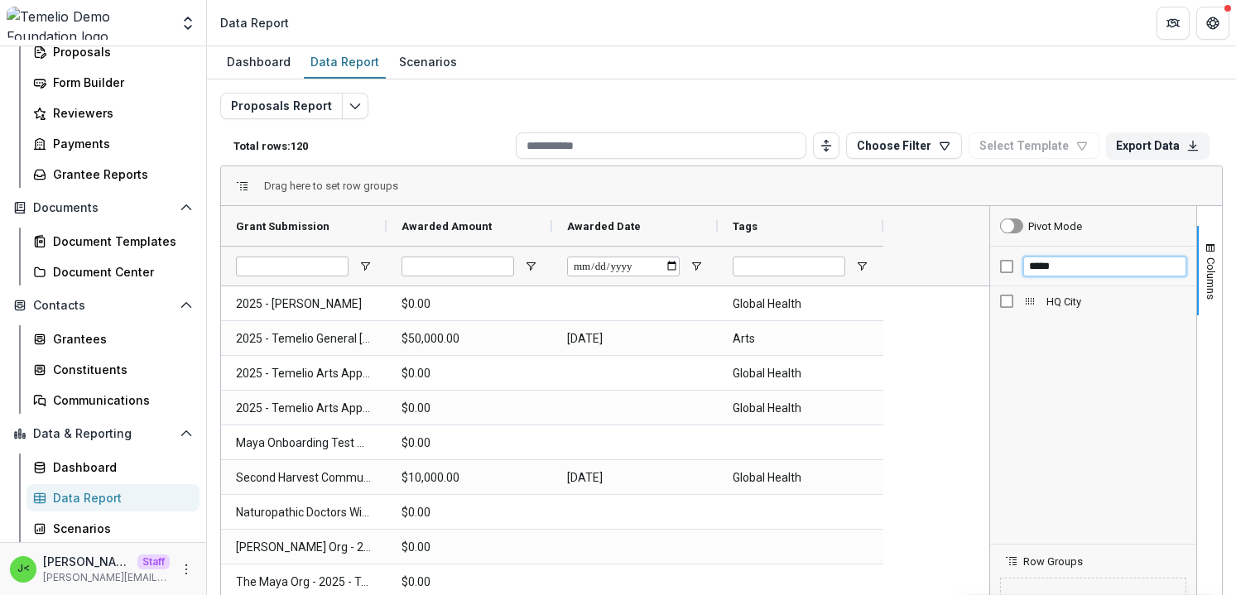
type input "*****"
click at [1072, 297] on span "HQ City" at bounding box center [1117, 302] width 140 height 12
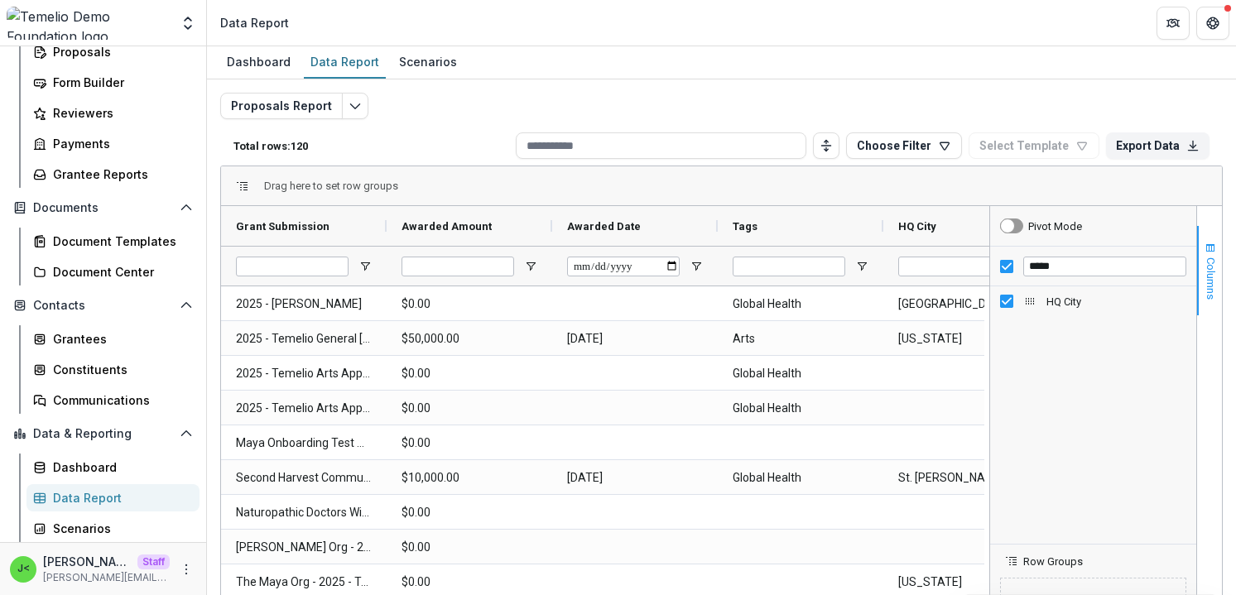
click at [1206, 272] on span "Columns" at bounding box center [1211, 279] width 12 height 42
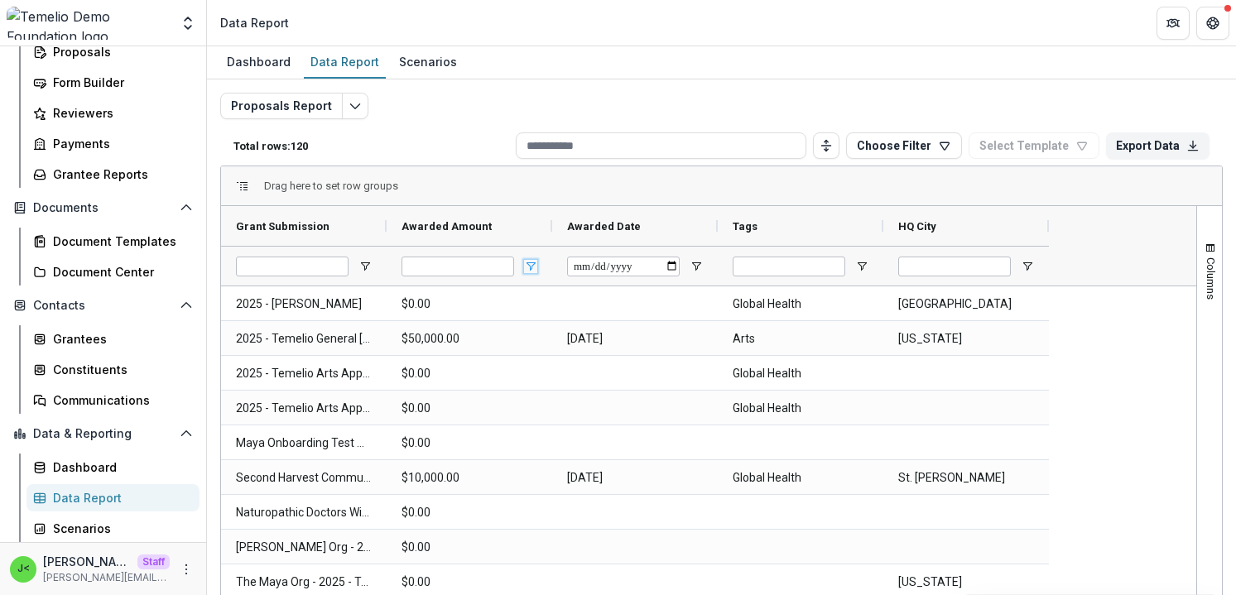
click at [531, 268] on span "Open Filter Menu" at bounding box center [530, 266] width 13 height 13
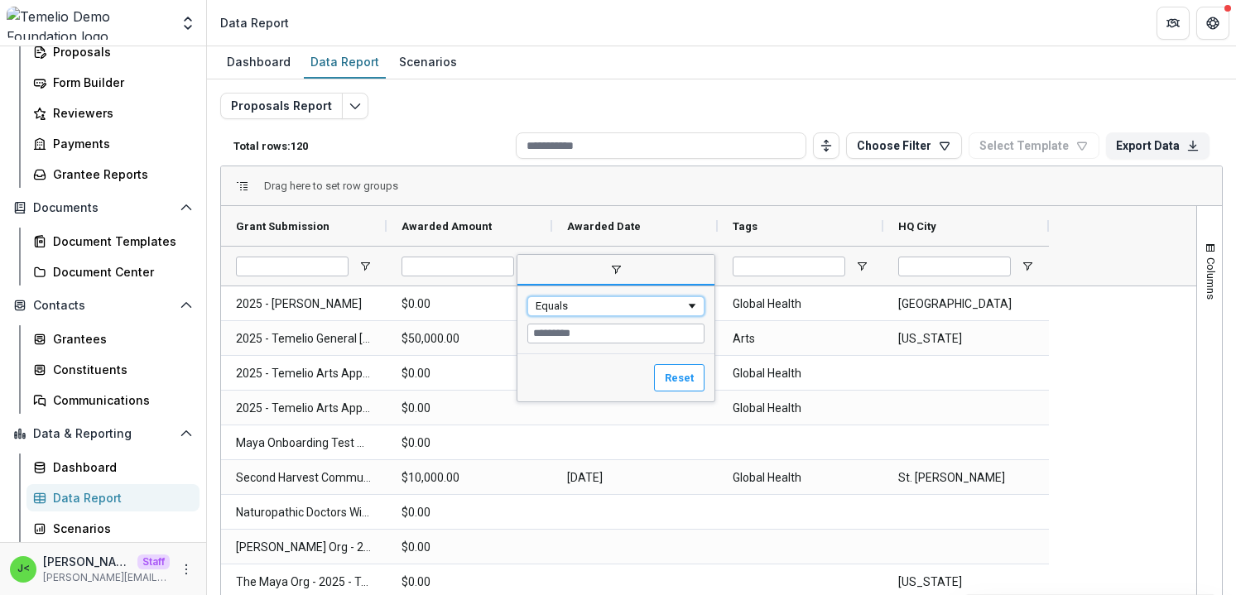
click at [680, 309] on div "Equals" at bounding box center [611, 306] width 150 height 12
click at [583, 330] on input "Filter Value" at bounding box center [616, 334] width 177 height 20
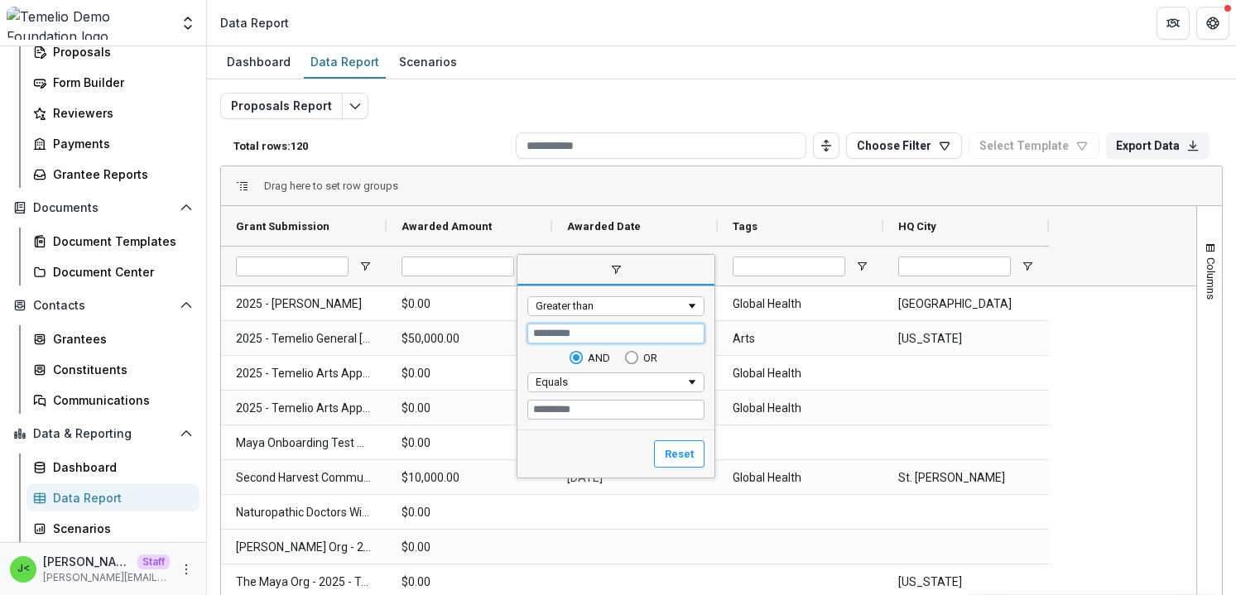
type input "*****"
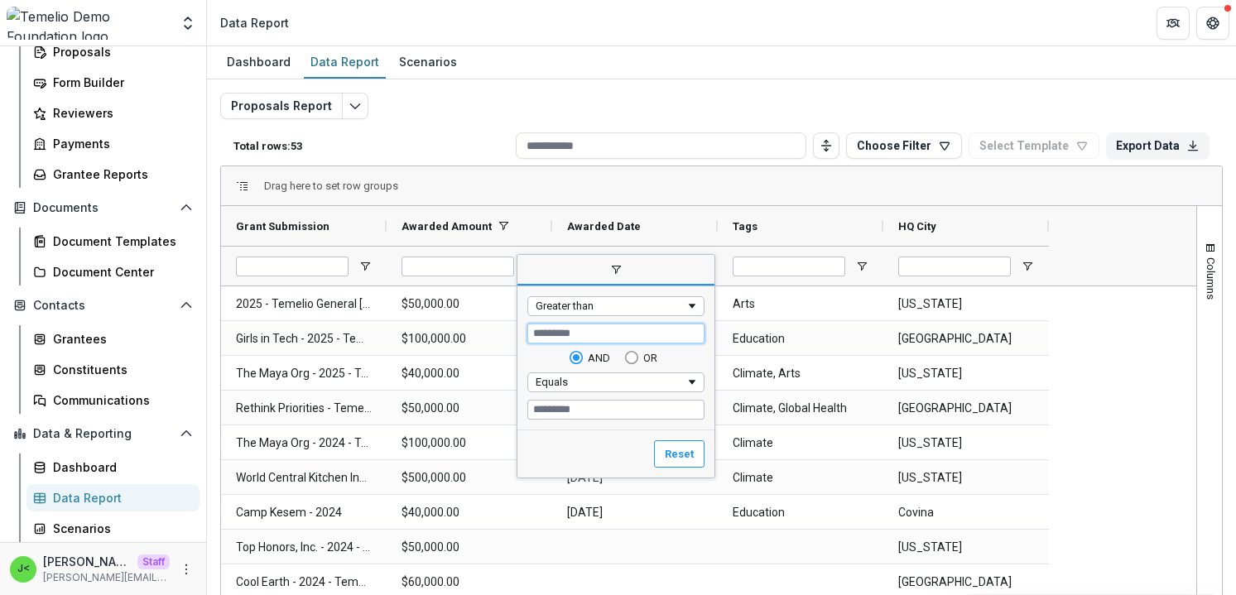
type input "*****"
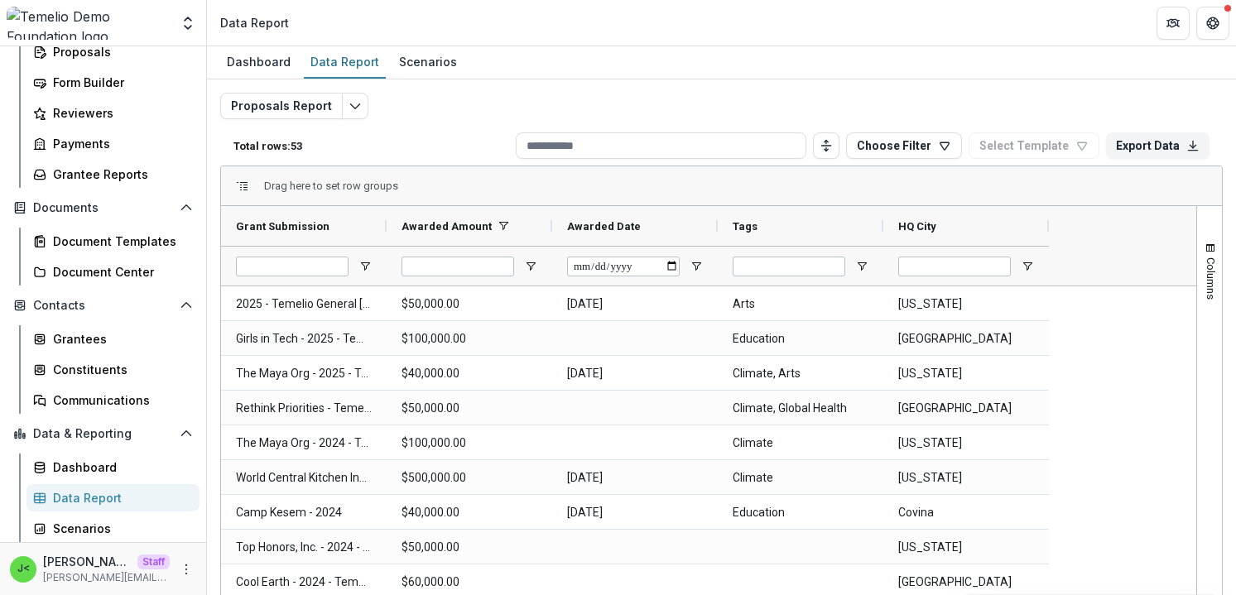
click at [1025, 261] on span "Open Filter Menu" at bounding box center [1027, 266] width 13 height 13
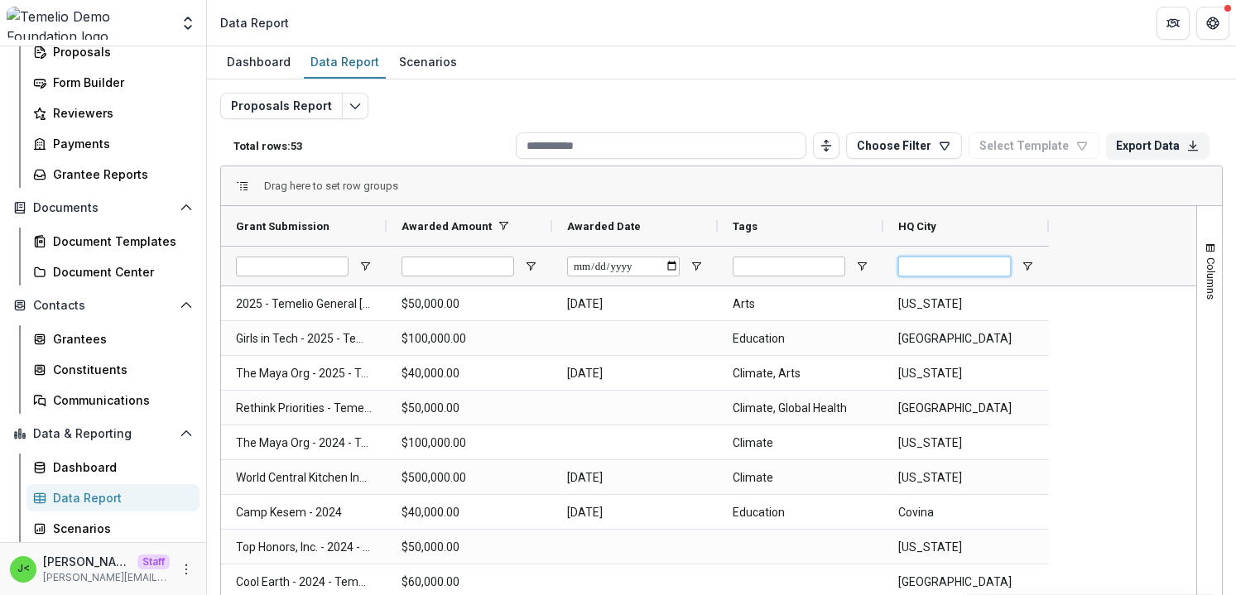
click at [977, 269] on input "HQ City Filter Input" at bounding box center [955, 267] width 113 height 20
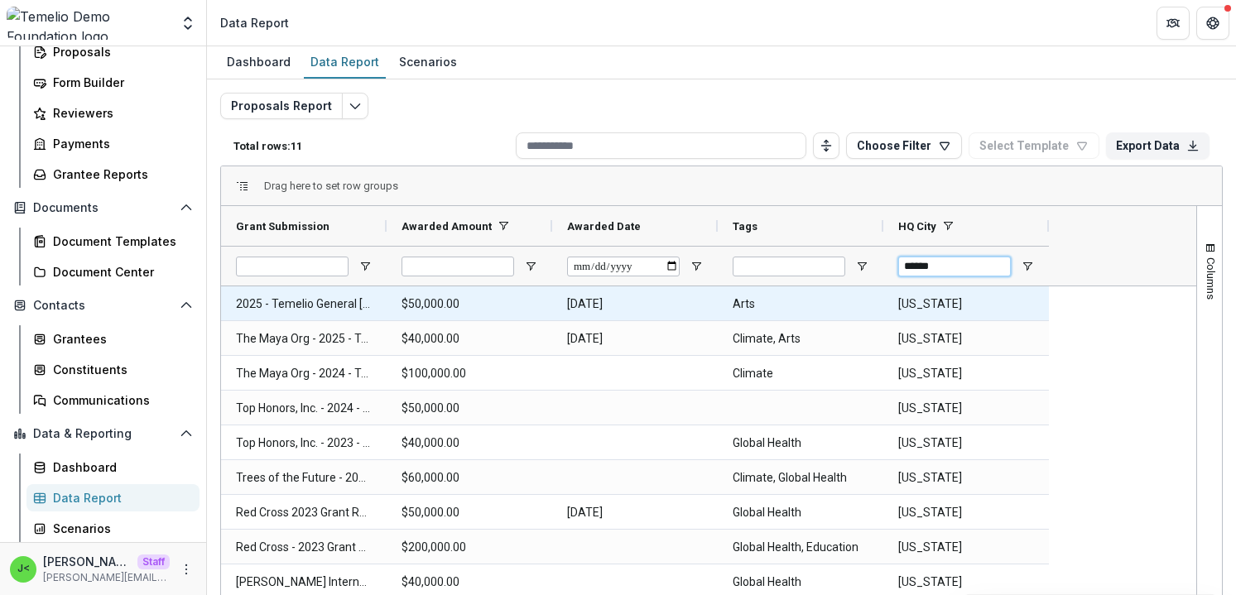
type input "******"
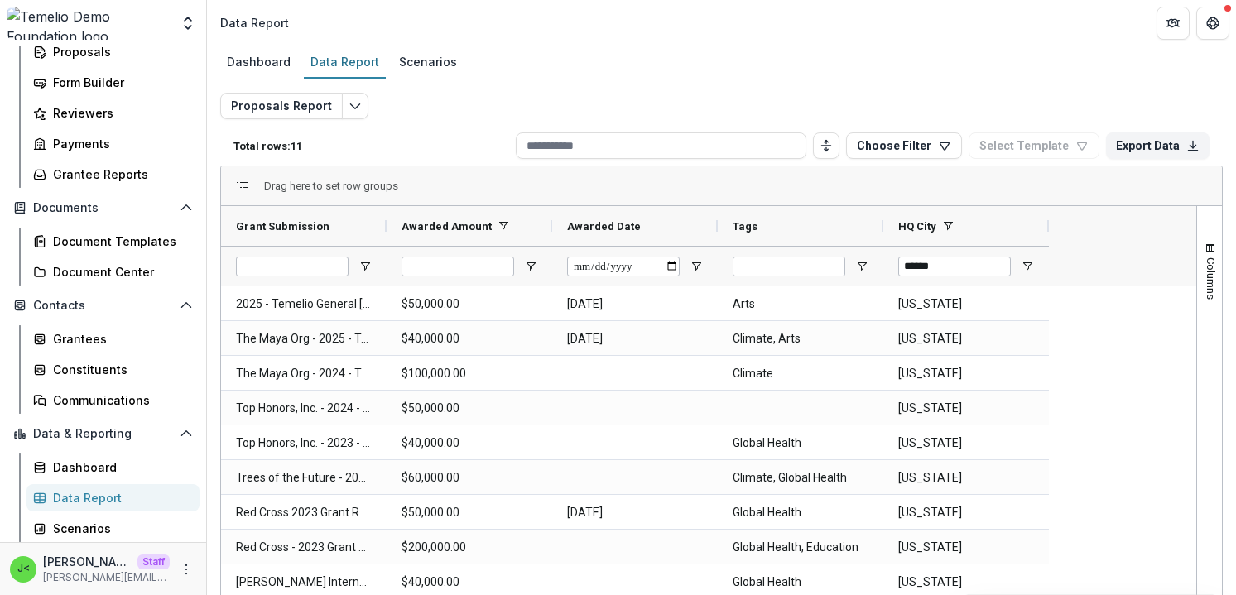
click at [1150, 354] on div "2025 - Temelio General Grant Proposal $50,000.00 2026-08-01 Arts New York The M…" at bounding box center [709, 516] width 976 height 458
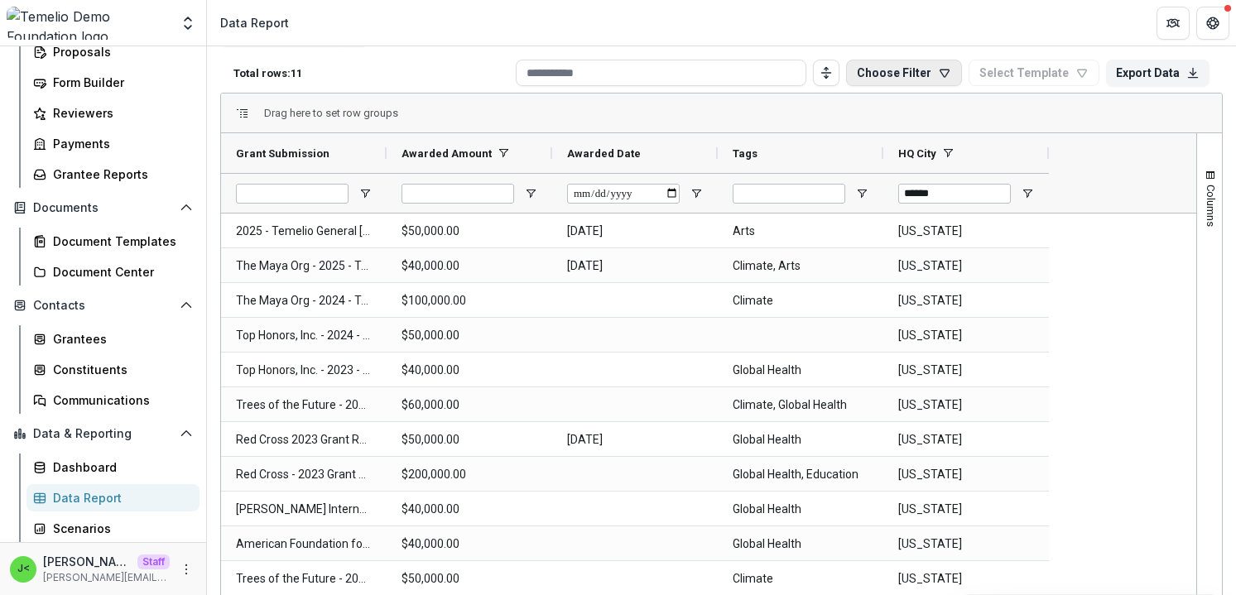
click at [904, 74] on button "Choose Filter" at bounding box center [904, 73] width 116 height 27
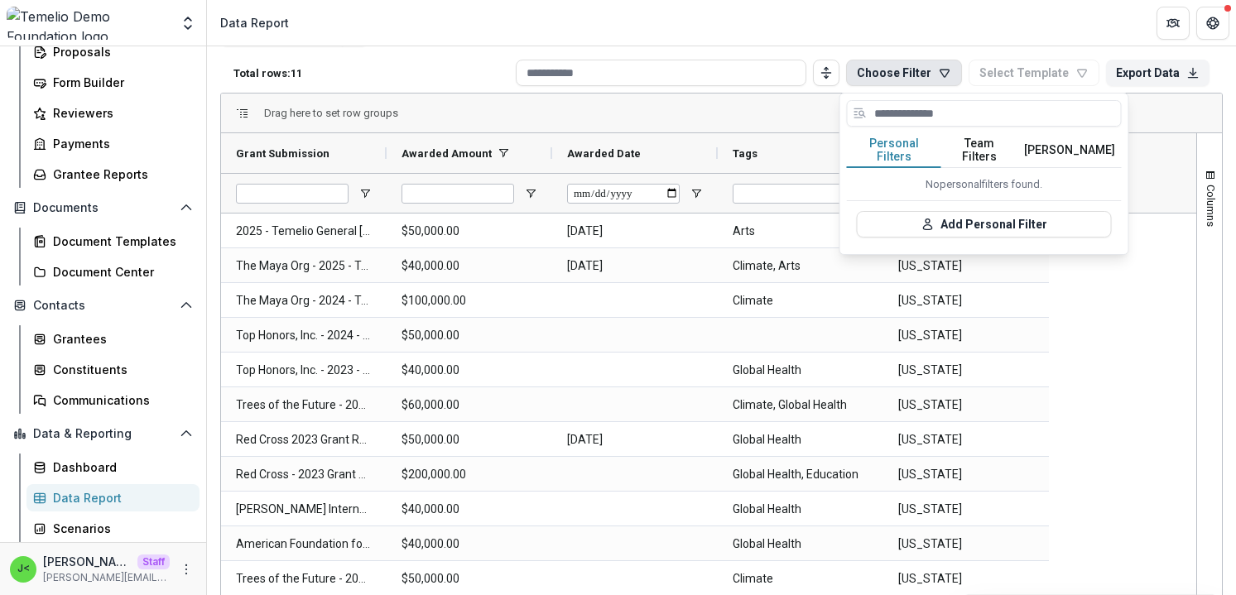
click at [1096, 354] on div "2025 - Temelio General Grant Proposal $50,000.00 2026-08-01 Arts New York The M…" at bounding box center [709, 443] width 976 height 458
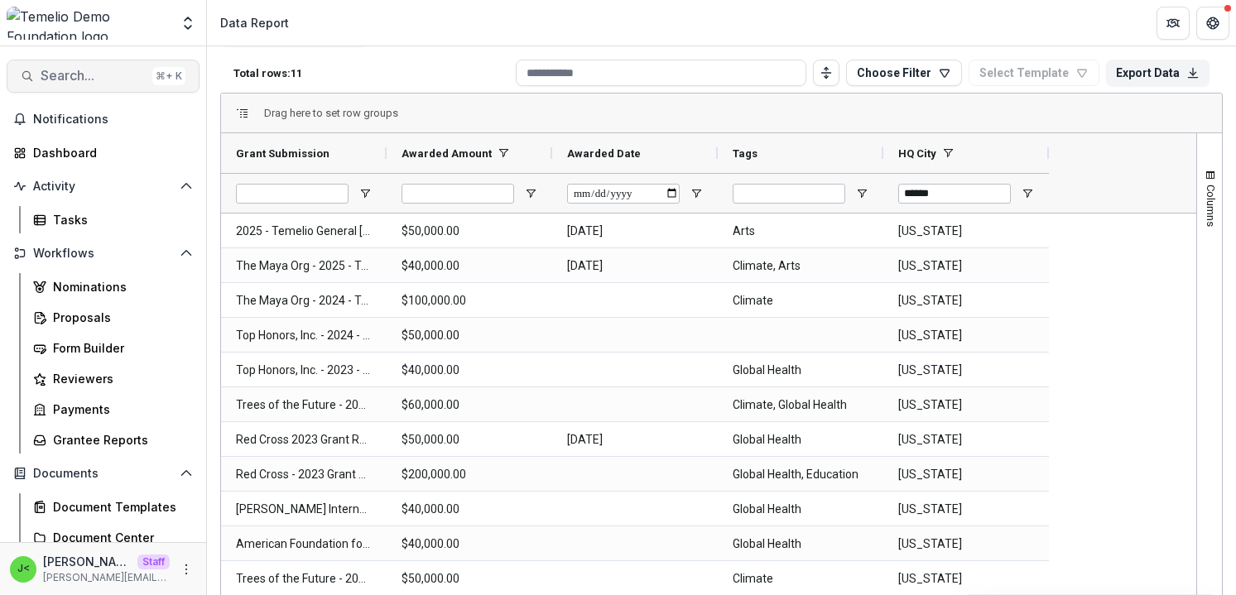
click at [72, 76] on span "Search..." at bounding box center [93, 76] width 105 height 16
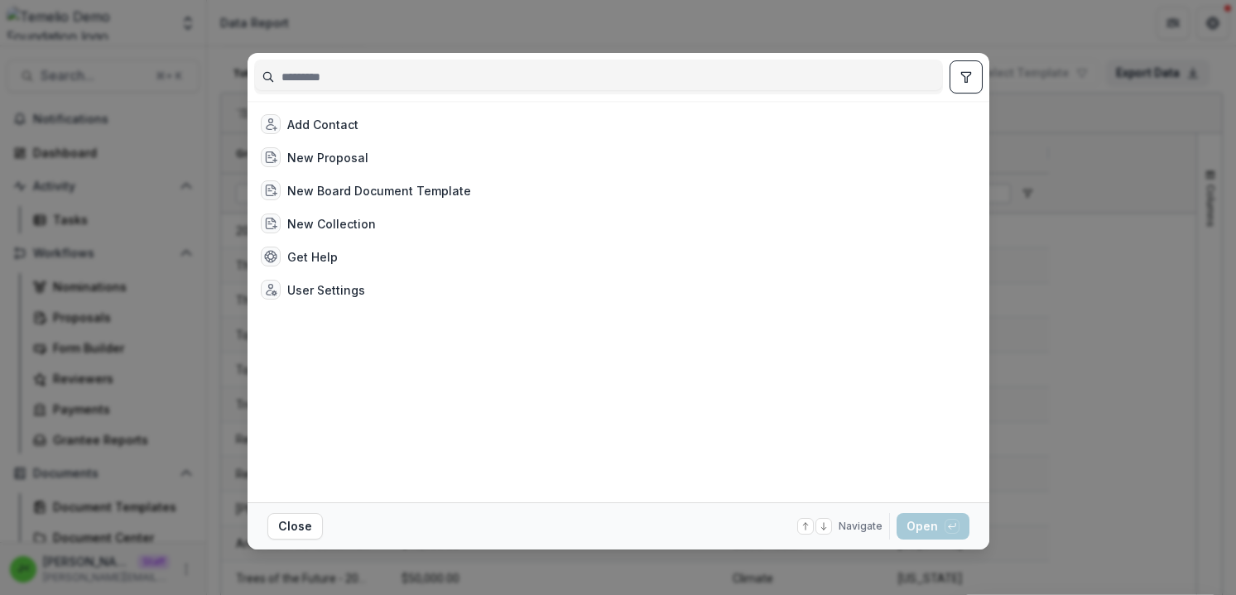
click at [1116, 314] on div "Add Contact New Proposal New Board Document Template New Collection Get Help Us…" at bounding box center [618, 297] width 1236 height 595
